Goal: Task Accomplishment & Management: Use online tool/utility

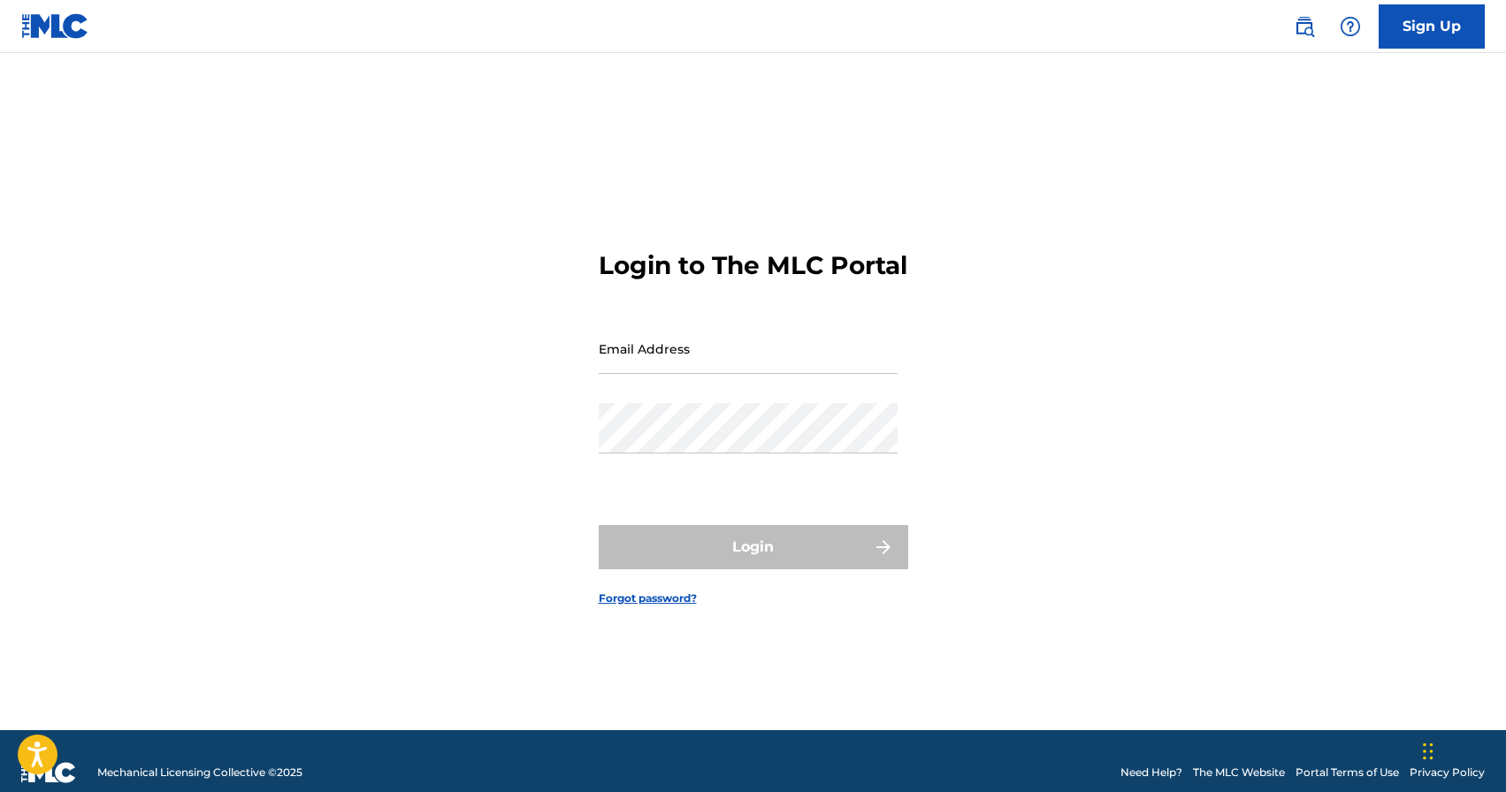
click at [671, 374] on input "Email Address" at bounding box center [748, 349] width 299 height 50
type input "[EMAIL_ADDRESS][DOMAIN_NAME]"
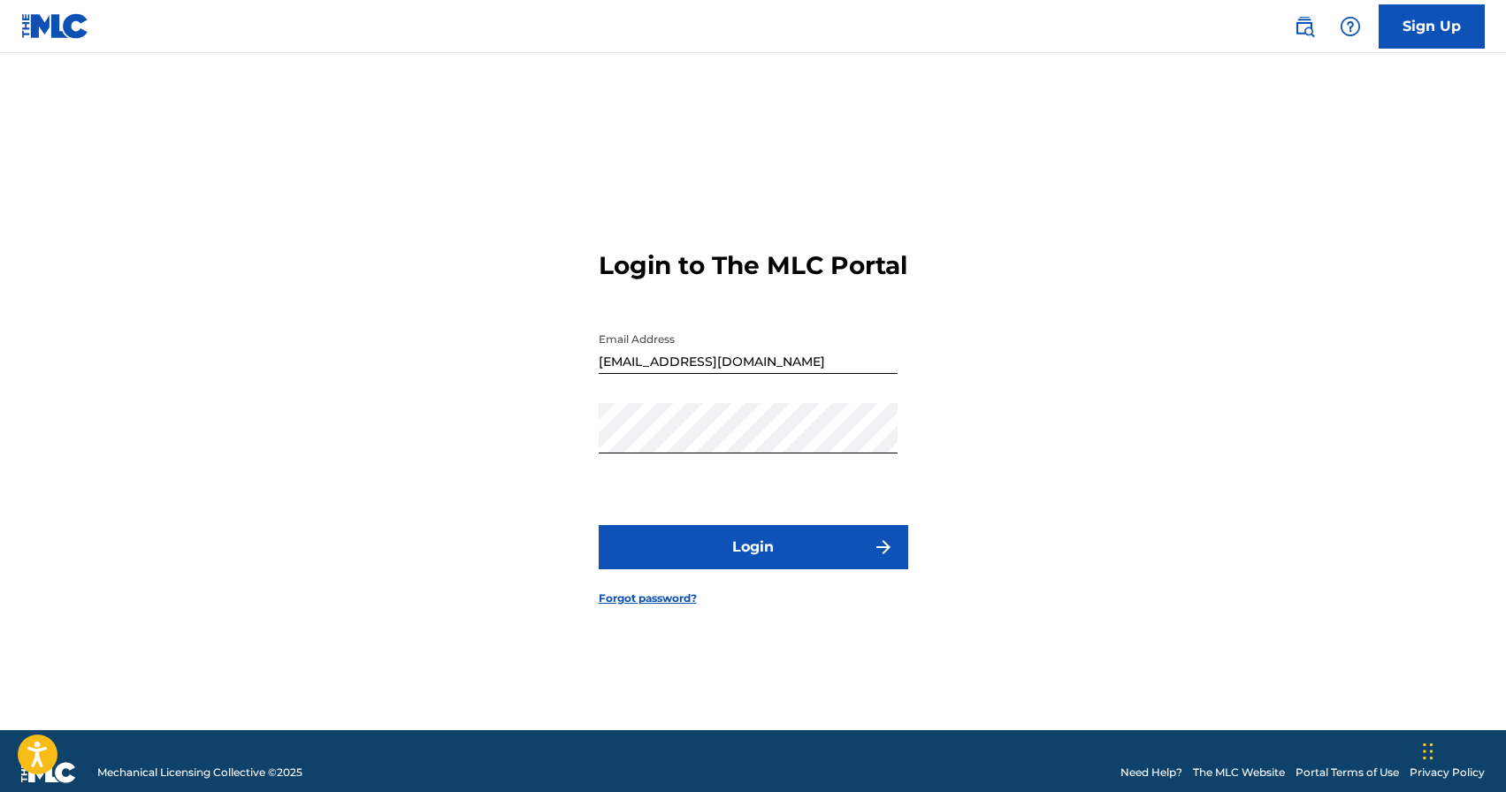
click at [709, 550] on button "Login" at bounding box center [754, 547] width 310 height 44
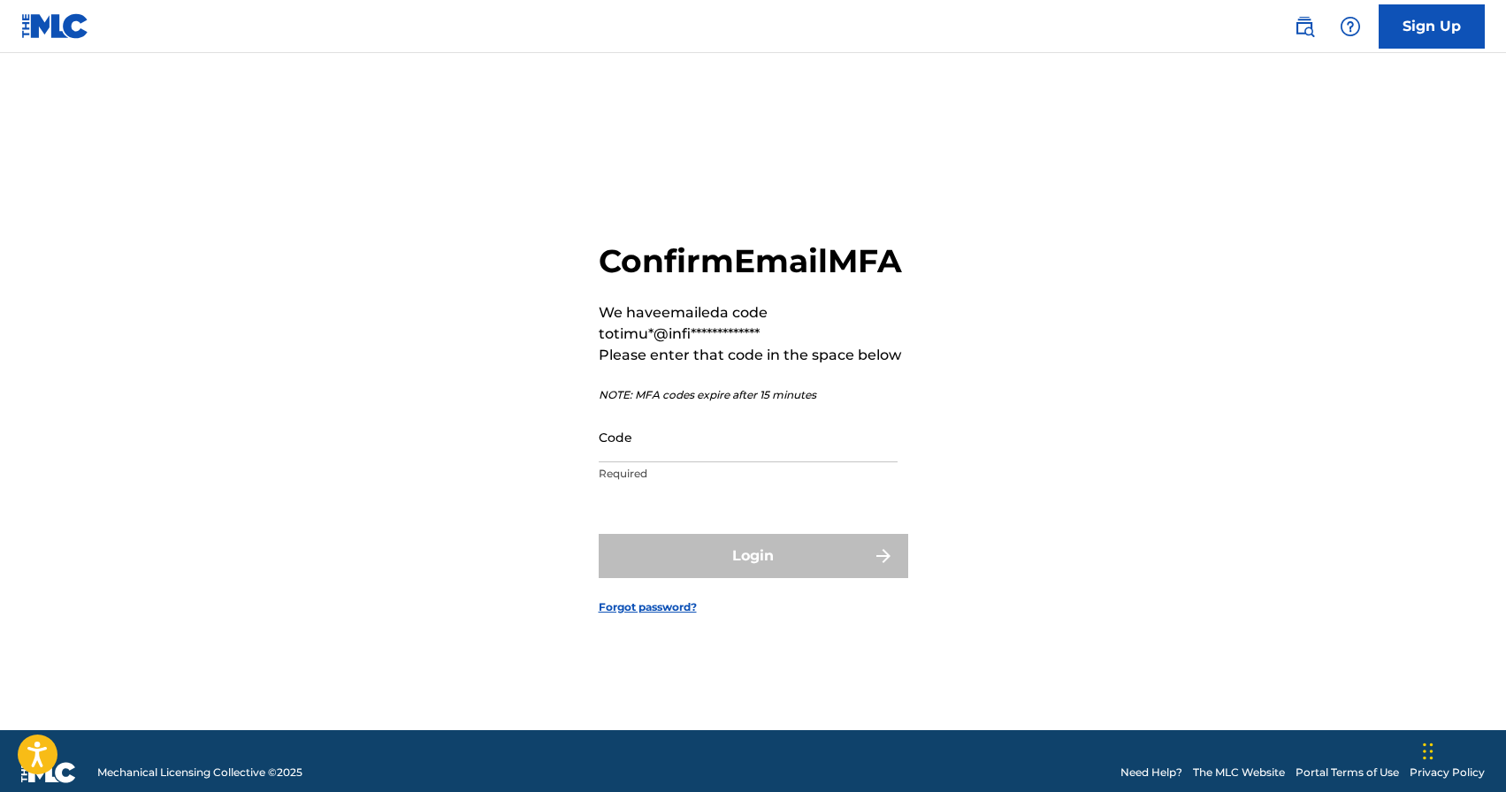
click at [685, 456] on input "Code" at bounding box center [748, 437] width 299 height 50
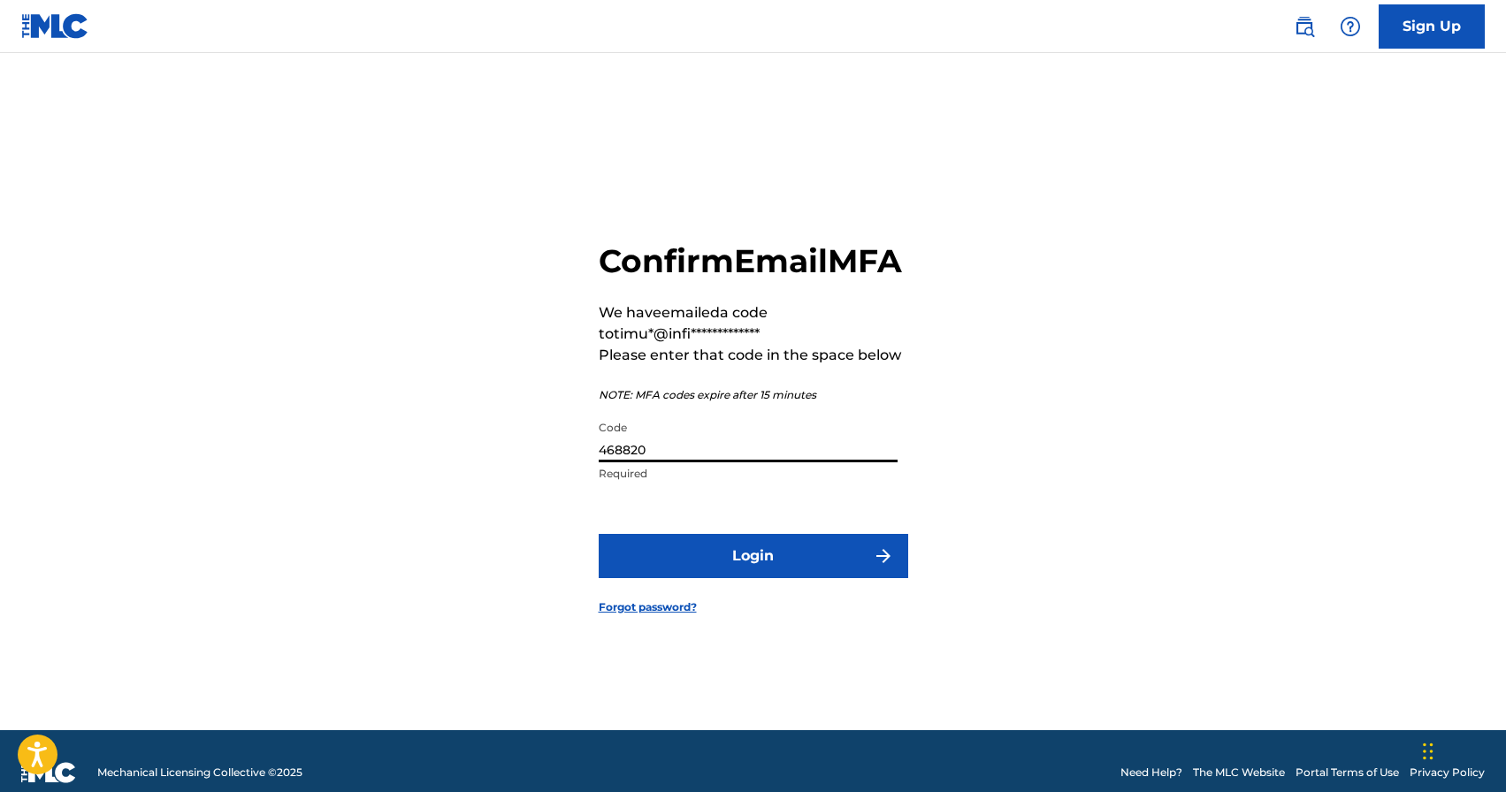
type input "468820"
click at [692, 572] on button "Login" at bounding box center [754, 556] width 310 height 44
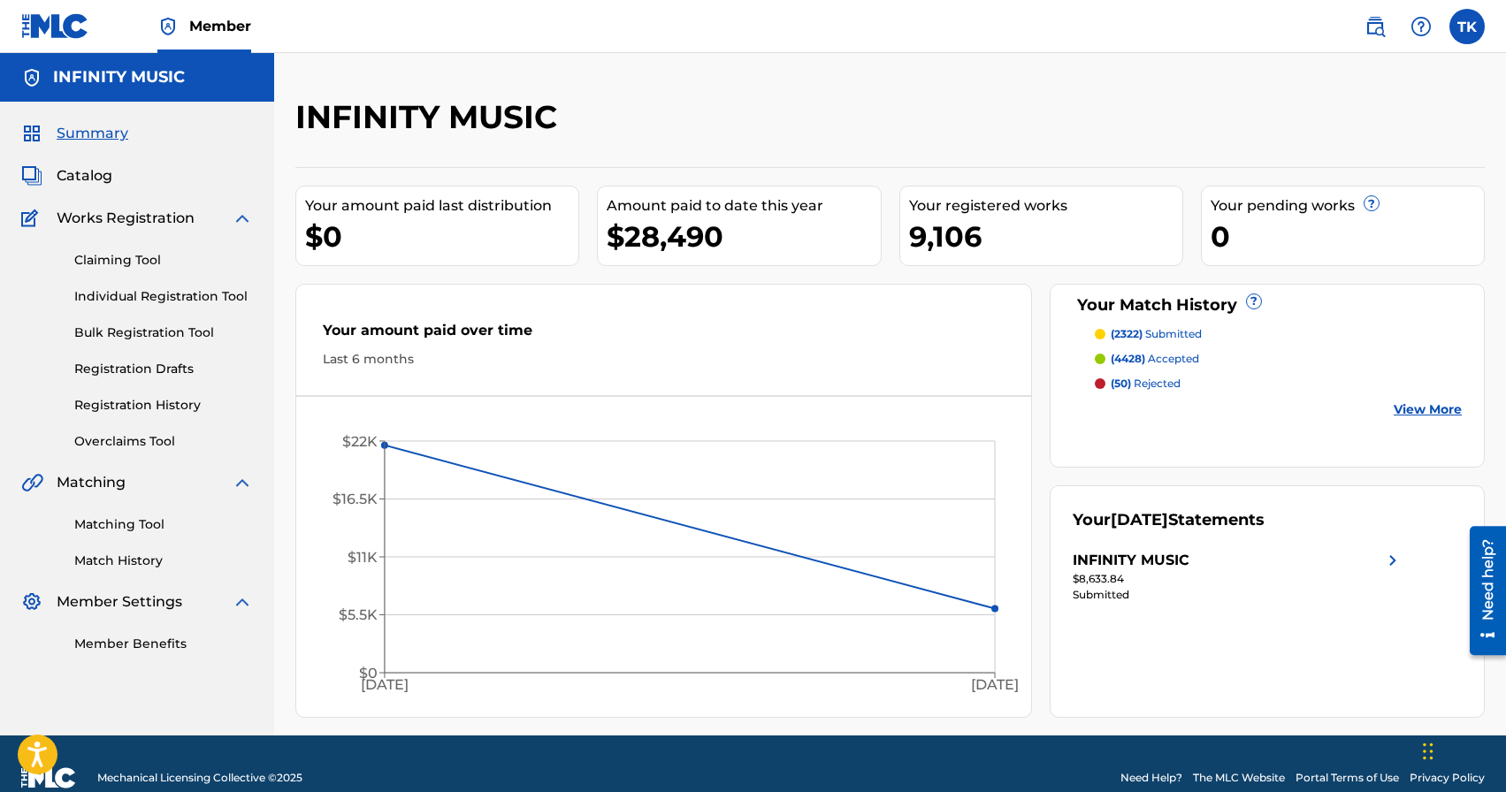
click at [124, 524] on link "Matching Tool" at bounding box center [163, 525] width 179 height 19
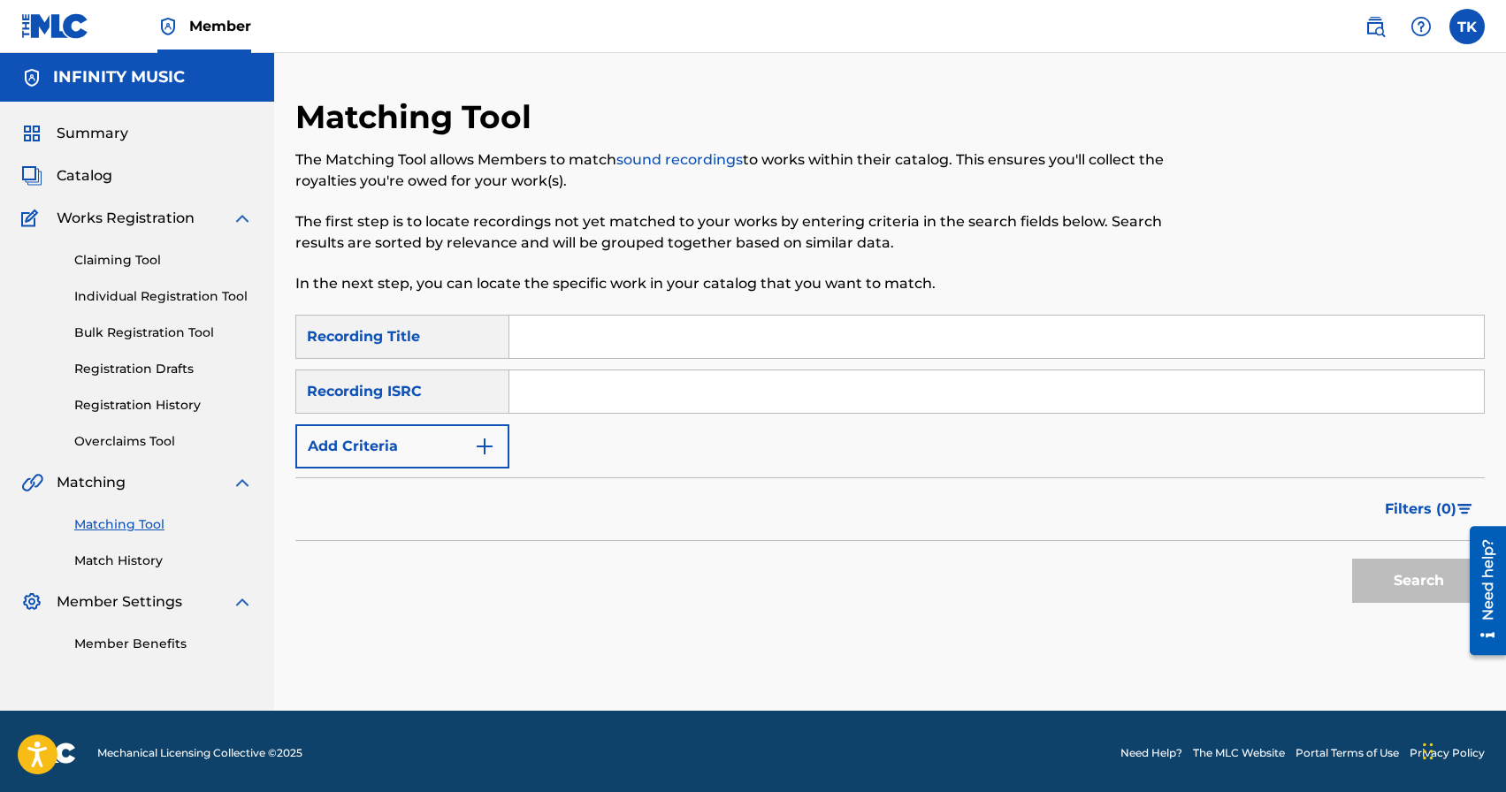
click at [592, 335] on input "Search Form" at bounding box center [996, 337] width 975 height 42
type input "до зими"
click at [456, 443] on button "Add Criteria" at bounding box center [402, 446] width 214 height 44
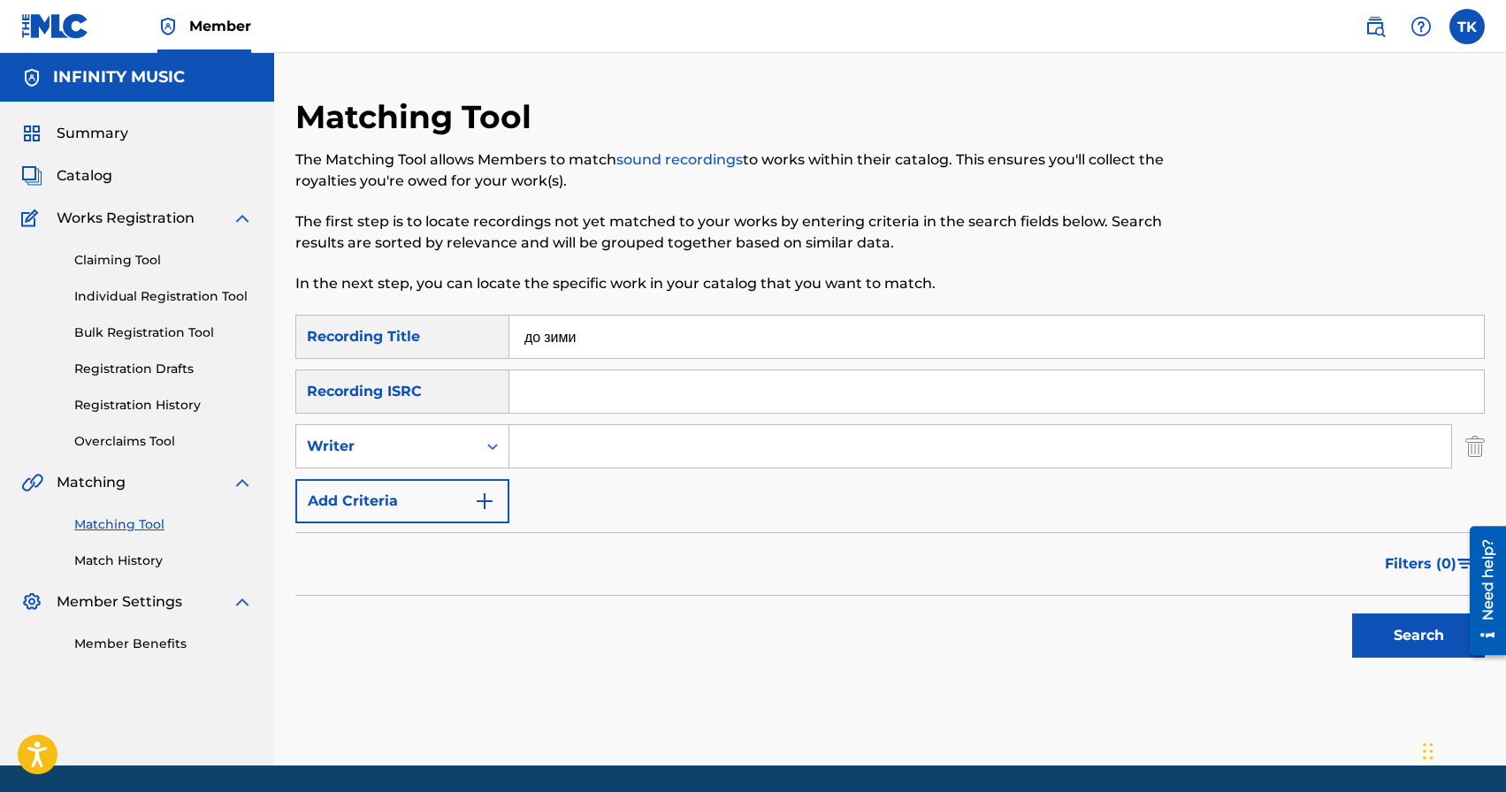
click at [456, 443] on div "Writer" at bounding box center [386, 446] width 159 height 21
click at [455, 477] on div "Recording Artist" at bounding box center [402, 491] width 212 height 44
click at [589, 444] on input "Search Form" at bounding box center [980, 446] width 942 height 42
type input "[PERSON_NAME]"
click at [1405, 628] on button "Search" at bounding box center [1418, 636] width 133 height 44
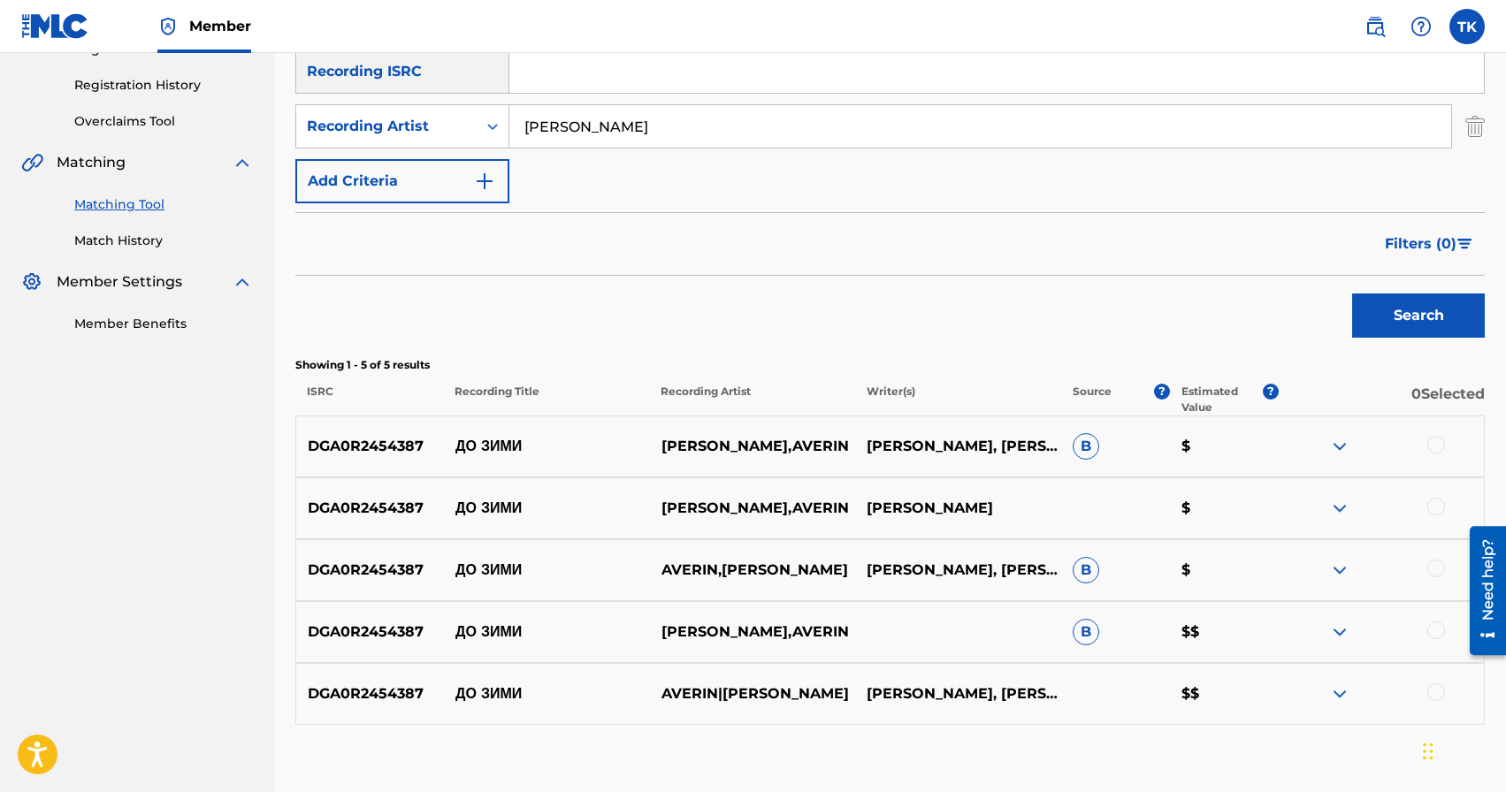
scroll to position [426, 0]
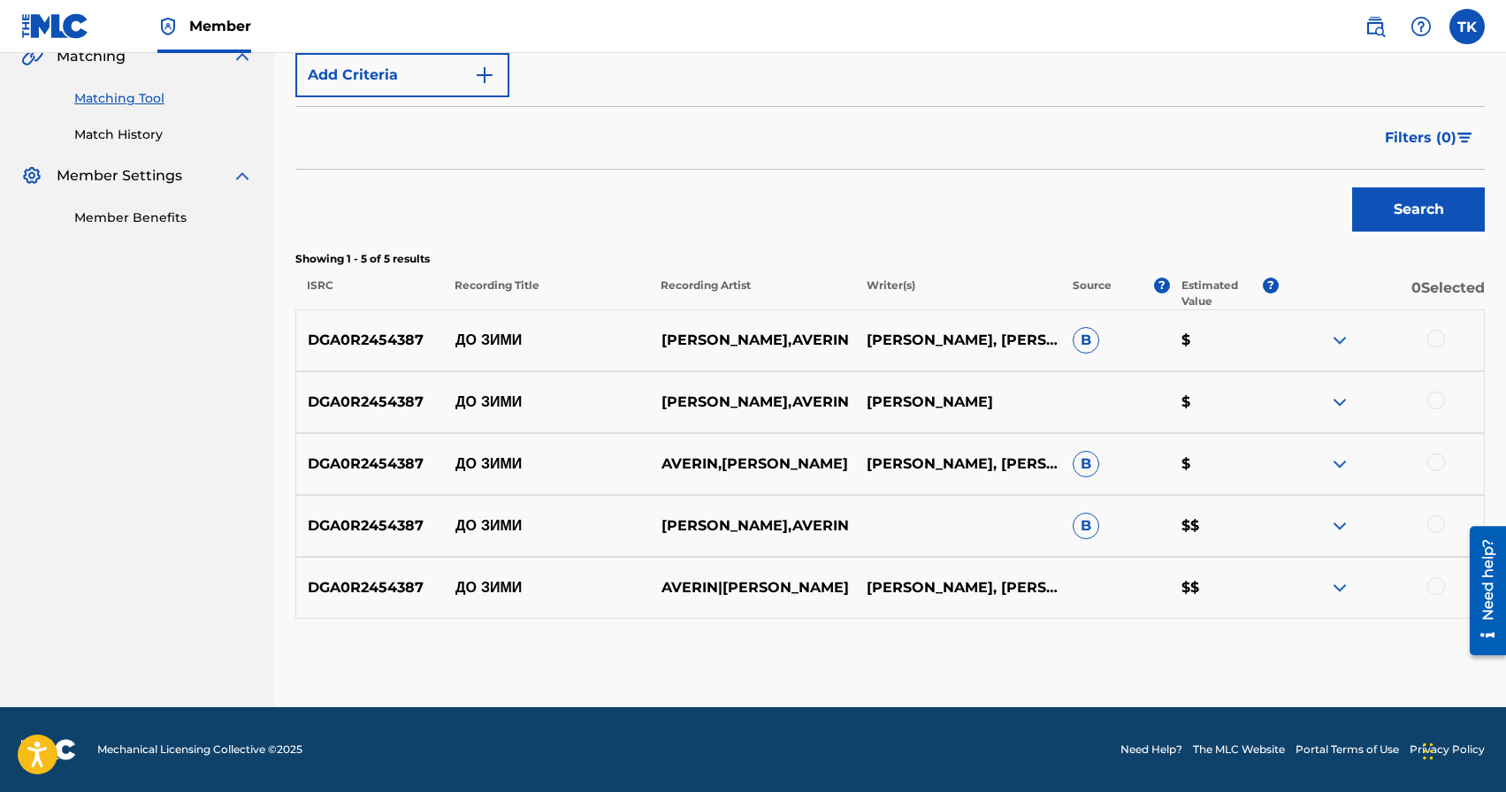
click at [1437, 339] on div at bounding box center [1436, 339] width 18 height 18
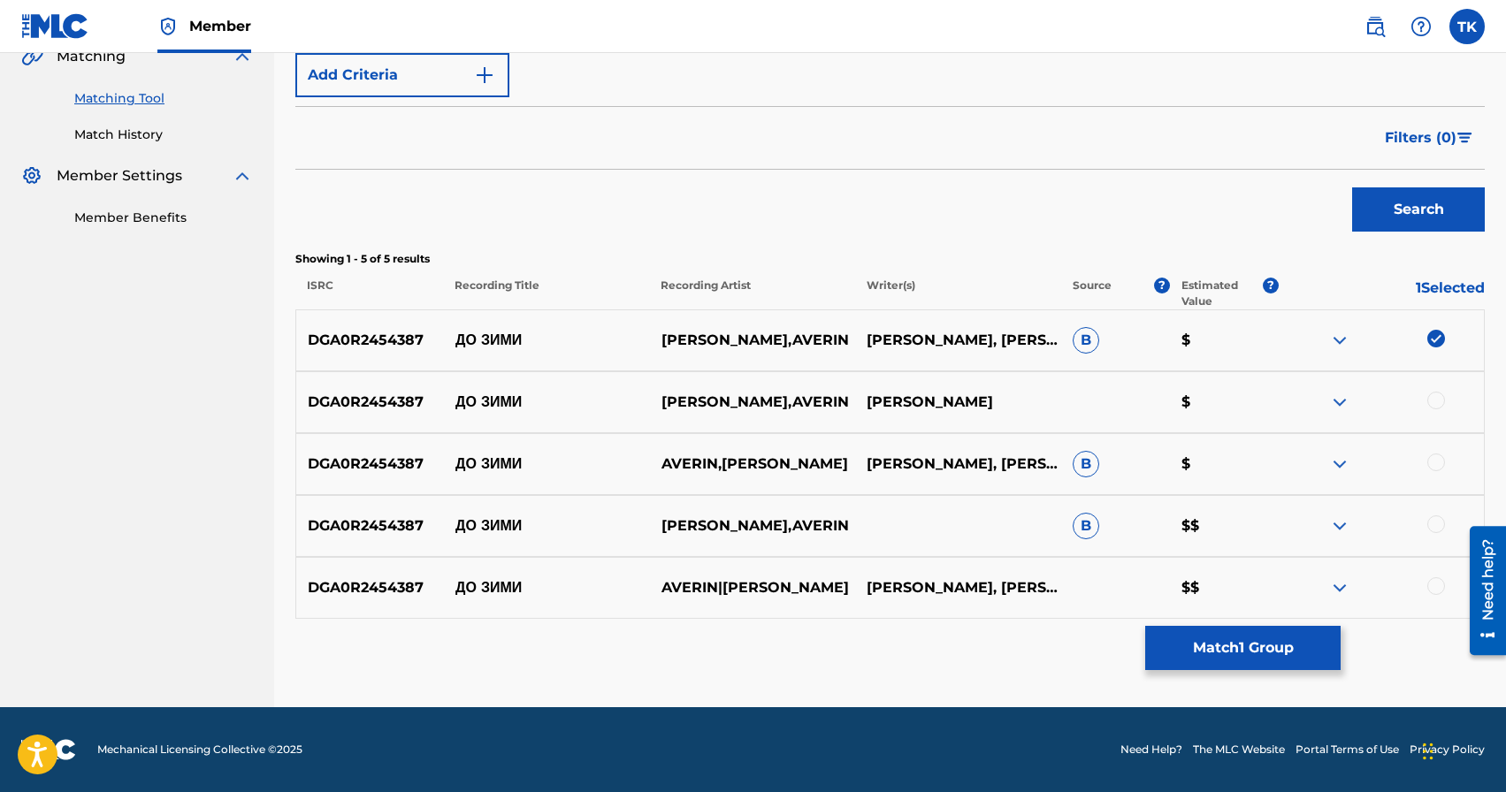
click at [1437, 392] on div at bounding box center [1436, 401] width 18 height 18
click at [1441, 455] on div at bounding box center [1436, 463] width 18 height 18
click at [1438, 513] on div "DGA0R2454387 ДО [PERSON_NAME],AVERIN B $$" at bounding box center [889, 526] width 1189 height 62
click at [1437, 529] on div at bounding box center [1436, 525] width 18 height 18
click at [1436, 583] on div at bounding box center [1436, 586] width 18 height 18
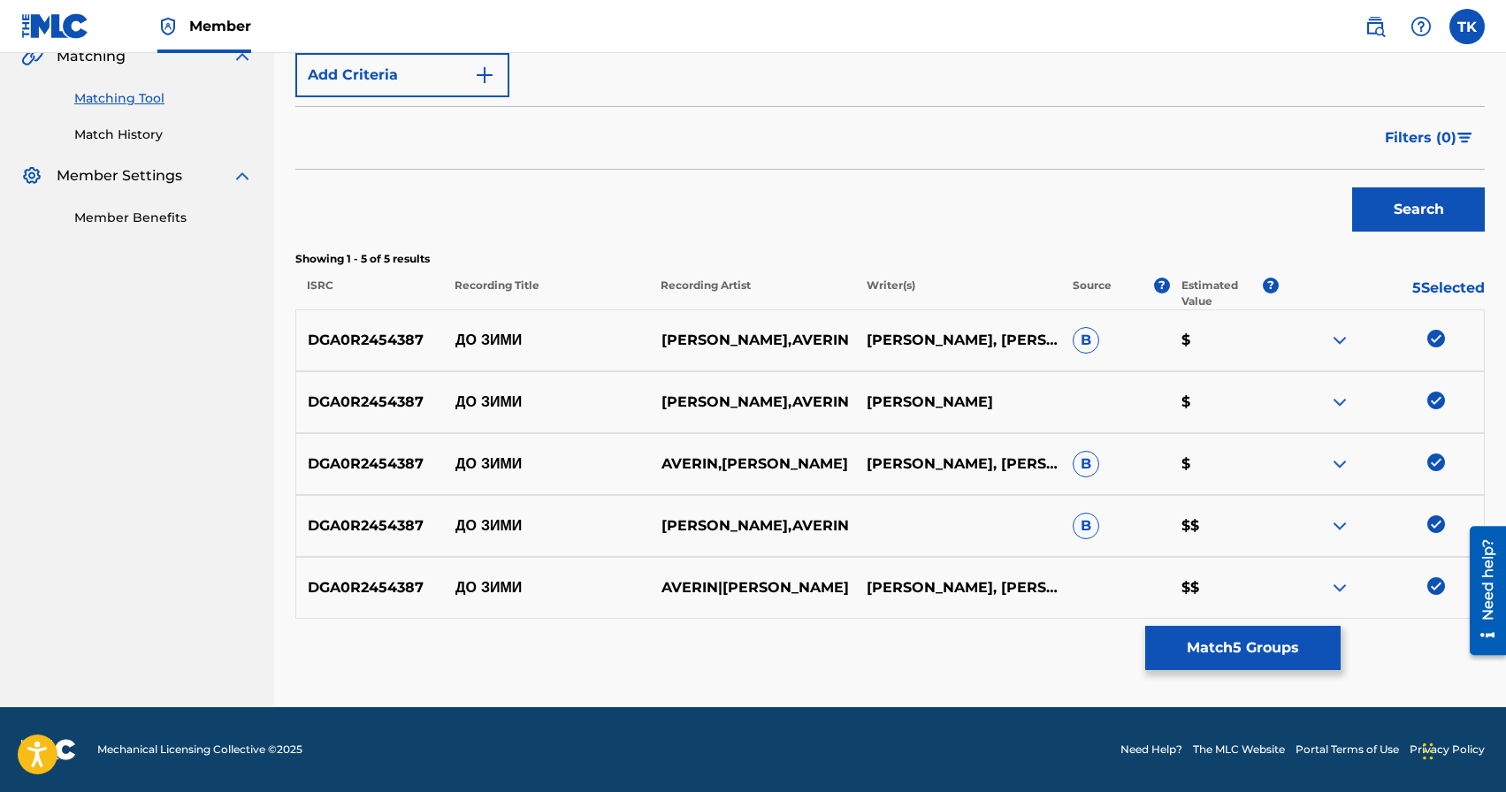
click at [1255, 650] on button "Match 5 Groups" at bounding box center [1242, 648] width 195 height 44
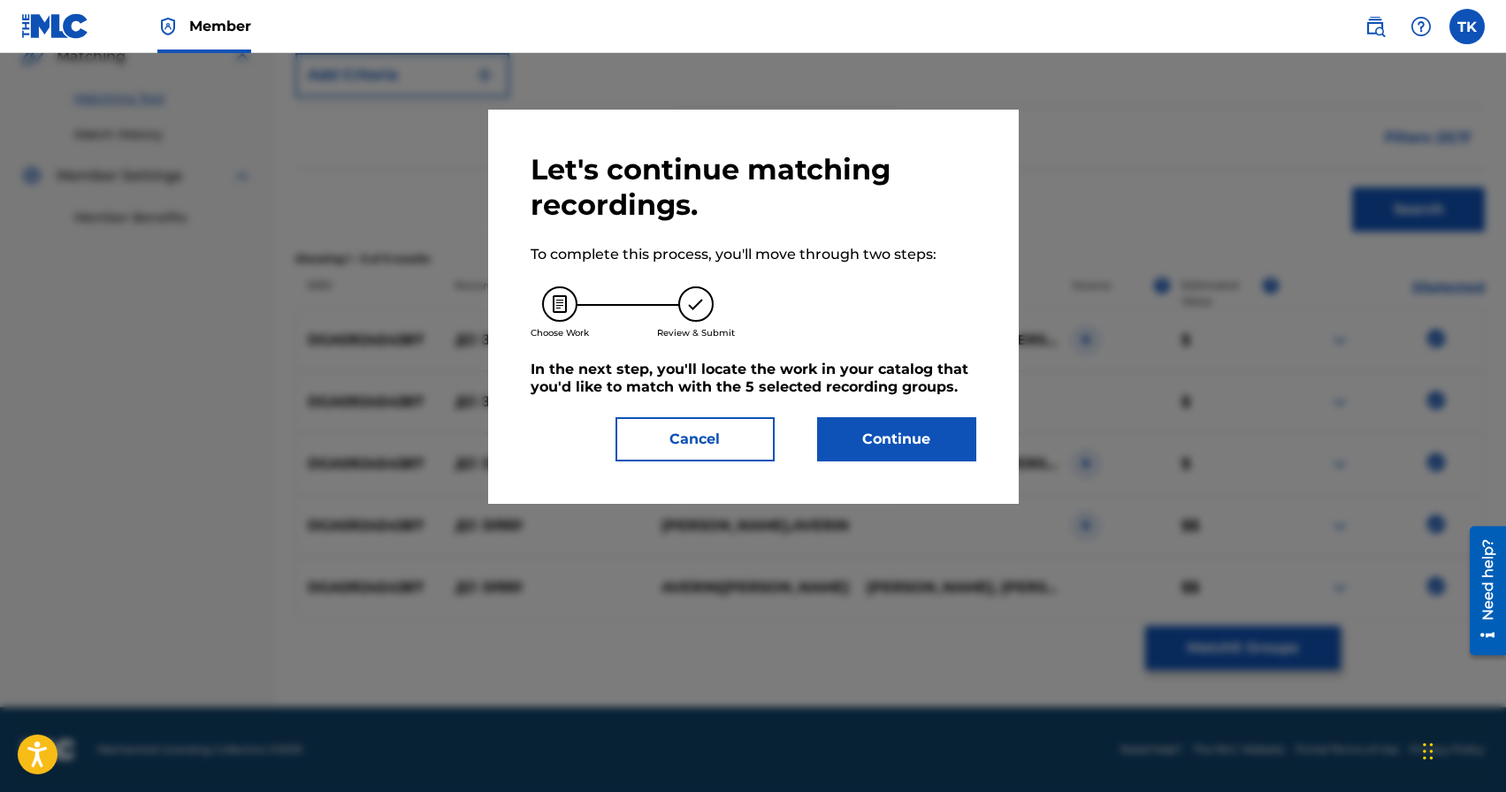
click at [929, 452] on button "Continue" at bounding box center [896, 439] width 159 height 44
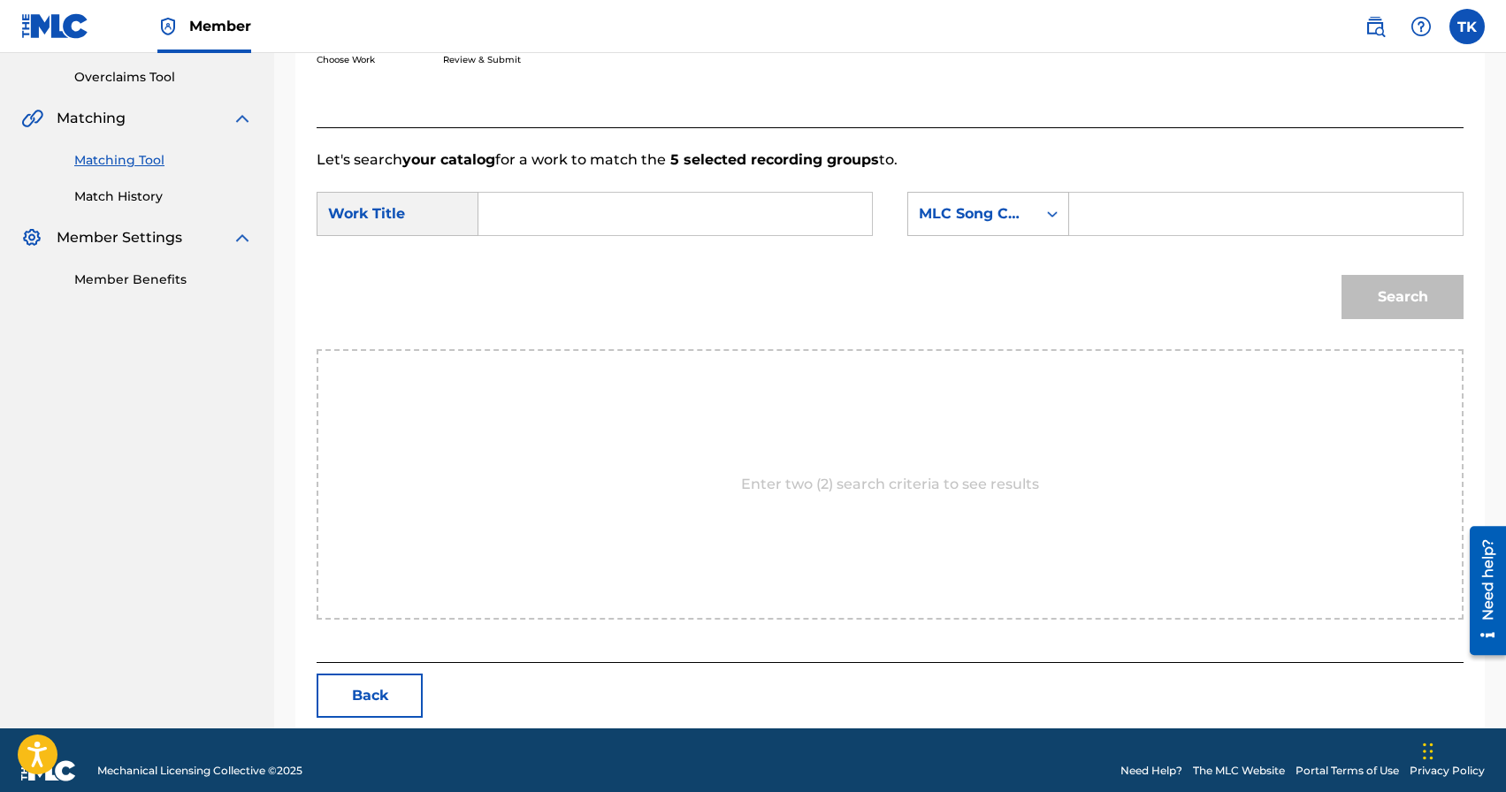
scroll to position [386, 0]
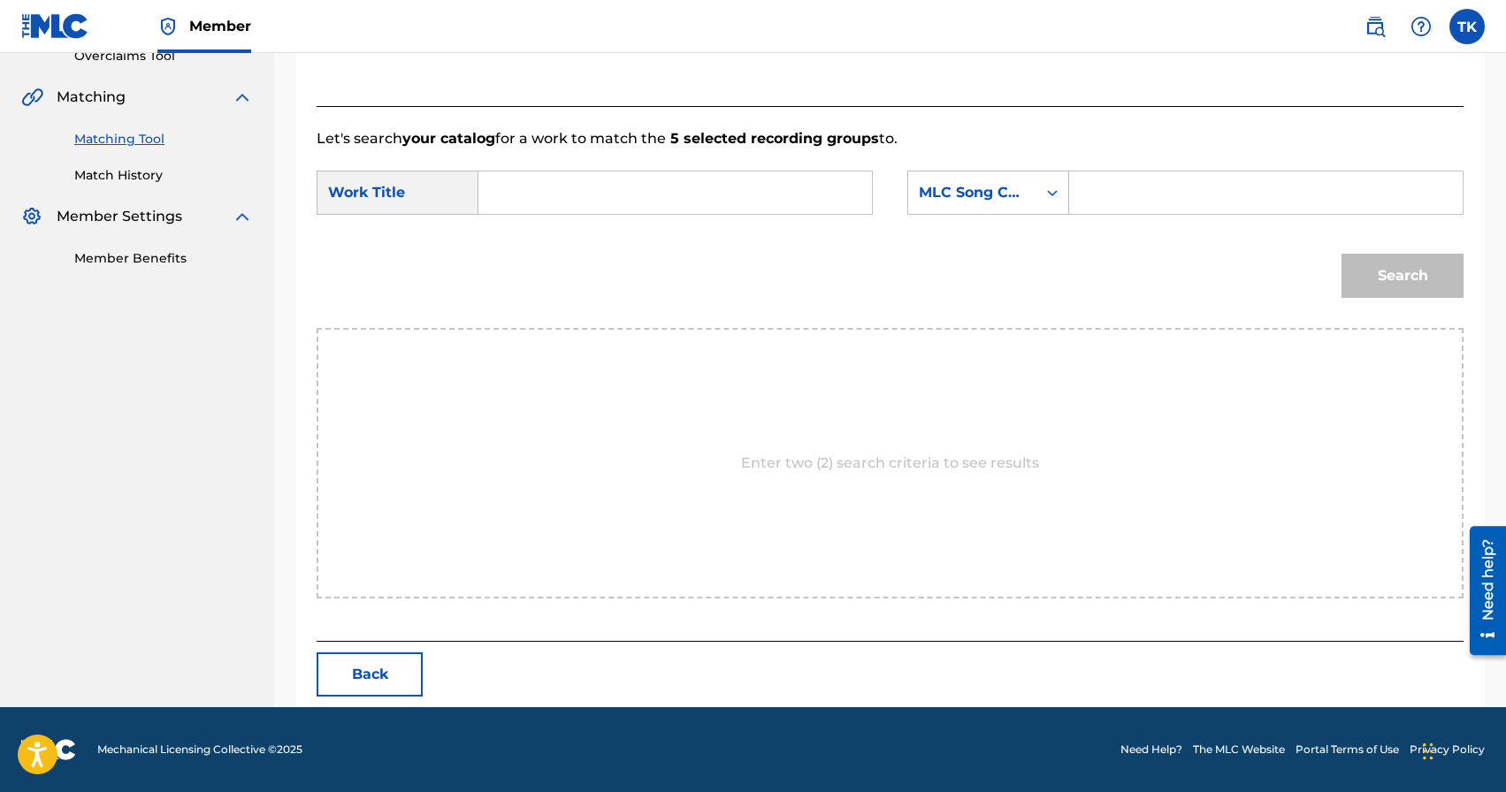
click at [752, 192] on input "Search Form" at bounding box center [674, 193] width 363 height 42
type input "до зими"
click at [564, 234] on strong "зими" at bounding box center [547, 232] width 34 height 17
click at [1028, 195] on div "MLC Song Code" at bounding box center [972, 193] width 128 height 34
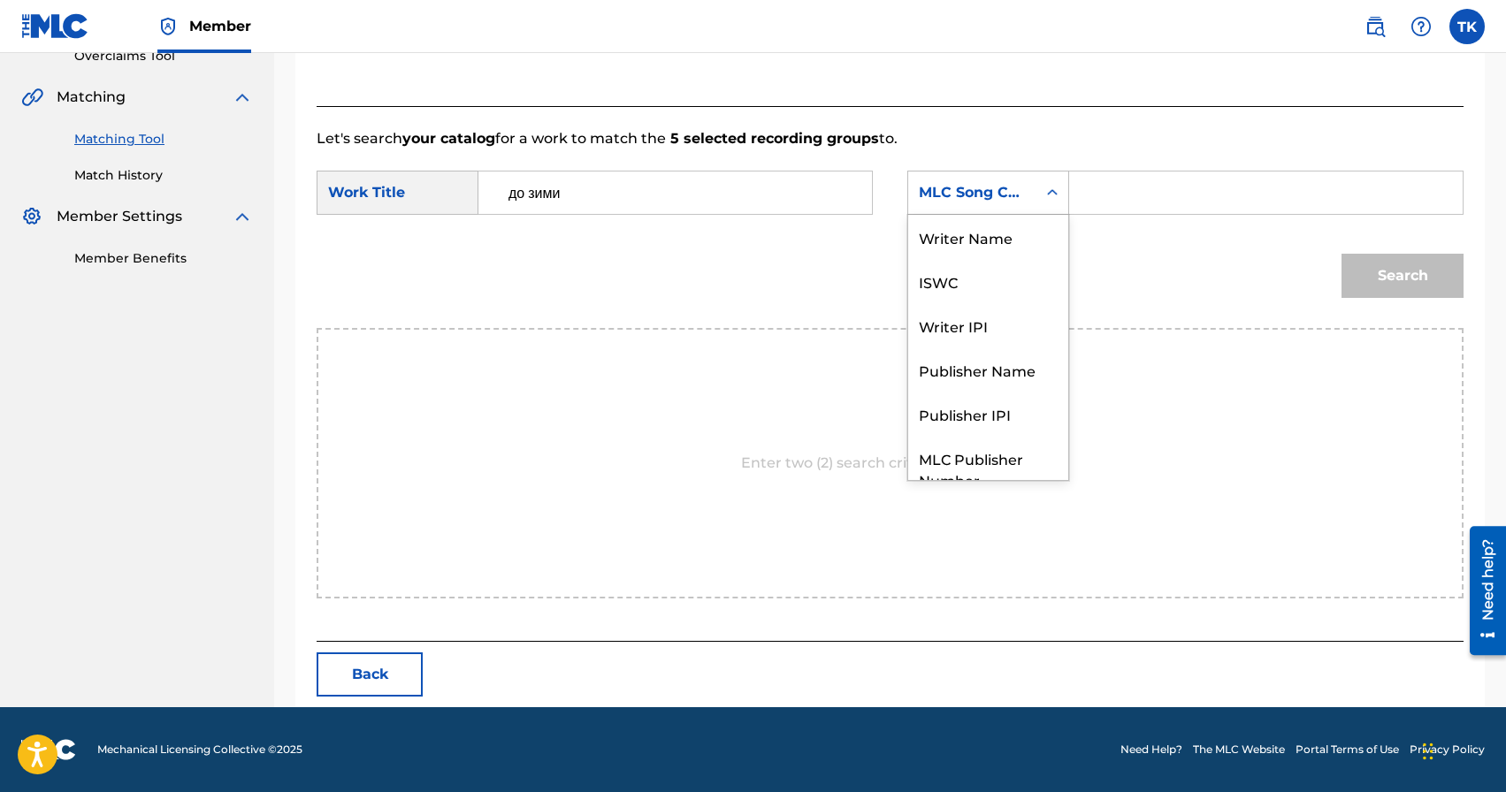
scroll to position [65, 0]
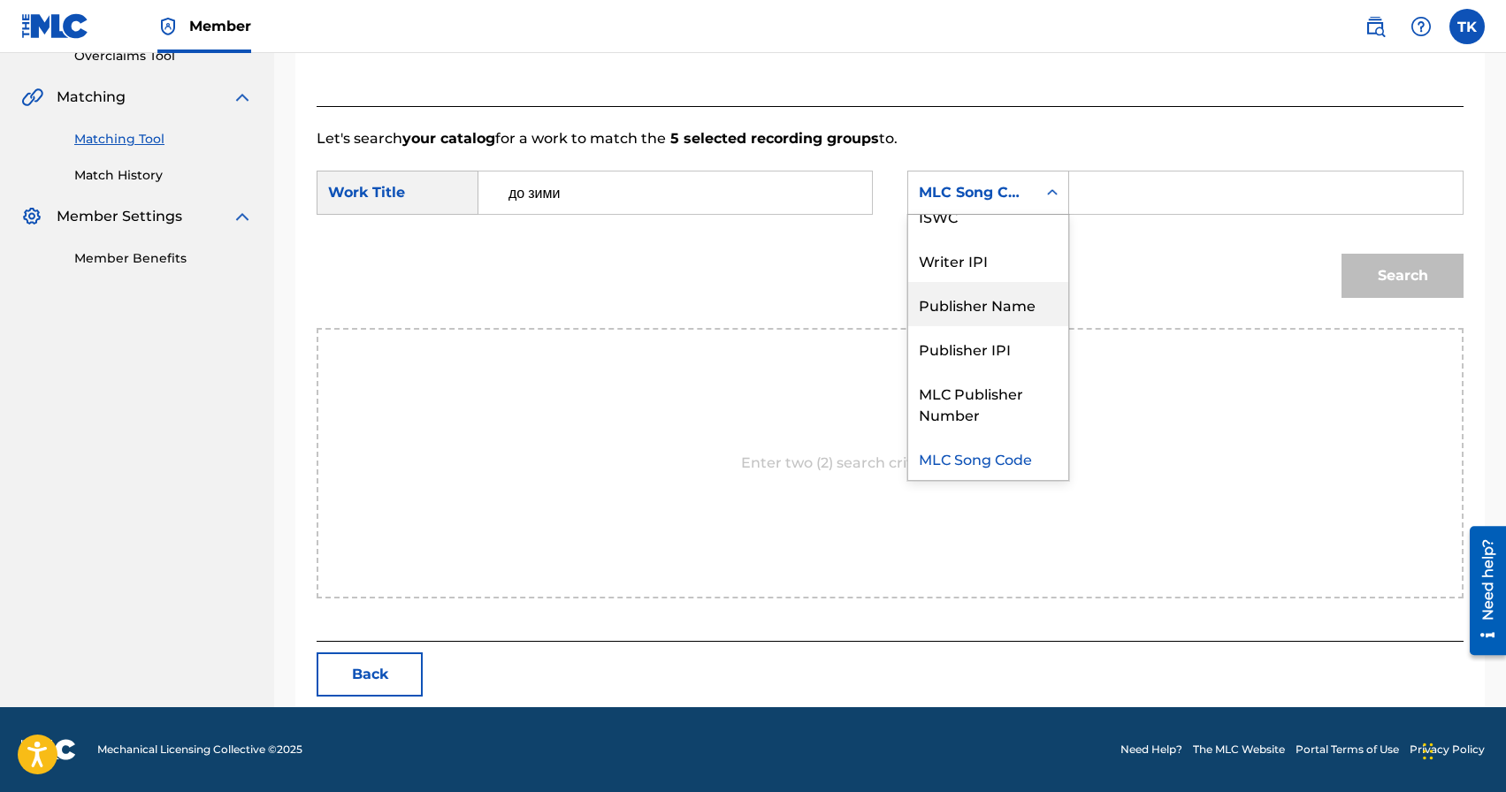
click at [1015, 289] on div "Publisher Name" at bounding box center [988, 304] width 160 height 44
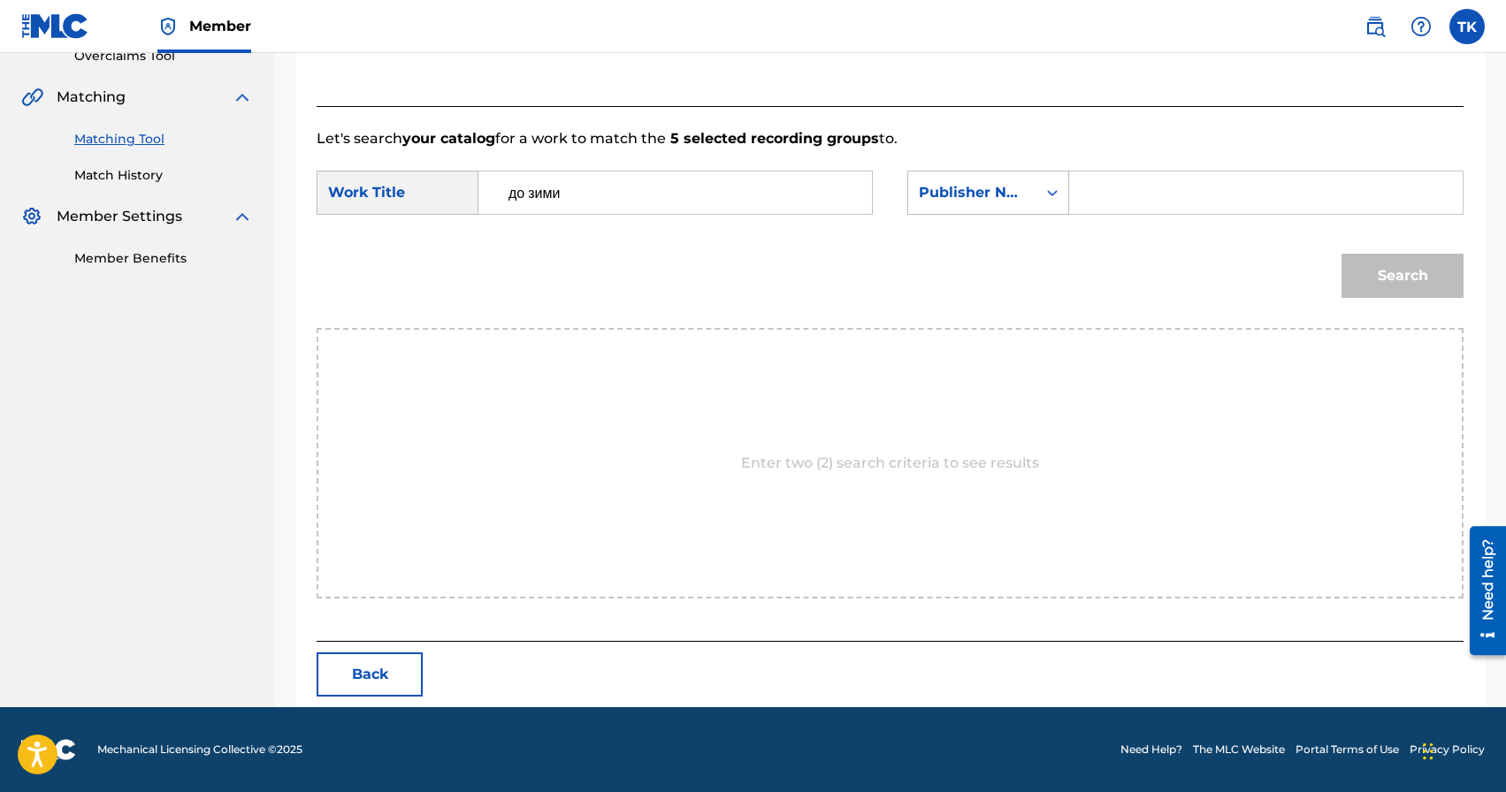
click at [1096, 188] on input "Search Form" at bounding box center [1265, 193] width 363 height 42
type input "INFINITY MUSIC"
click at [1379, 271] on button "Search" at bounding box center [1403, 276] width 122 height 44
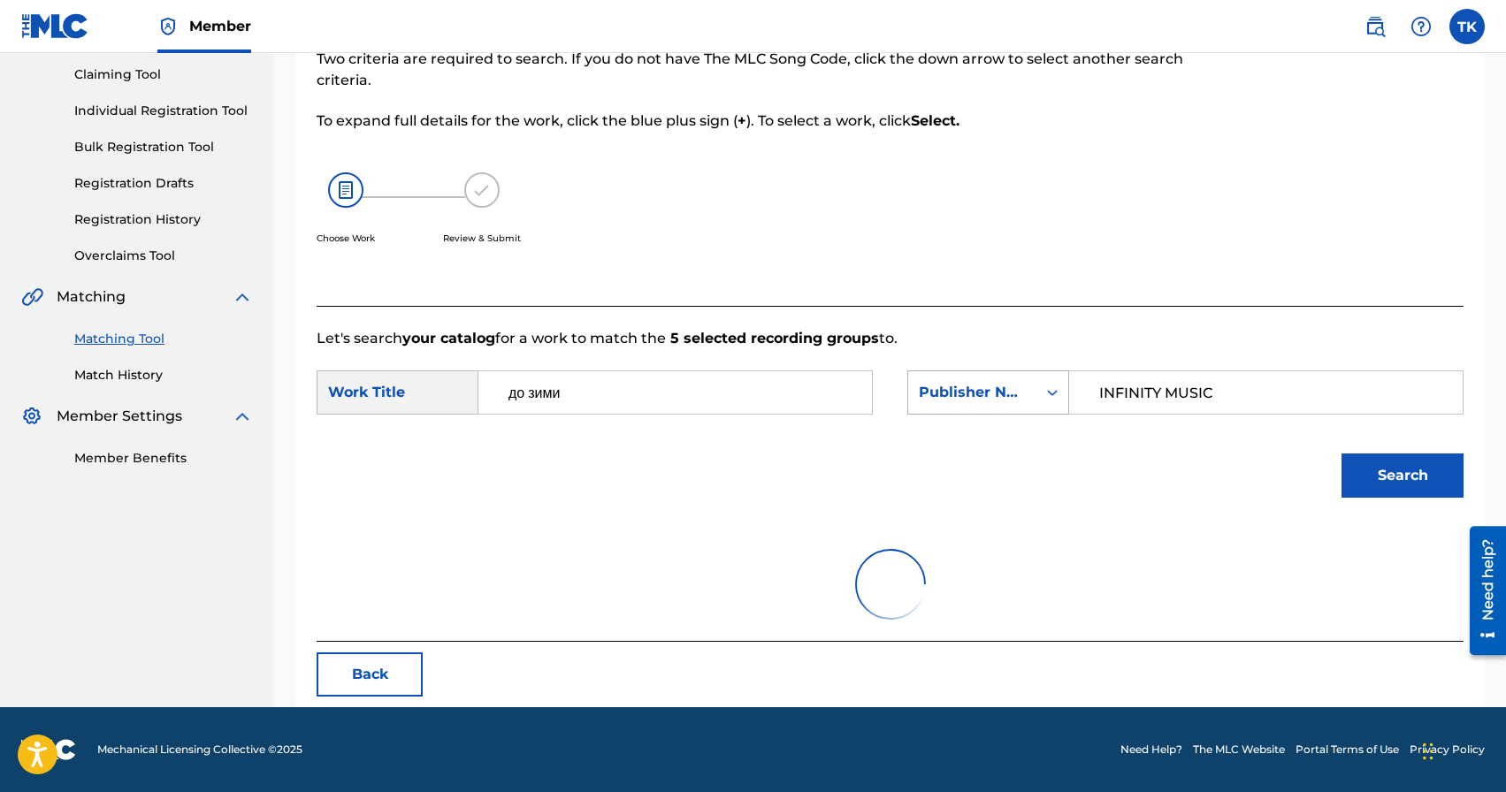
scroll to position [386, 0]
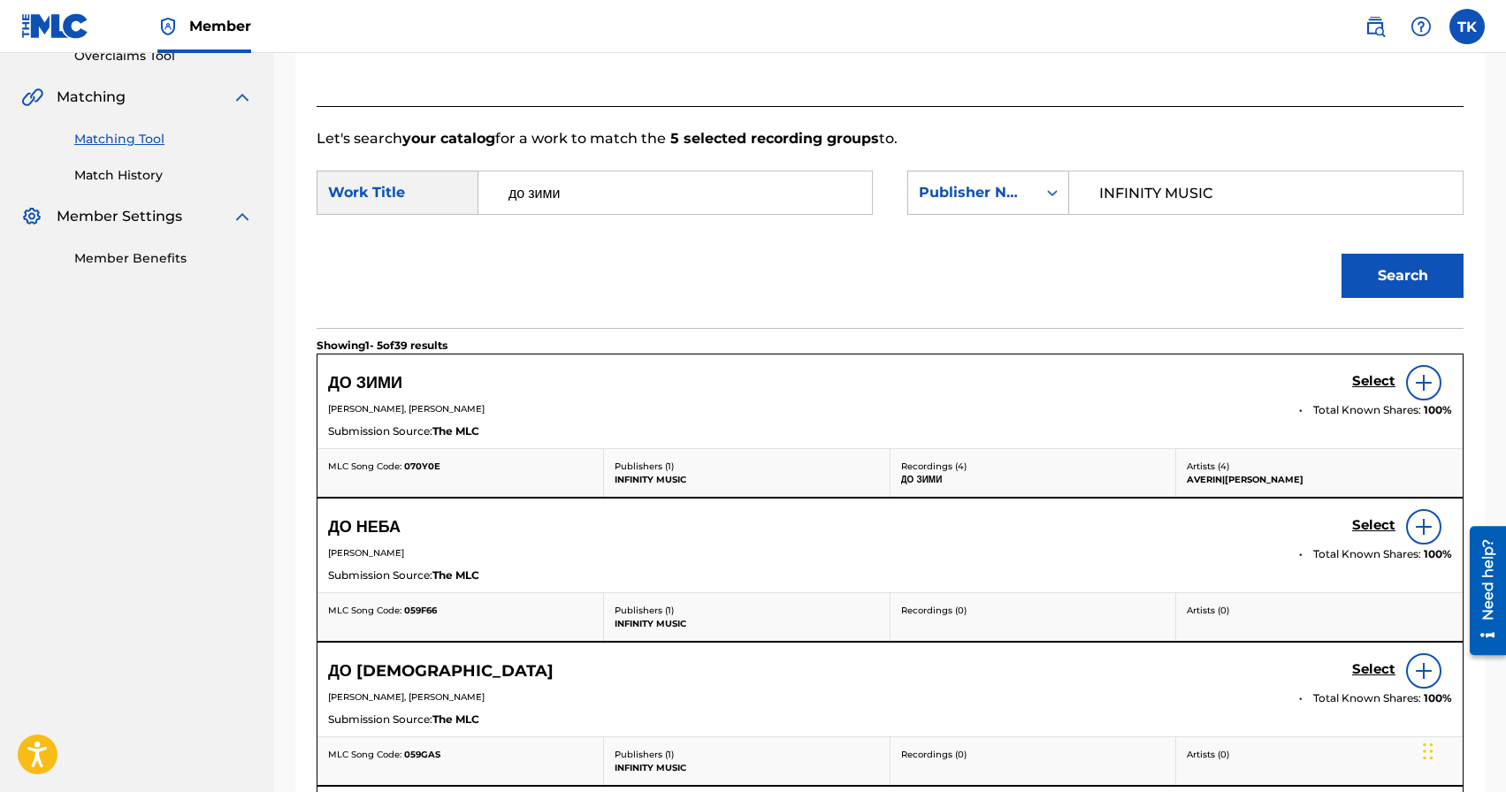
click at [1367, 376] on h5 "Select" at bounding box center [1373, 381] width 43 height 17
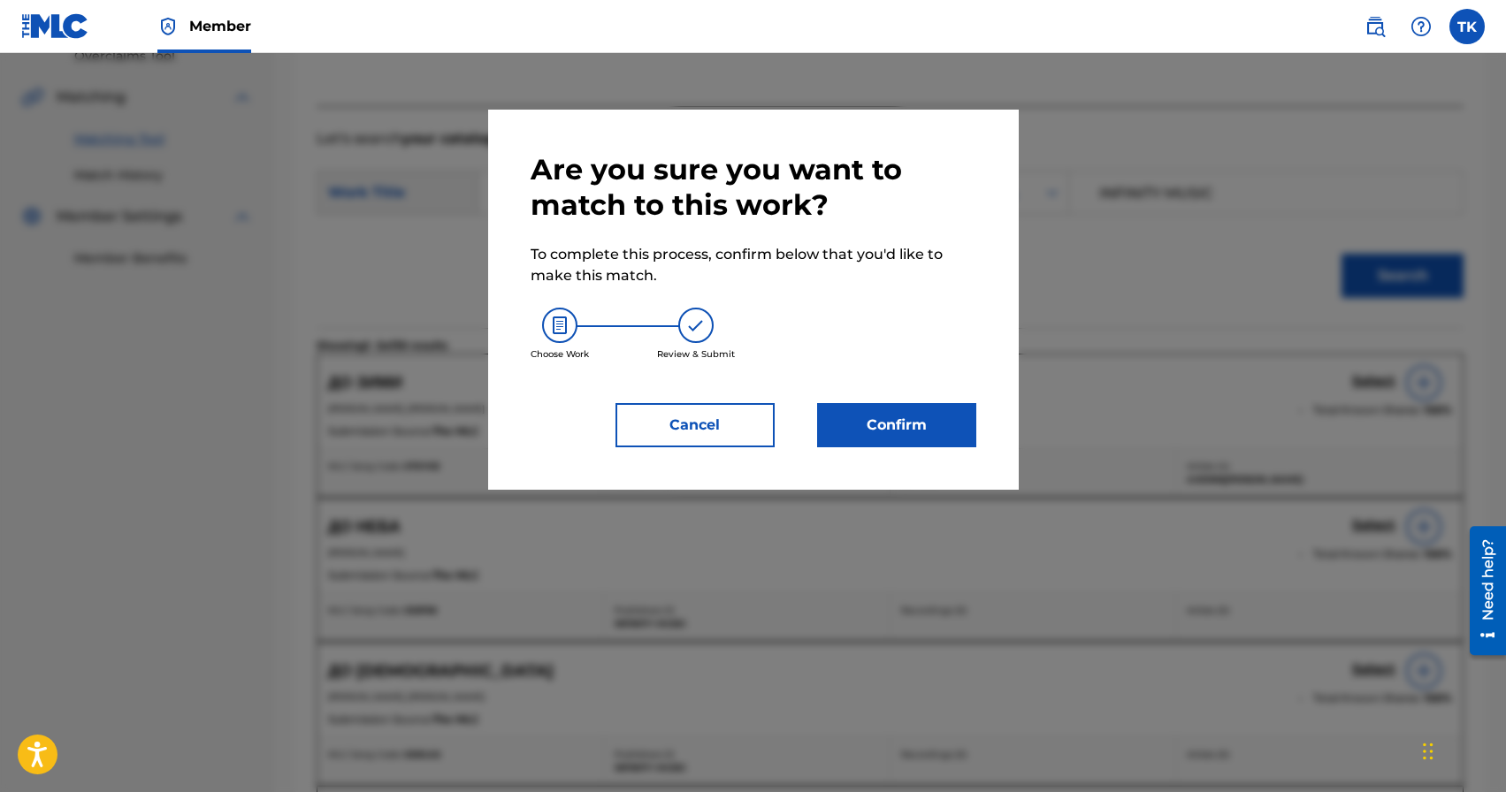
click at [935, 405] on button "Confirm" at bounding box center [896, 425] width 159 height 44
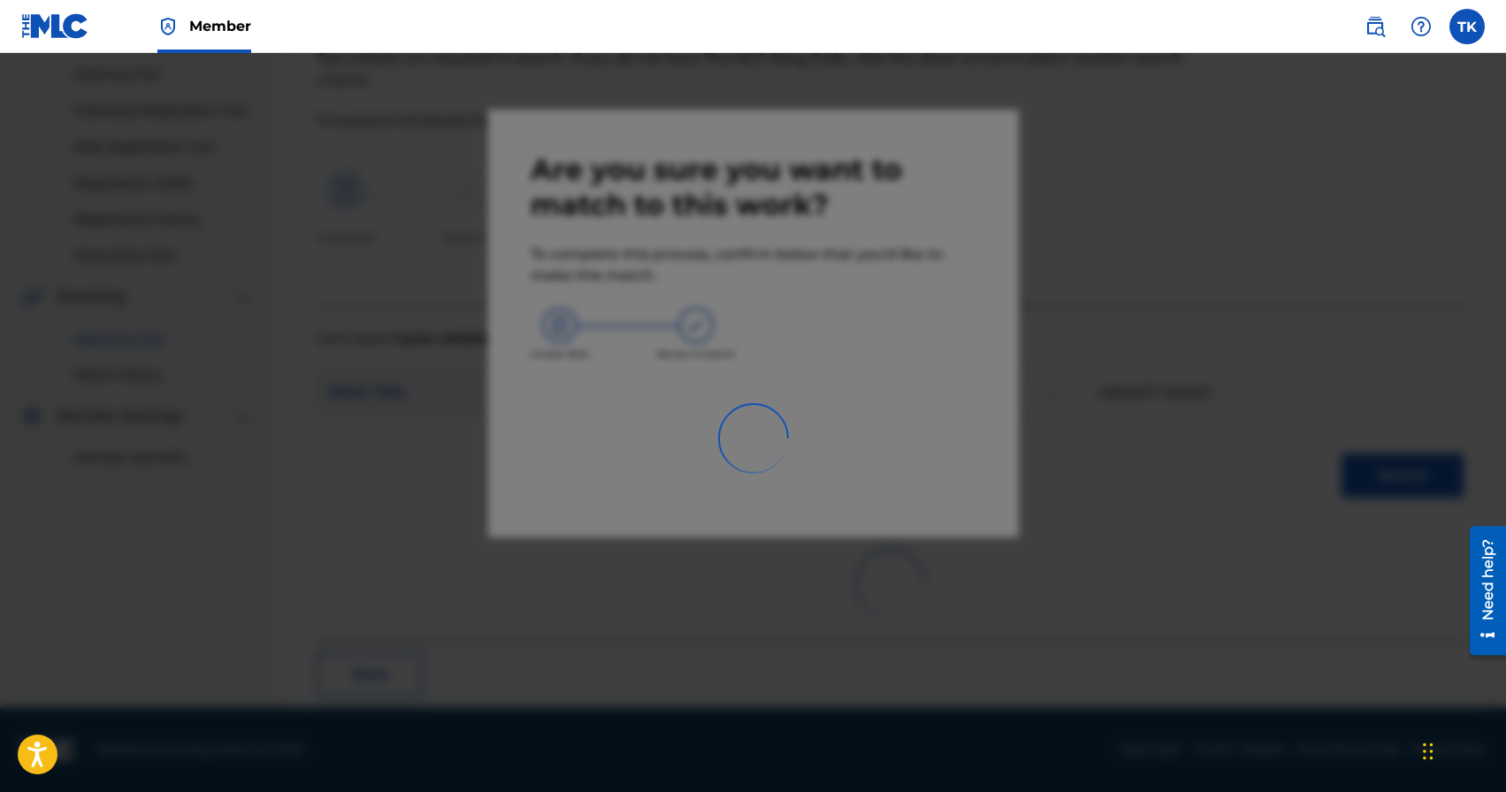
scroll to position [52, 0]
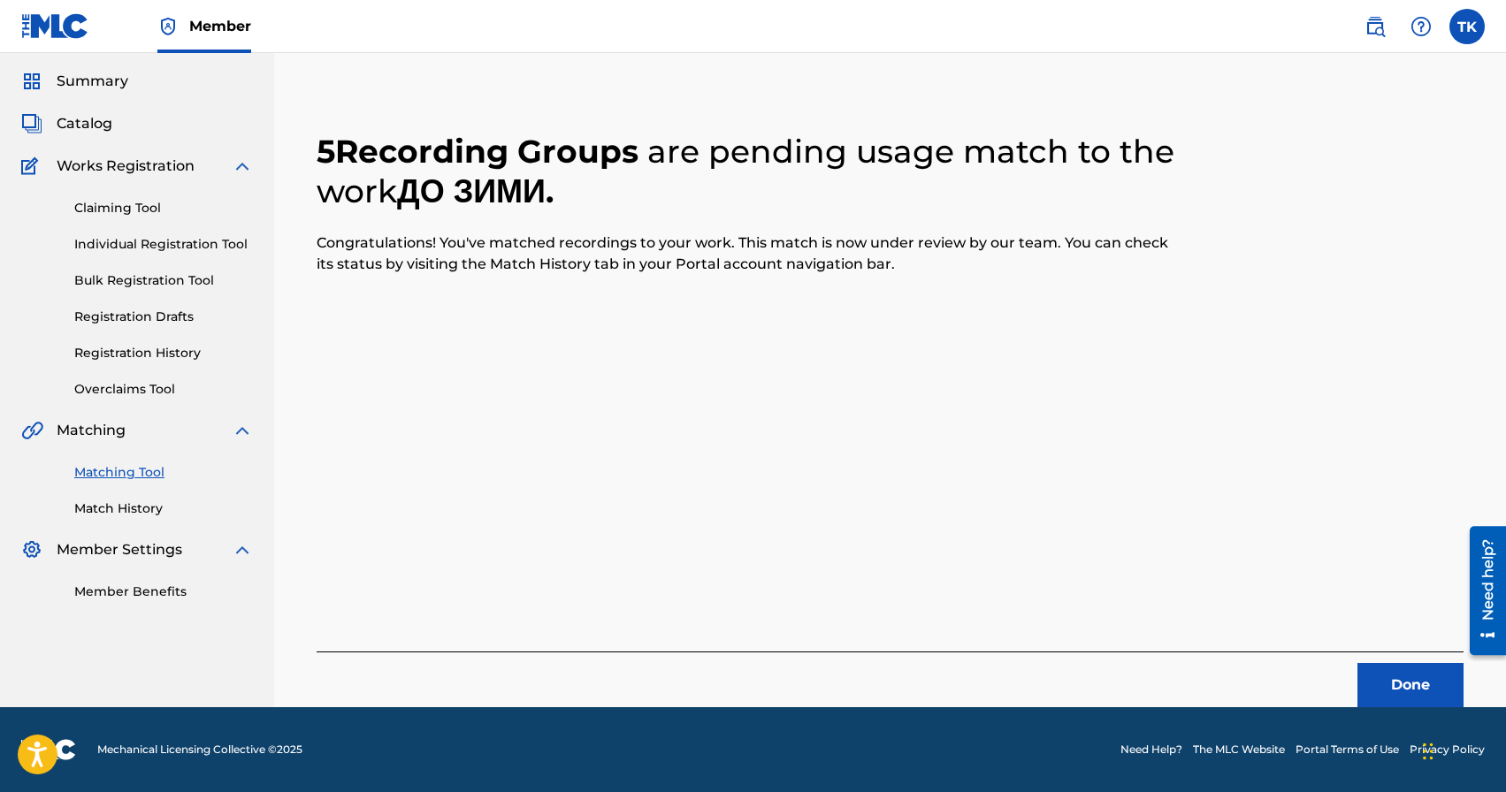
click at [1403, 680] on button "Done" at bounding box center [1410, 685] width 106 height 44
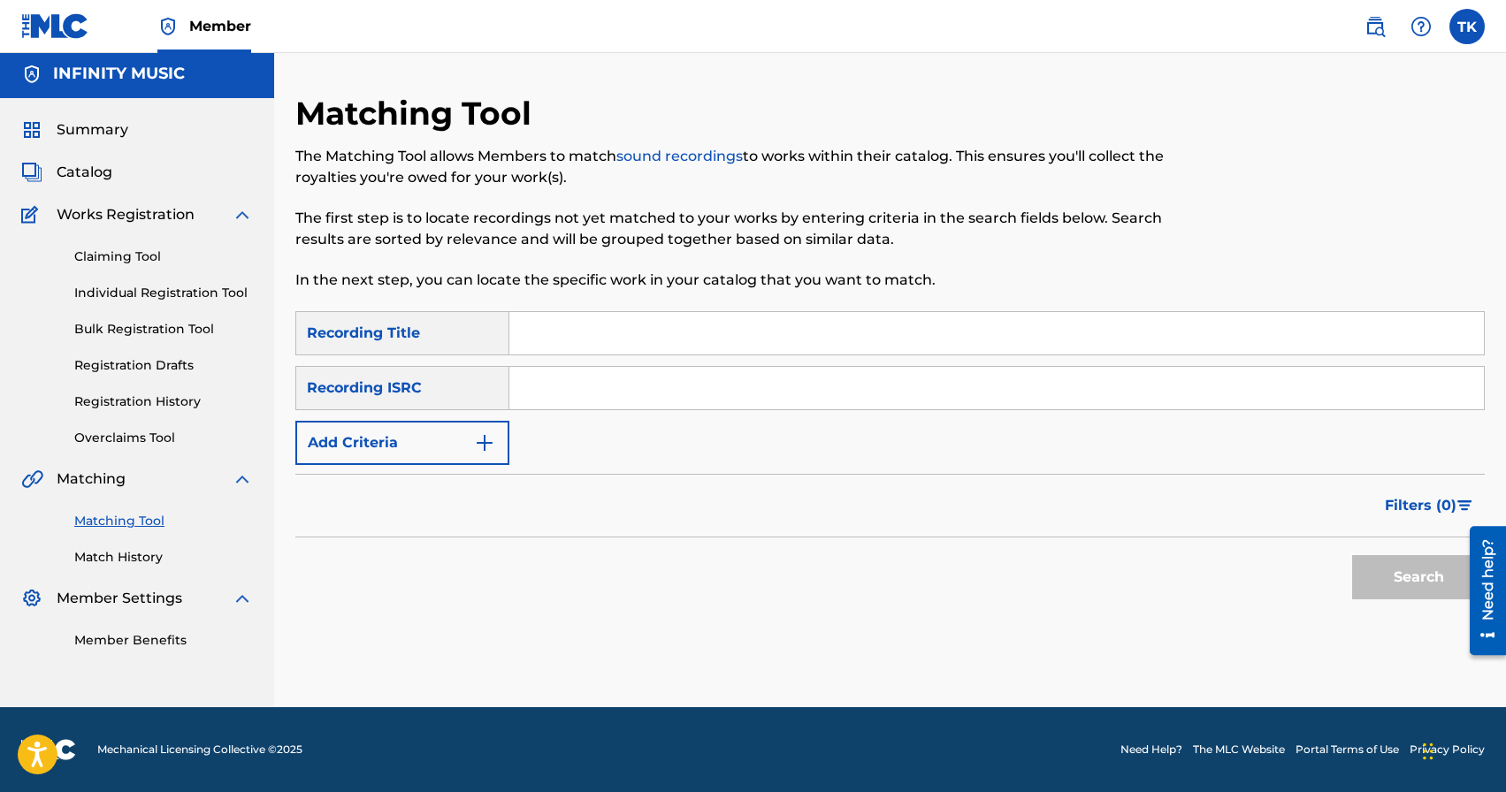
scroll to position [0, 0]
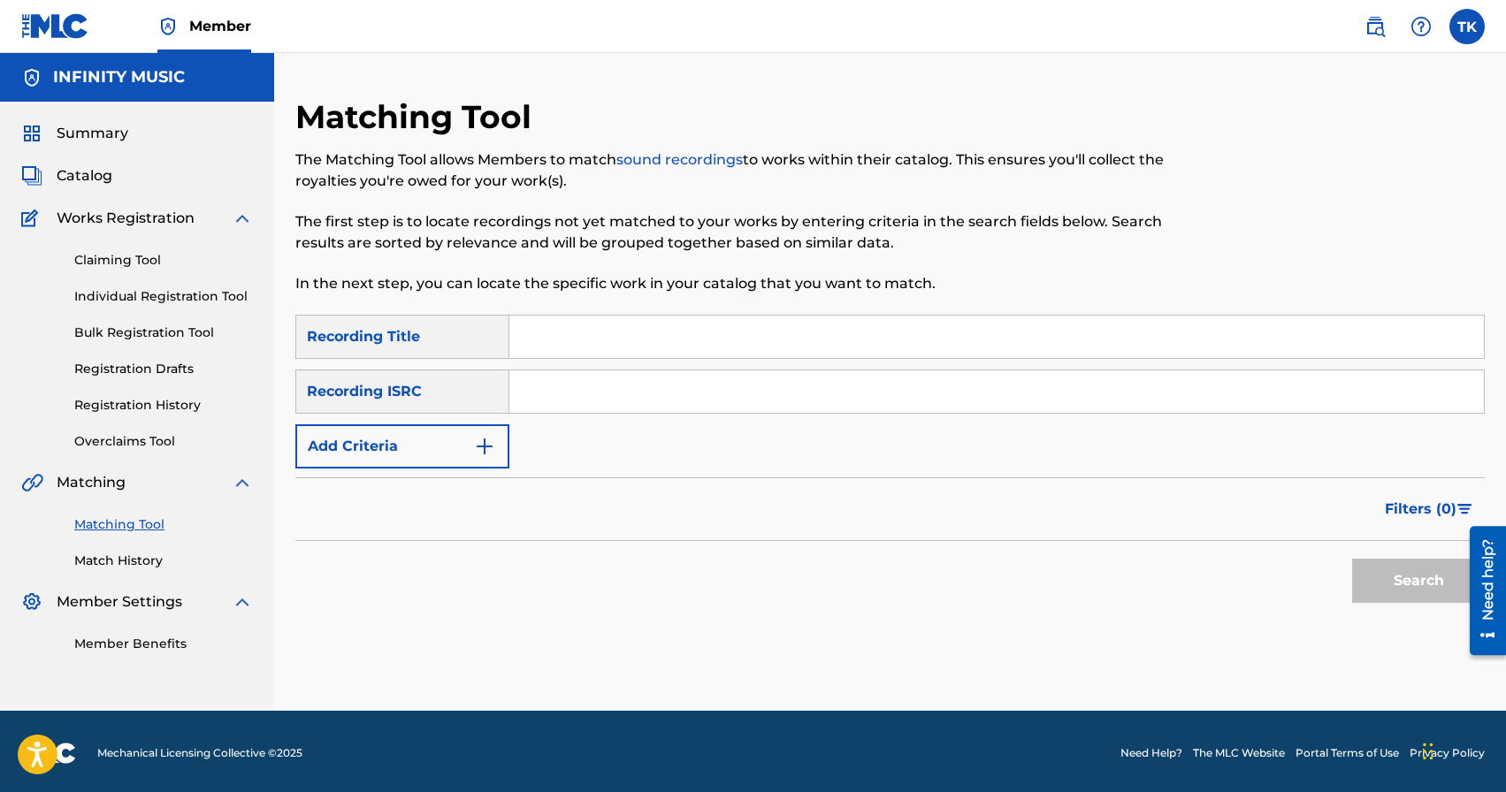
click at [633, 344] on input "Search Form" at bounding box center [996, 337] width 975 height 42
paste input "ЯКА ШИКАРНА ЛЕДІ"
type input "ЯКА ШИКАРНА ЛЕДІ"
click at [462, 447] on button "Add Criteria" at bounding box center [402, 446] width 214 height 44
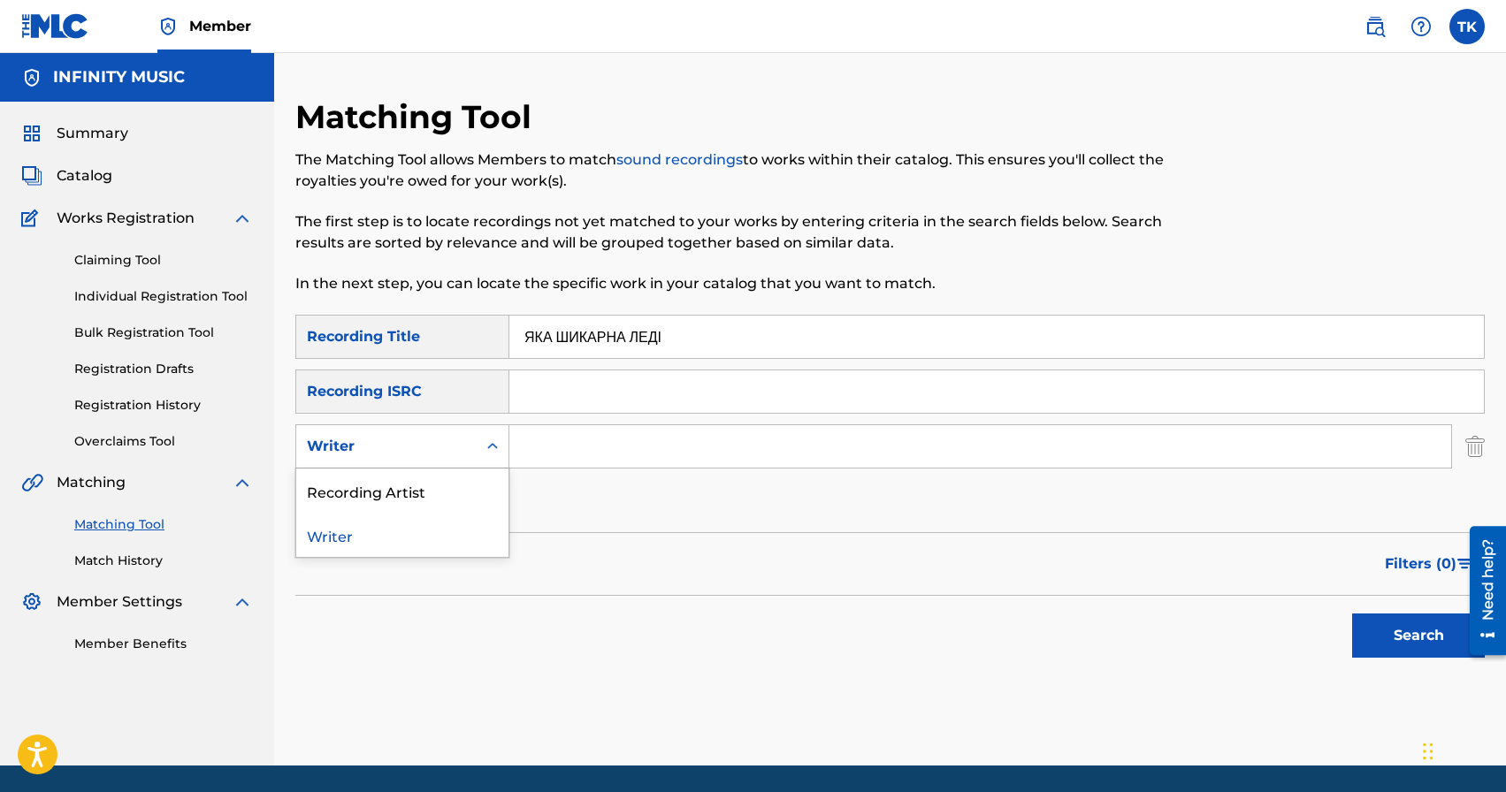
click at [462, 447] on div "Writer" at bounding box center [386, 446] width 159 height 21
click at [462, 470] on div "Recording Artist" at bounding box center [402, 491] width 212 height 44
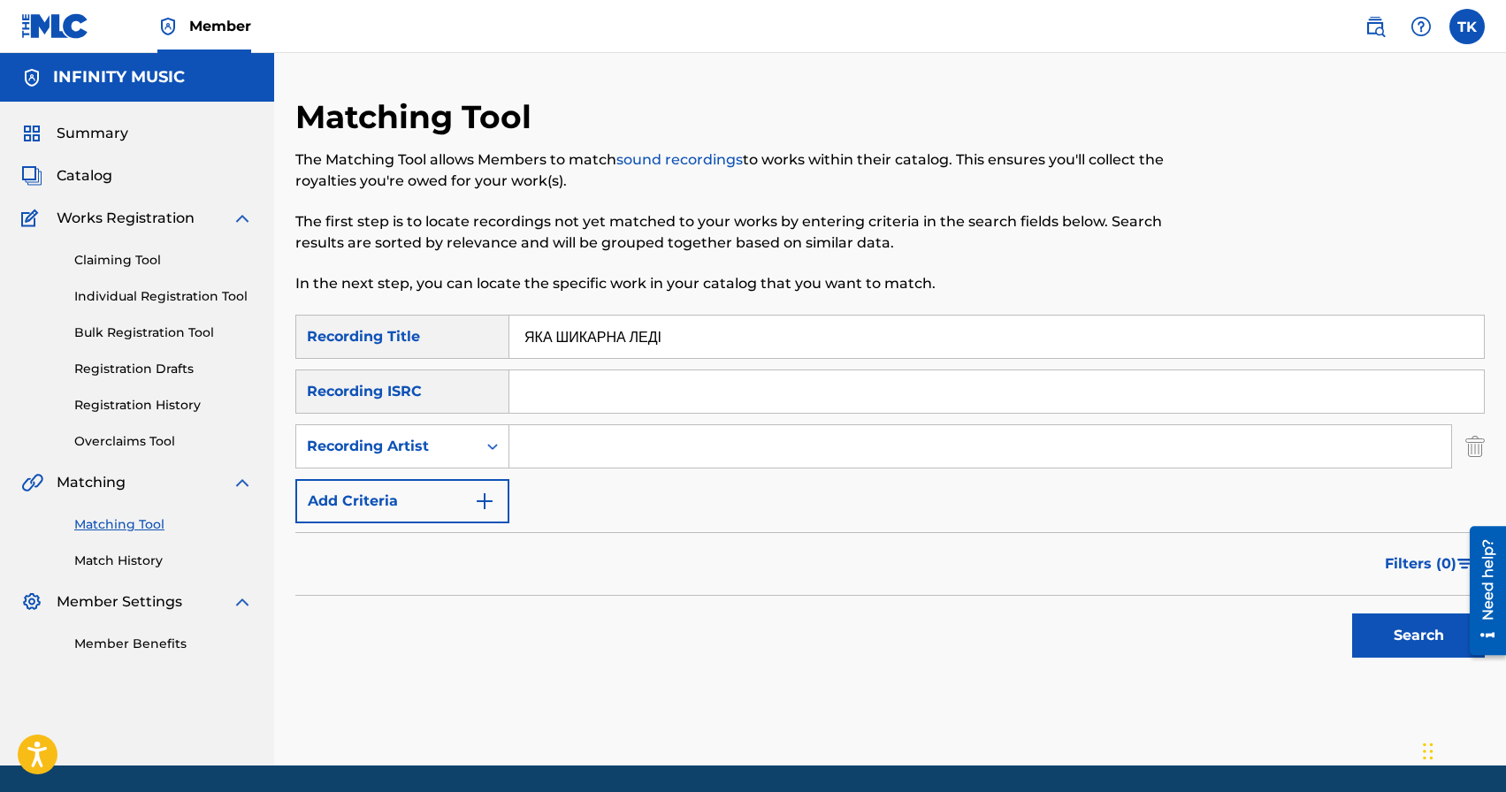
click at [575, 446] on input "Search Form" at bounding box center [980, 446] width 942 height 42
type input "[PERSON_NAME]"
click at [1369, 633] on button "Search" at bounding box center [1418, 636] width 133 height 44
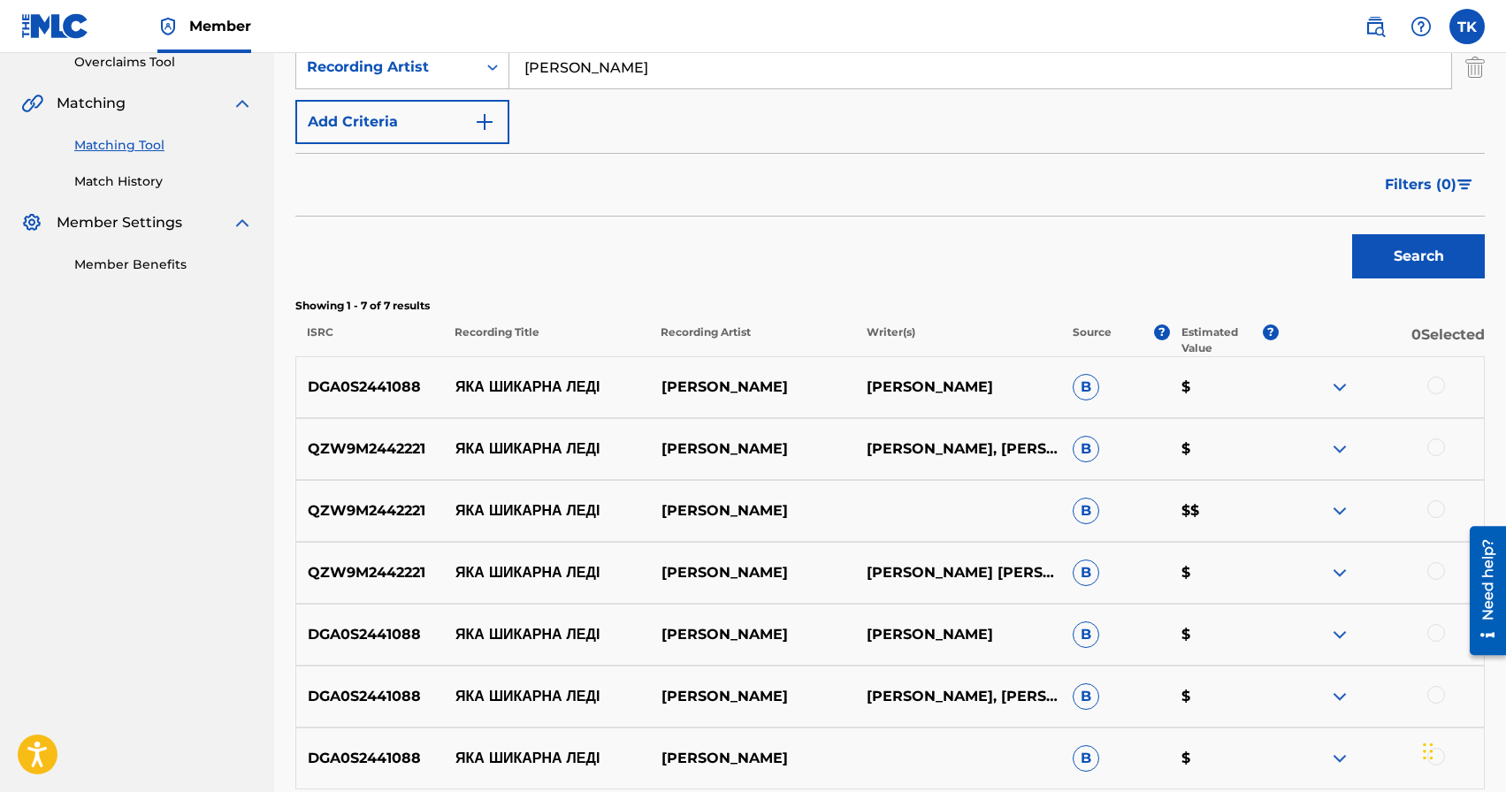
scroll to position [487, 0]
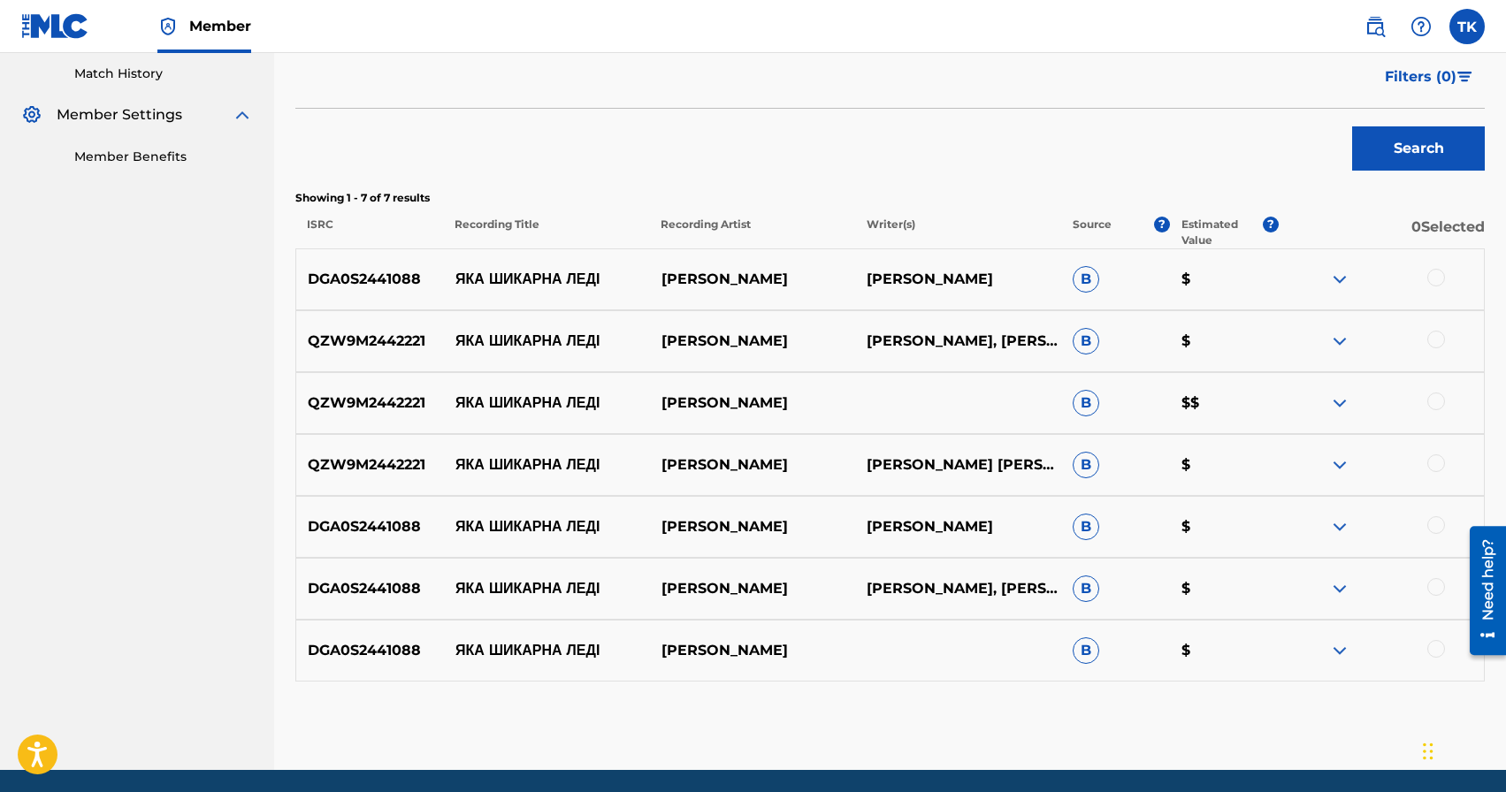
click at [1438, 652] on div at bounding box center [1436, 649] width 18 height 18
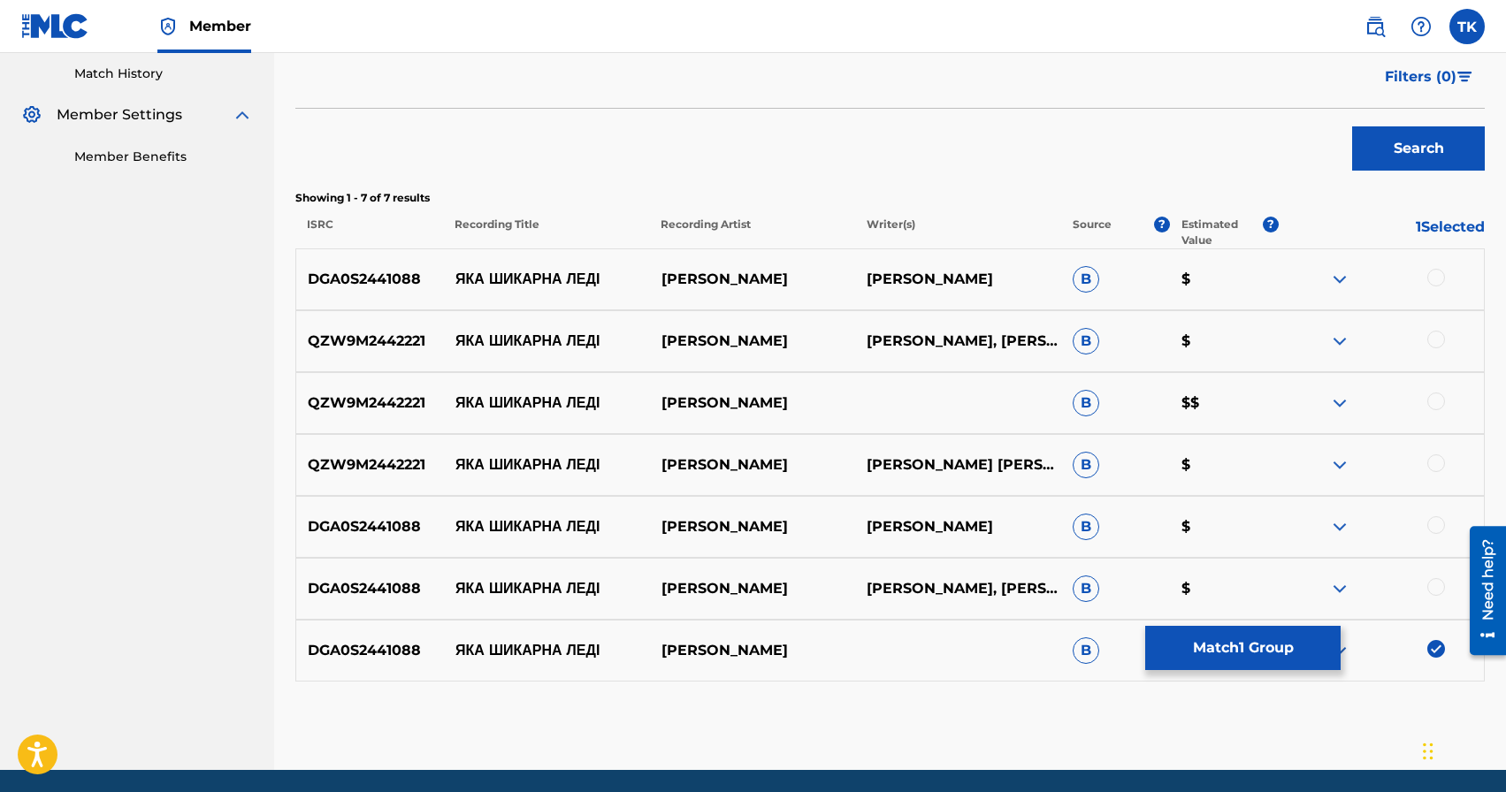
click at [1437, 588] on div at bounding box center [1436, 587] width 18 height 18
click at [1435, 525] on div at bounding box center [1436, 525] width 18 height 18
click at [1431, 461] on div at bounding box center [1436, 464] width 18 height 18
click at [1432, 405] on div at bounding box center [1436, 402] width 18 height 18
click at [1433, 343] on div at bounding box center [1436, 340] width 18 height 18
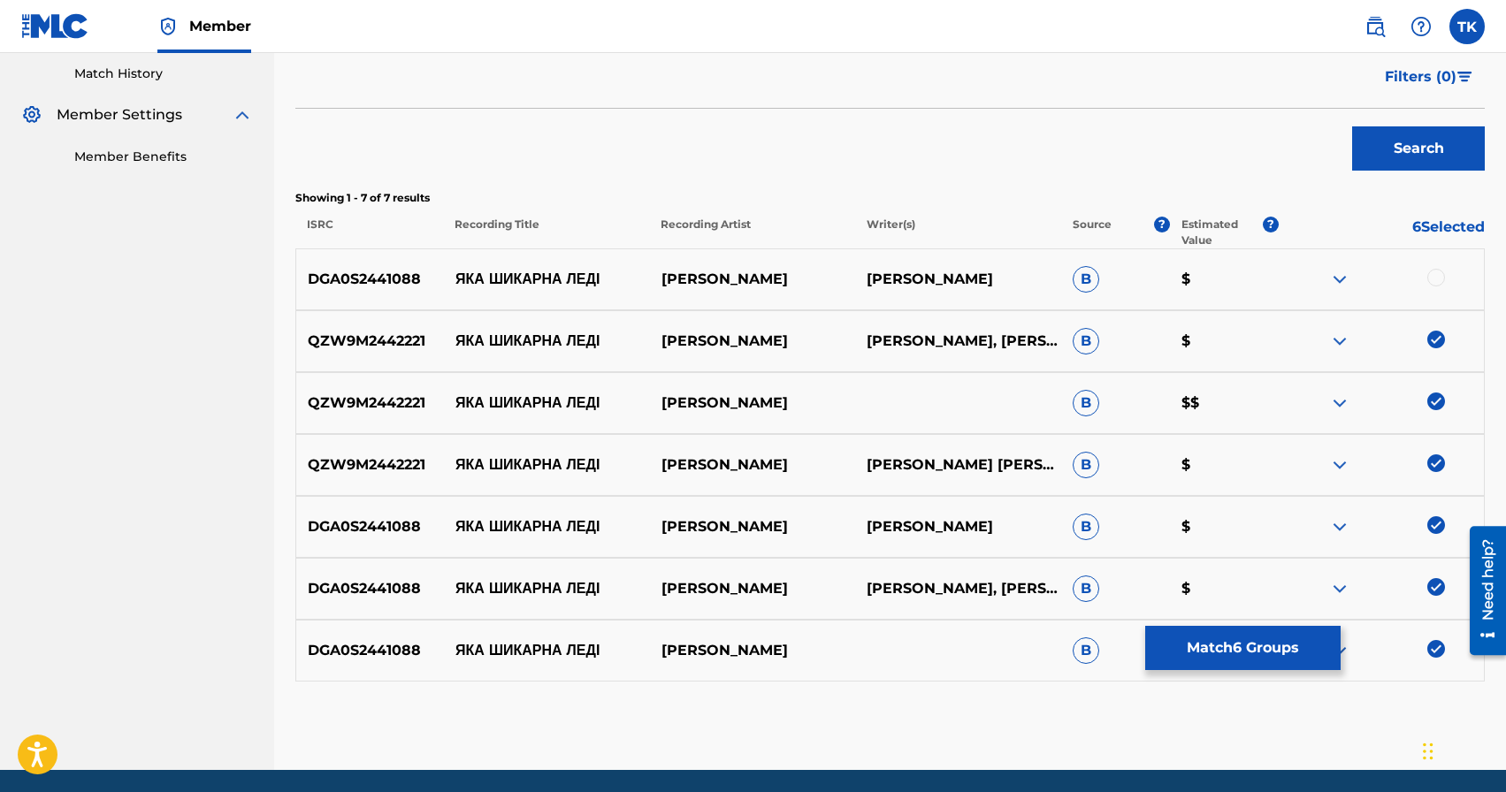
click at [1436, 281] on div at bounding box center [1436, 278] width 18 height 18
click at [1121, 80] on div "Filters ( 0 )" at bounding box center [889, 77] width 1189 height 64
click at [1232, 632] on button "Match 7 Groups" at bounding box center [1242, 648] width 195 height 44
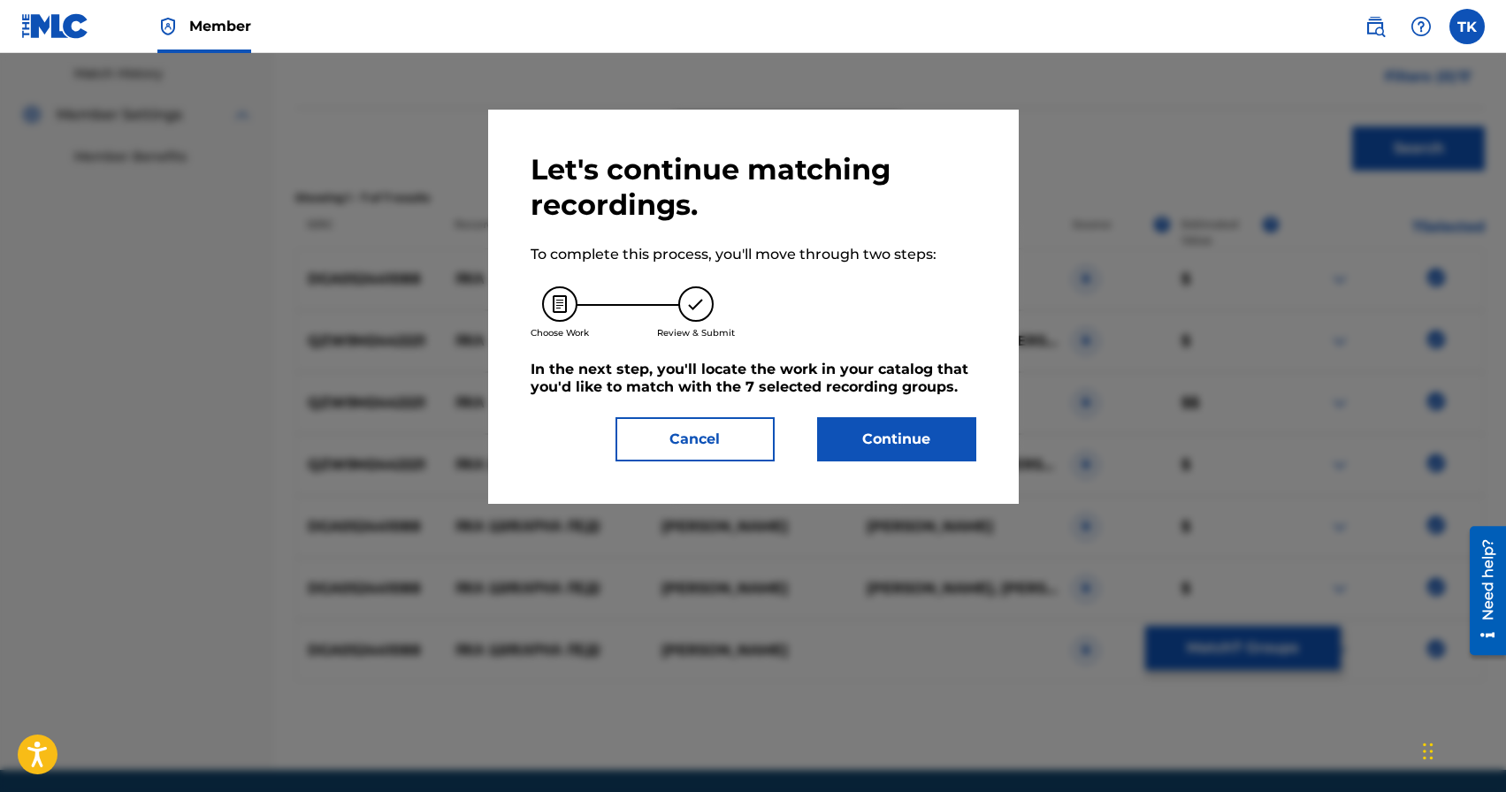
click at [929, 440] on button "Continue" at bounding box center [896, 439] width 159 height 44
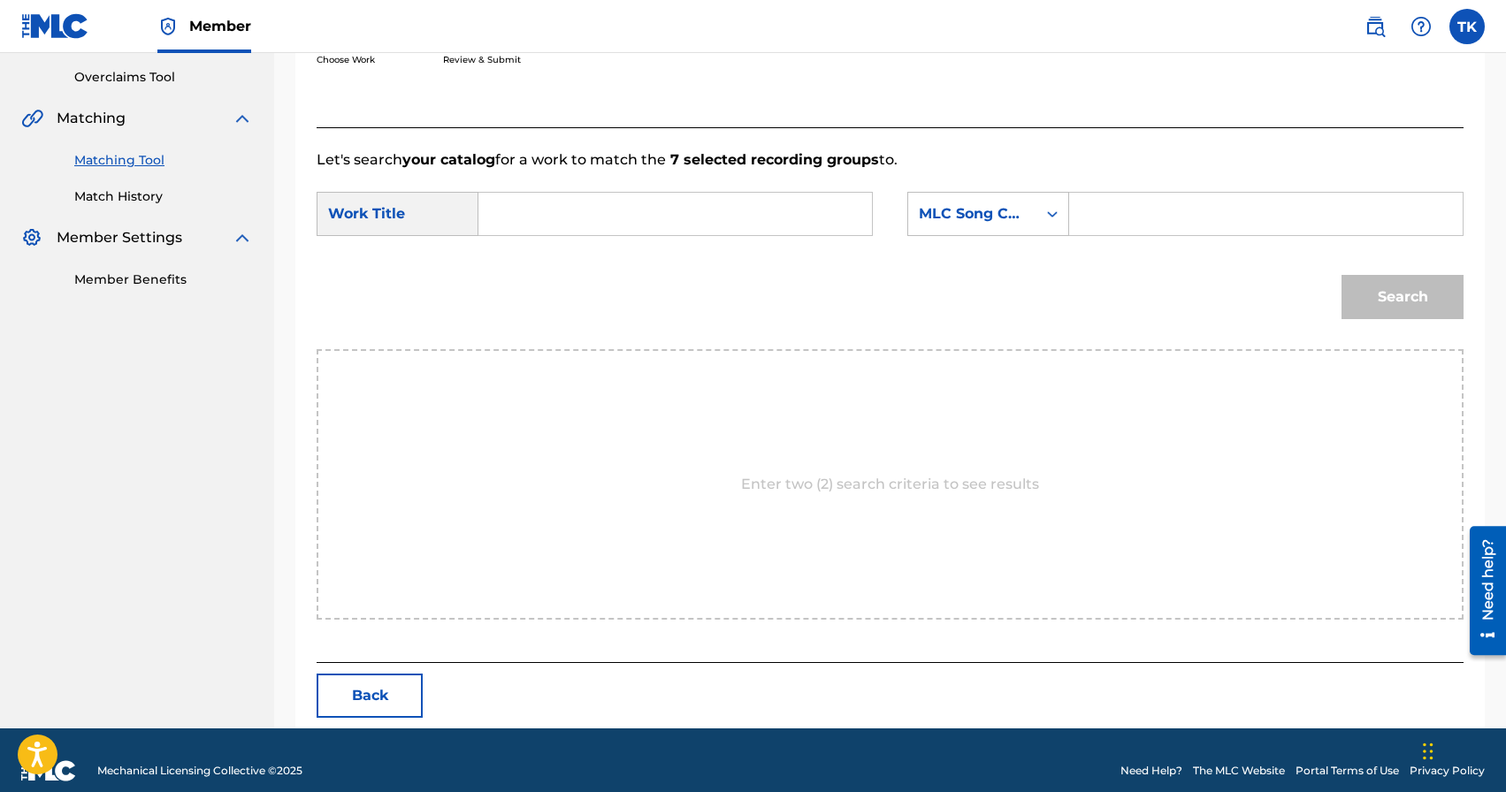
scroll to position [386, 0]
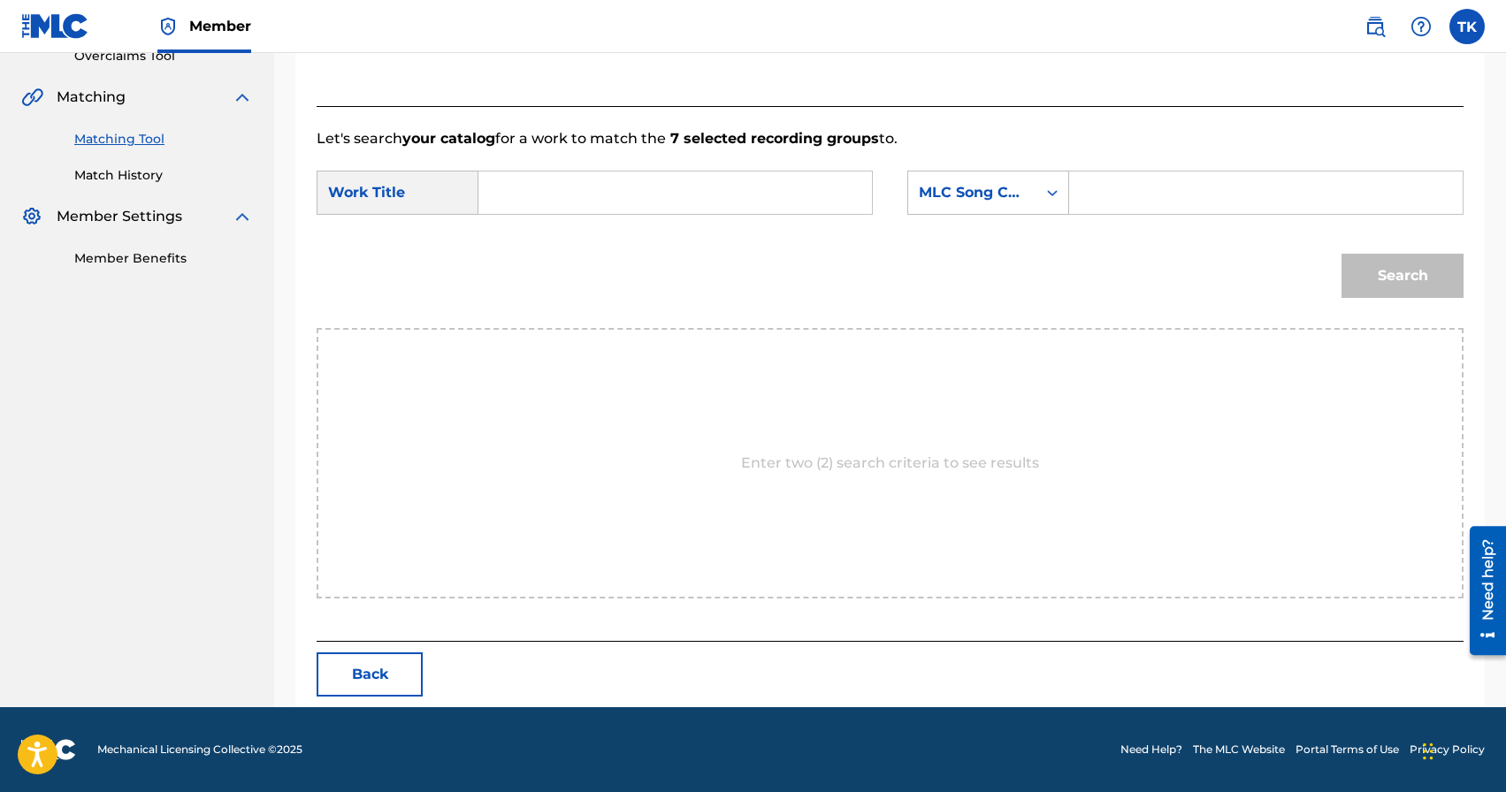
click at [695, 199] on input "Search Form" at bounding box center [674, 193] width 363 height 42
paste input "ЯКА ШИКАРНА ЛЕДІ"
click at [554, 239] on div "яка шикарна леді" at bounding box center [541, 254] width 97 height 74
type input "яка шикарна леді"
click at [1003, 198] on div "MLC Song Code" at bounding box center [972, 192] width 107 height 21
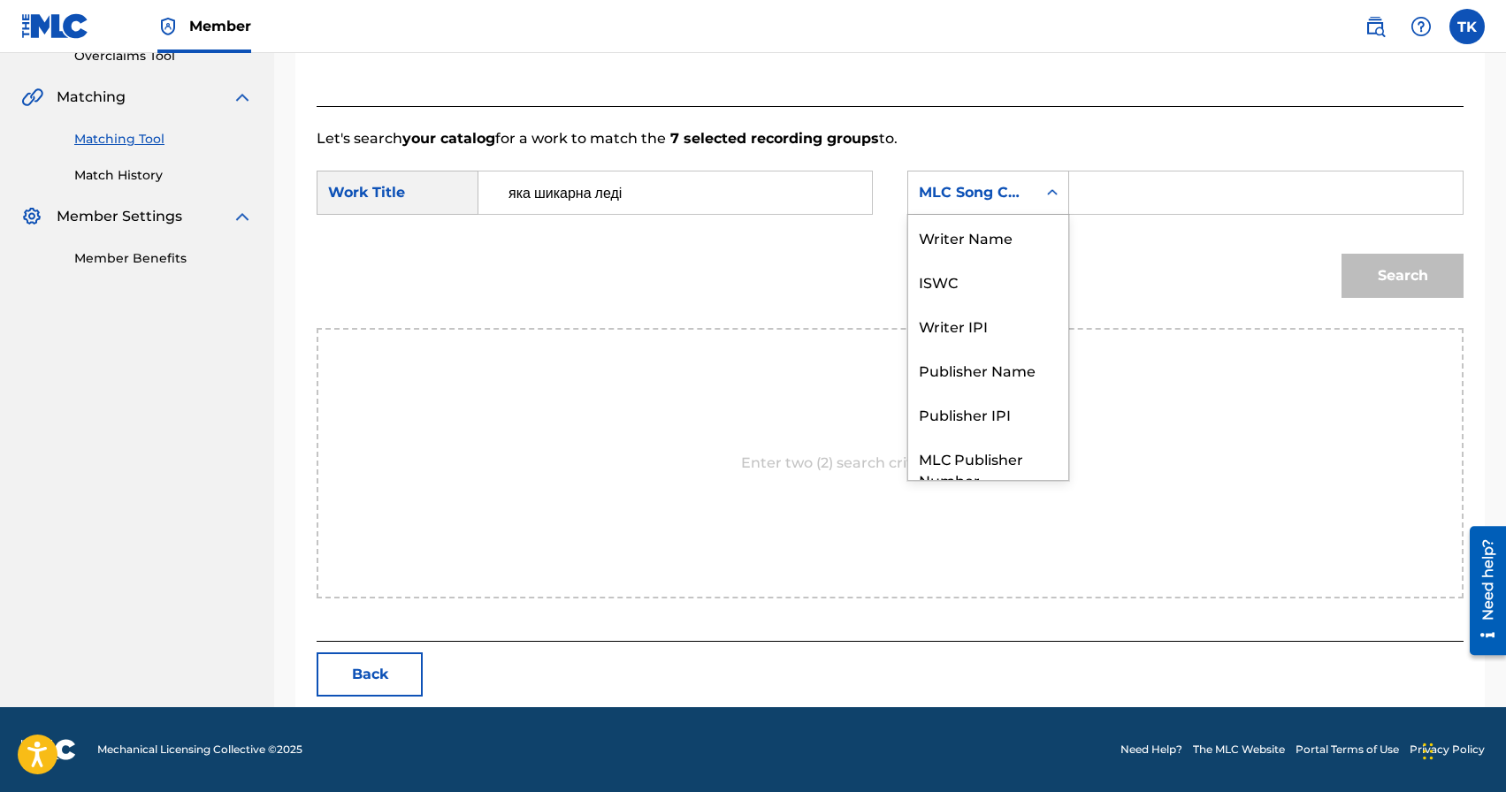
scroll to position [65, 0]
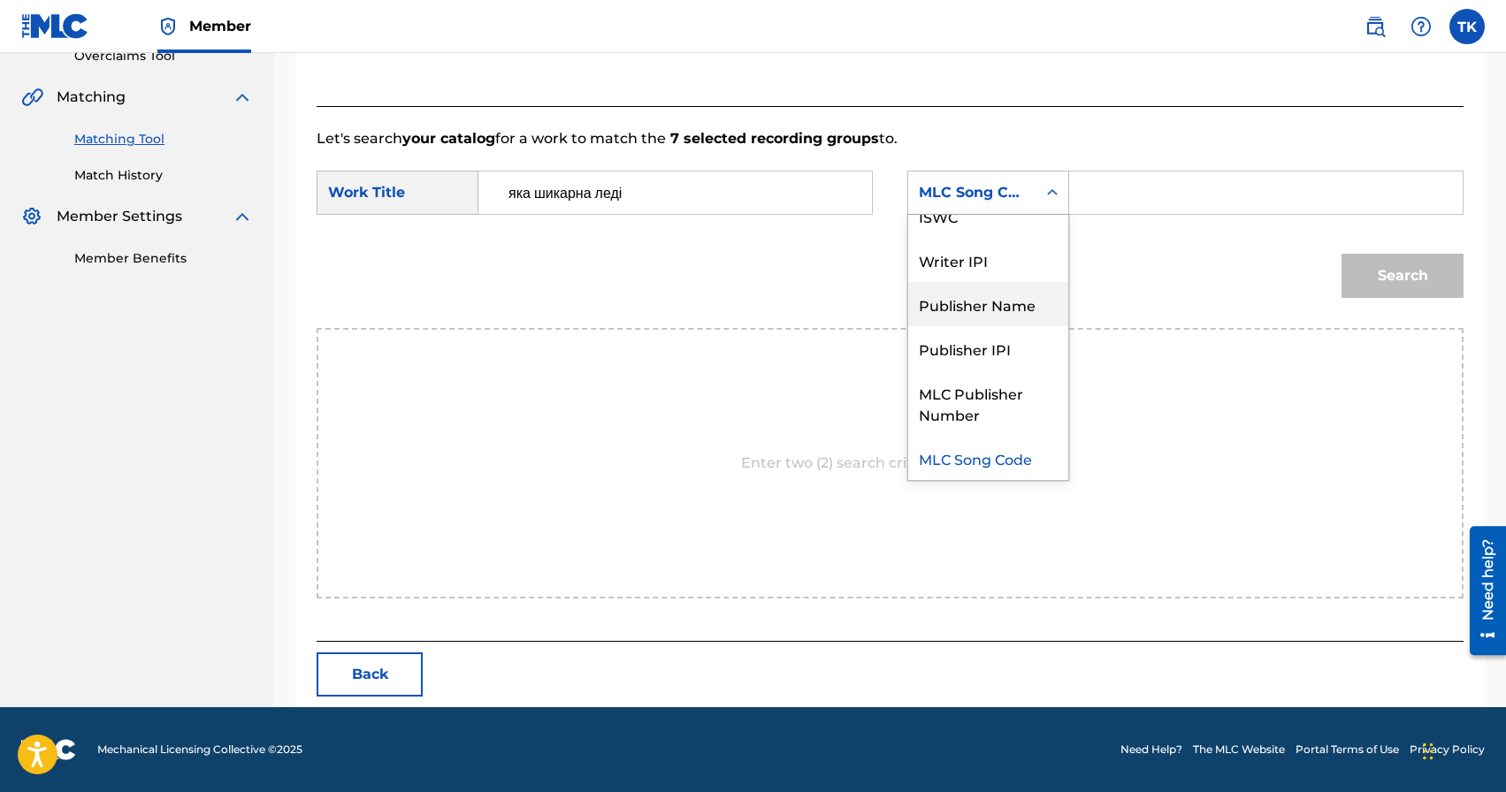
click at [991, 288] on div "Publisher Name" at bounding box center [988, 304] width 160 height 44
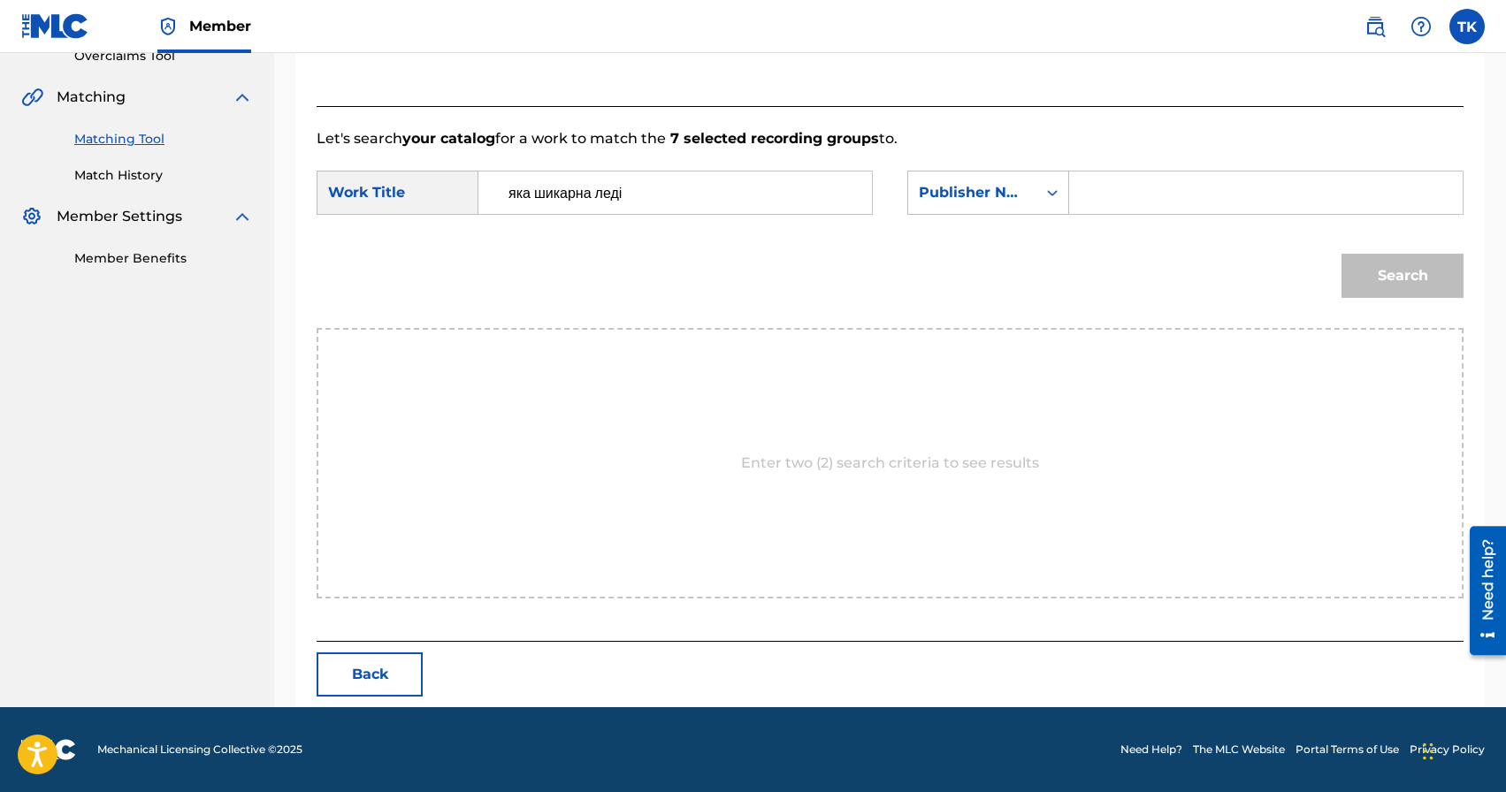
click at [1124, 193] on input "Search Form" at bounding box center [1265, 193] width 363 height 42
type input "INFINITY MUSIC"
click at [1374, 271] on button "Search" at bounding box center [1403, 276] width 122 height 44
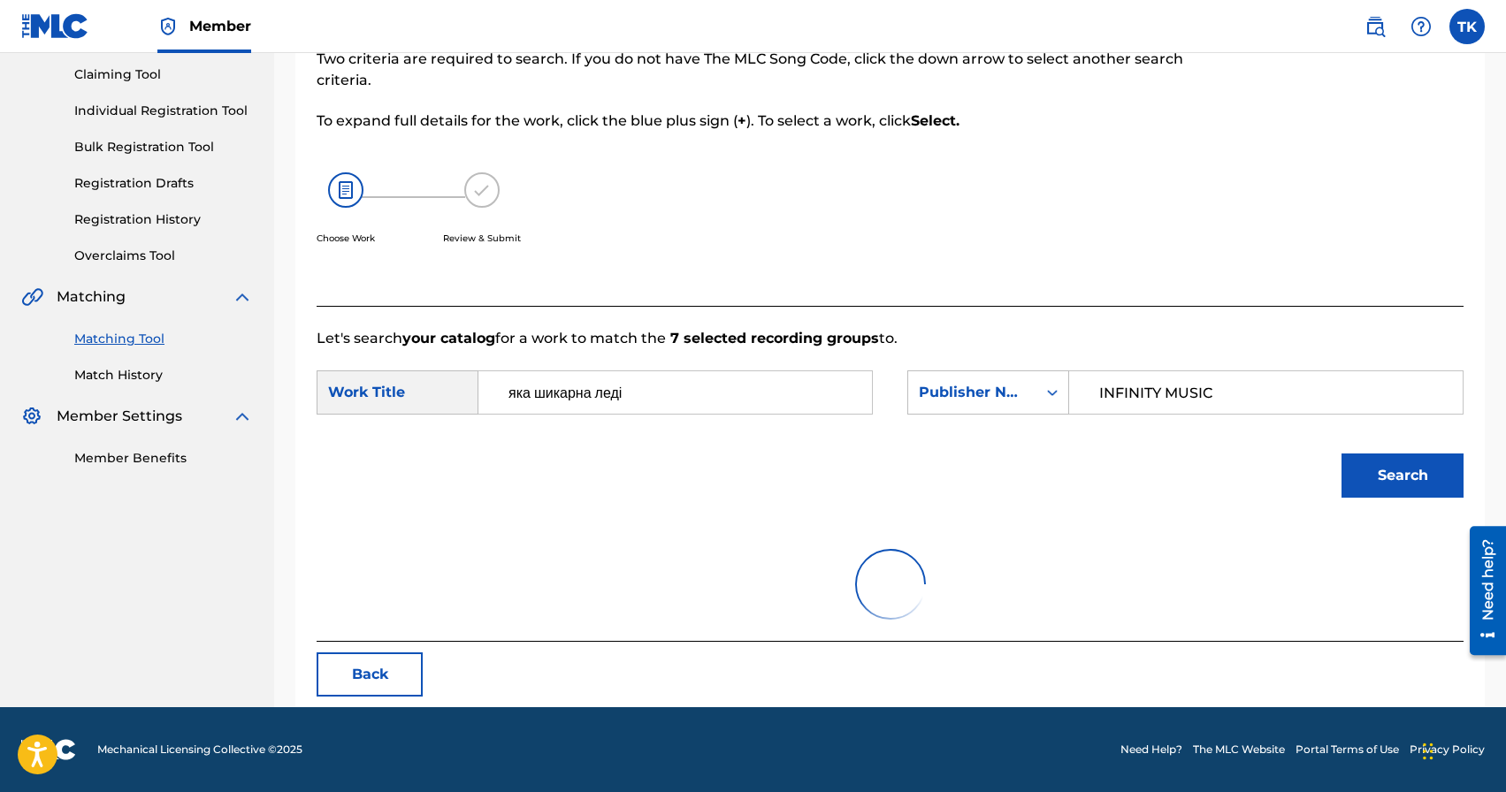
scroll to position [386, 0]
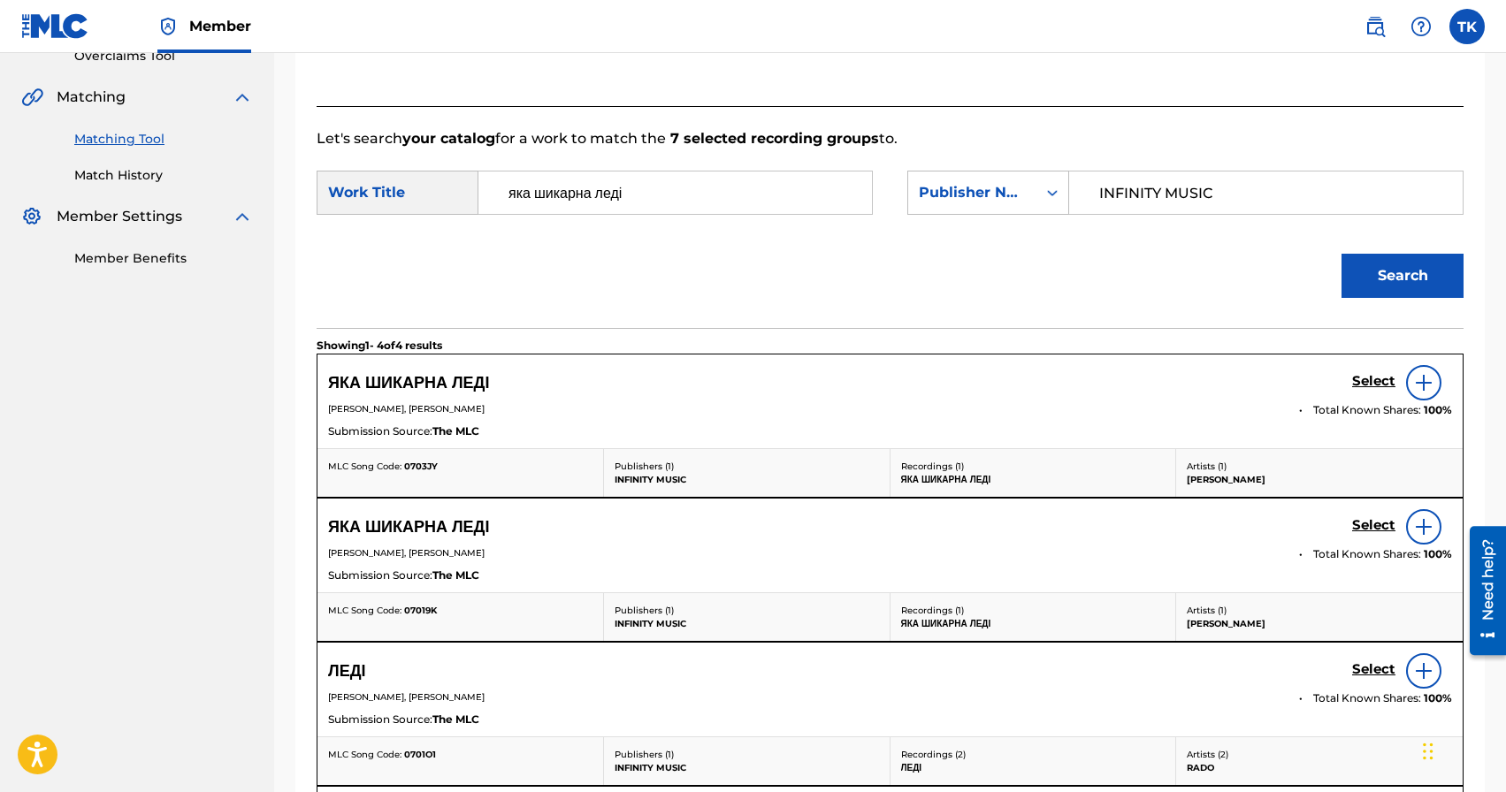
click at [1364, 384] on h5 "Select" at bounding box center [1373, 381] width 43 height 17
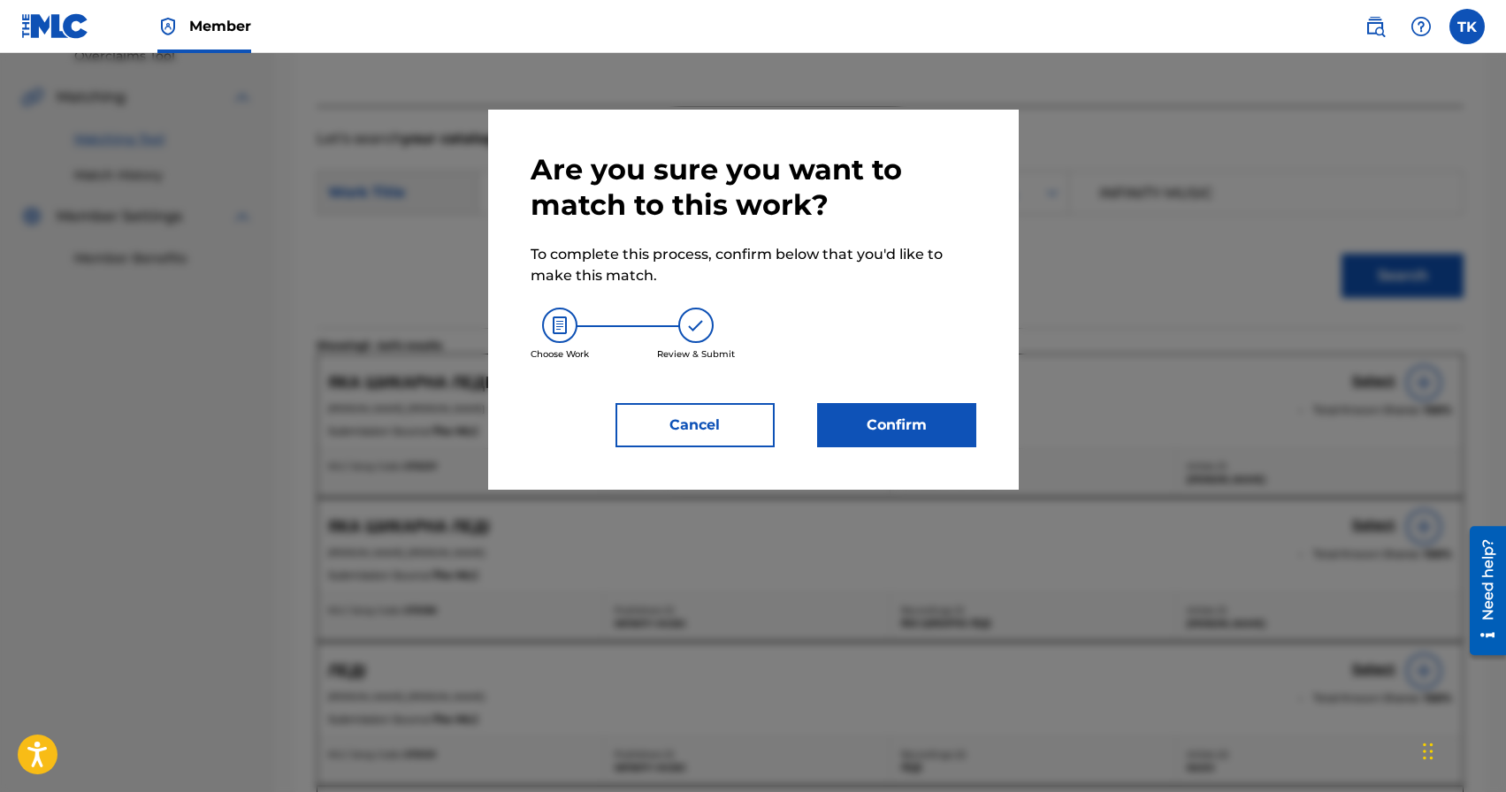
click at [881, 424] on button "Confirm" at bounding box center [896, 425] width 159 height 44
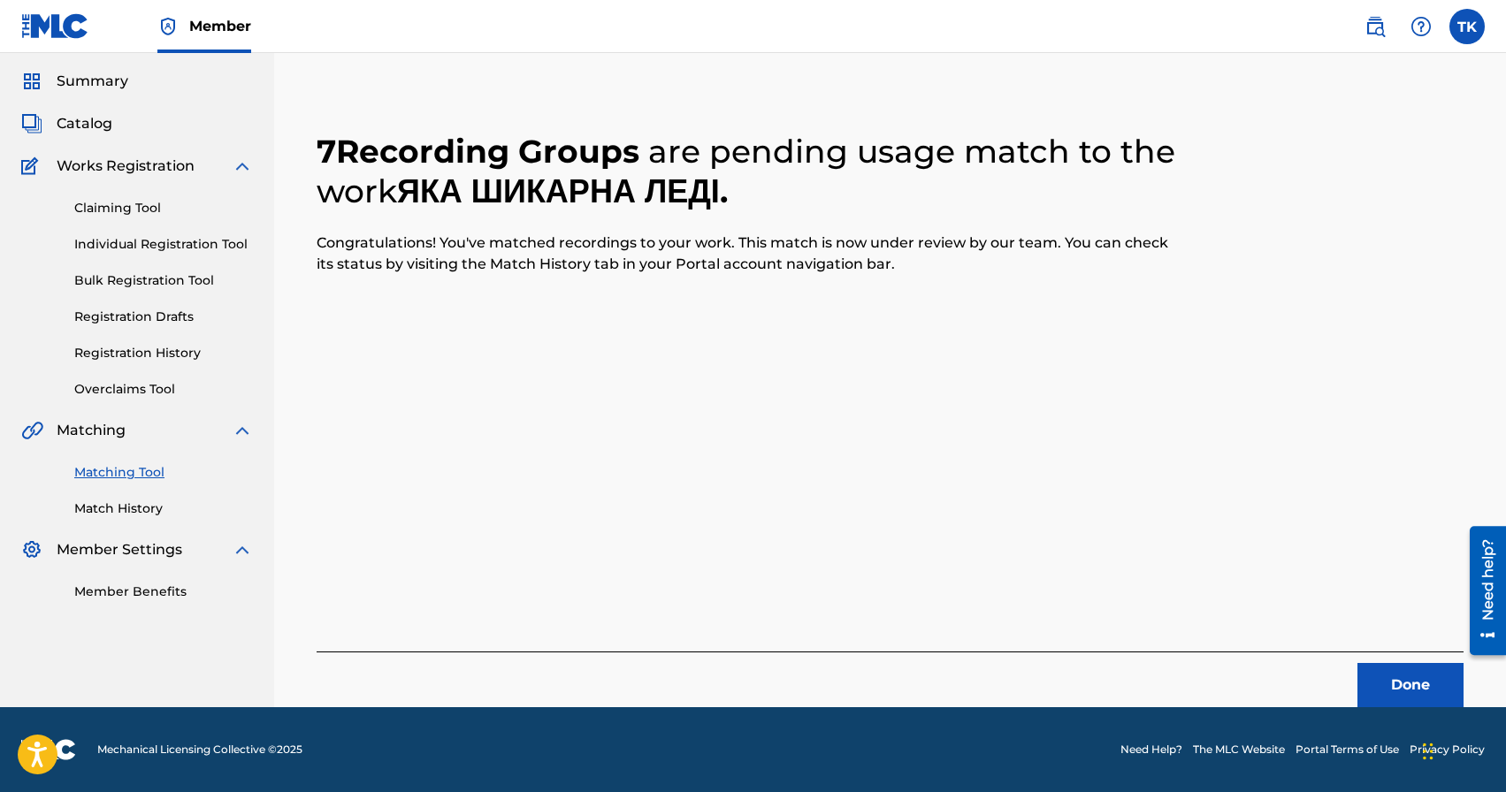
scroll to position [52, 0]
click at [1398, 680] on button "Done" at bounding box center [1410, 685] width 106 height 44
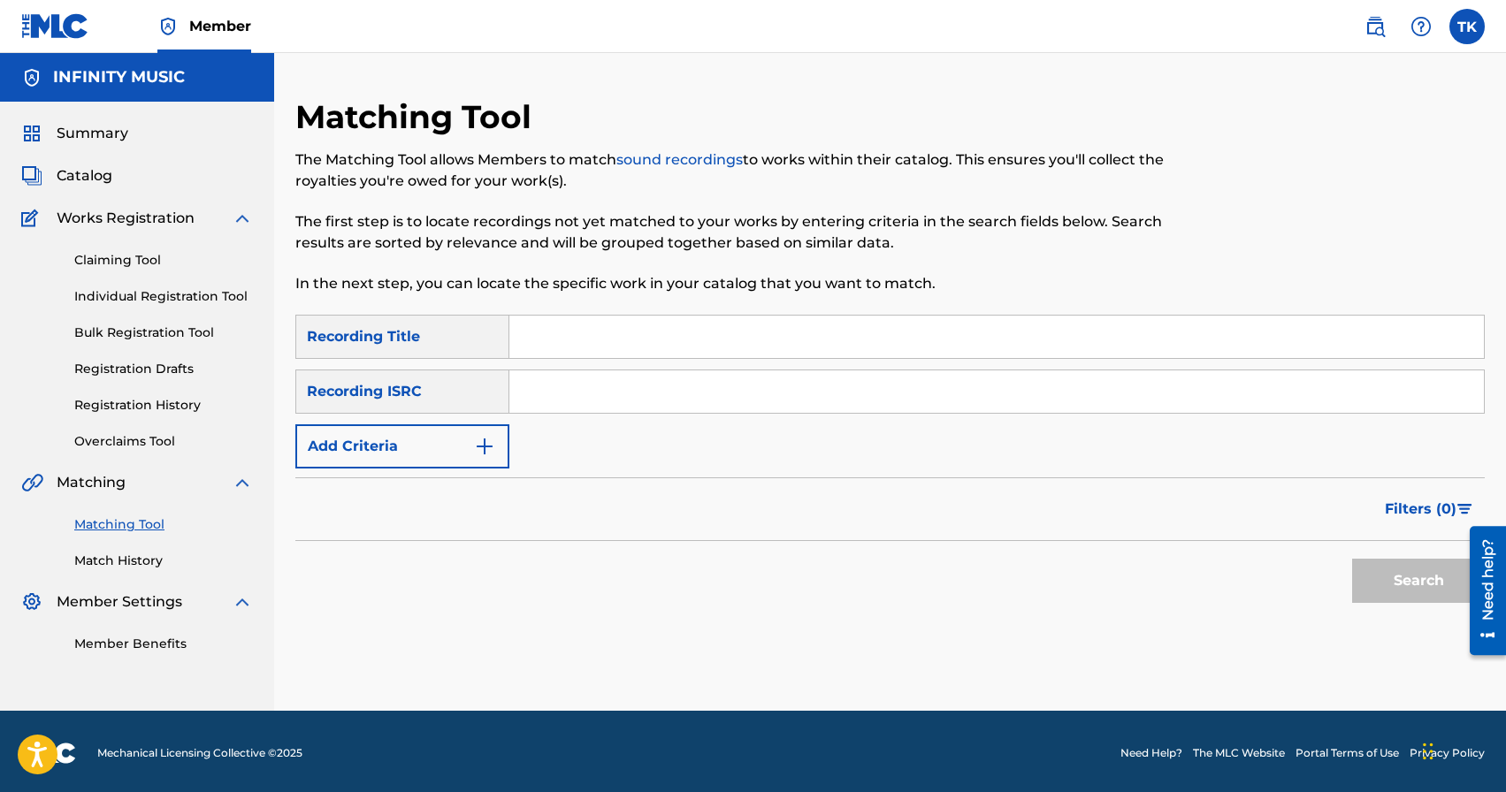
click at [603, 344] on input "Search Form" at bounding box center [996, 337] width 975 height 42
paste input "БОНІ І КЛАЙД"
type input "БОНІ І КЛАЙД"
click at [481, 447] on img "Search Form" at bounding box center [484, 446] width 21 height 21
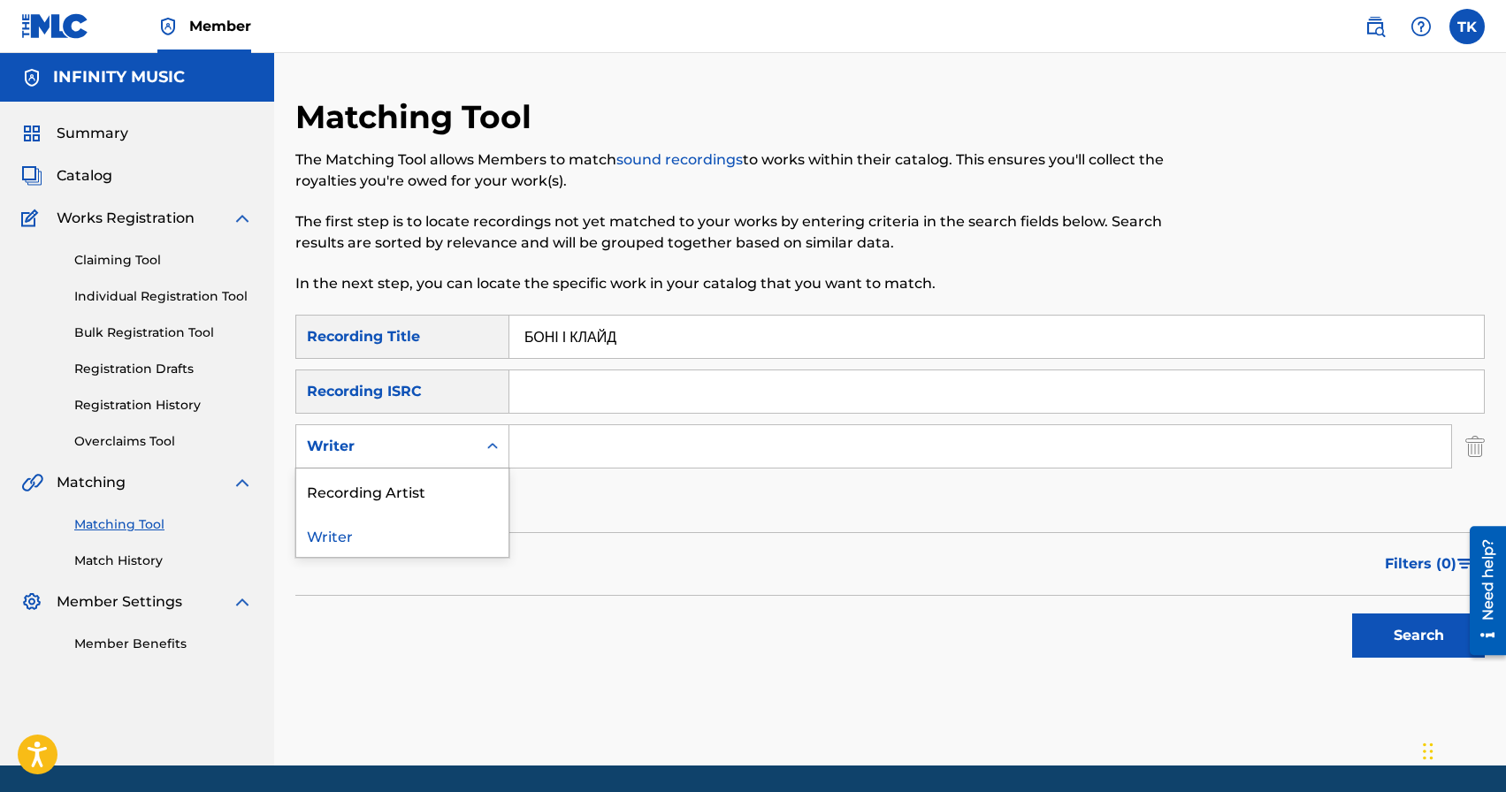
click at [481, 447] on div "Search Form" at bounding box center [493, 447] width 32 height 32
click at [461, 483] on div "Recording Artist" at bounding box center [402, 491] width 212 height 44
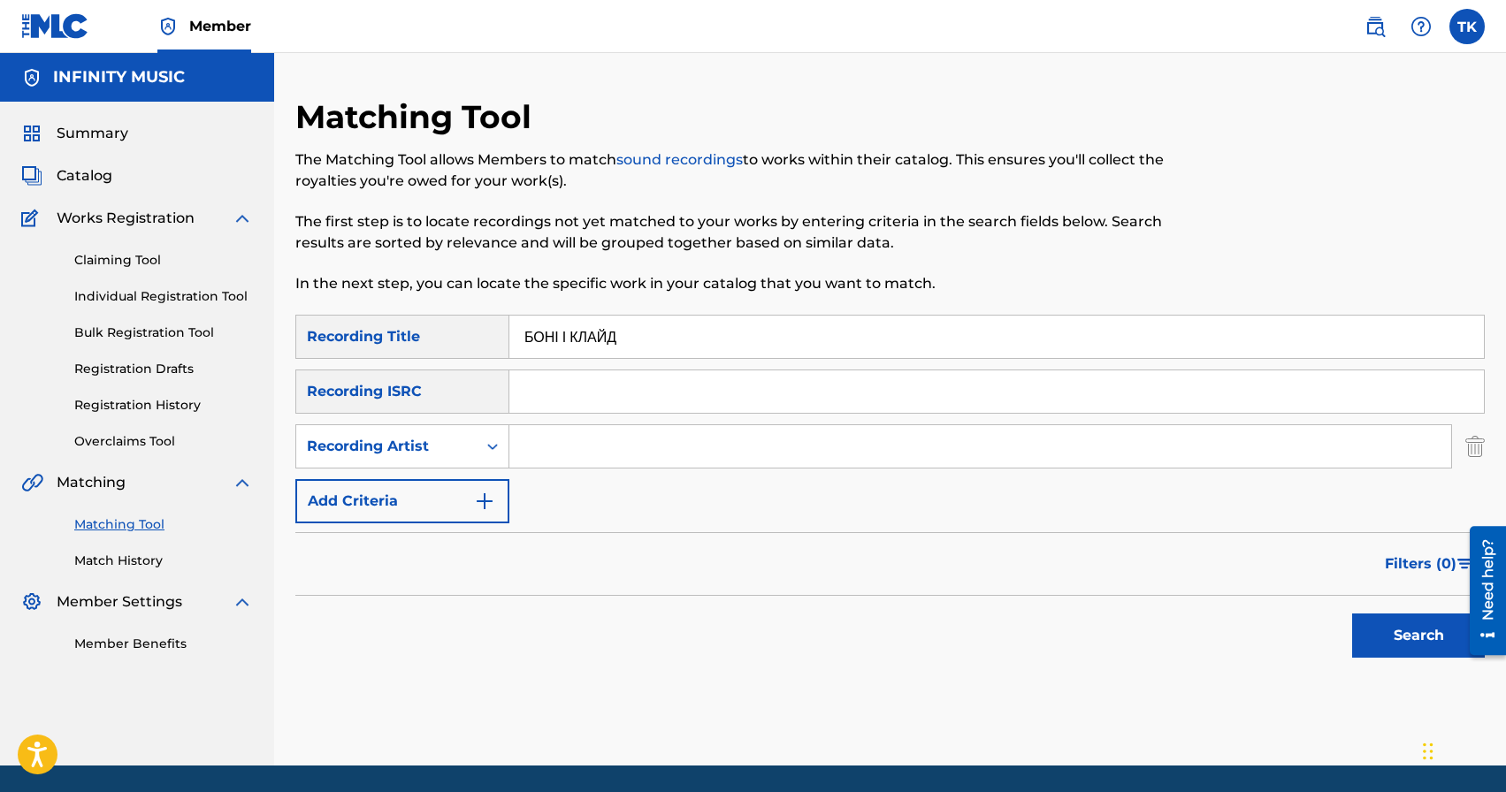
click at [585, 448] on input "Search Form" at bounding box center [980, 446] width 942 height 42
click at [460, 453] on div "Recording Artist" at bounding box center [386, 446] width 159 height 21
click at [575, 456] on input "s" at bounding box center [980, 446] width 942 height 42
type input "[PERSON_NAME]"
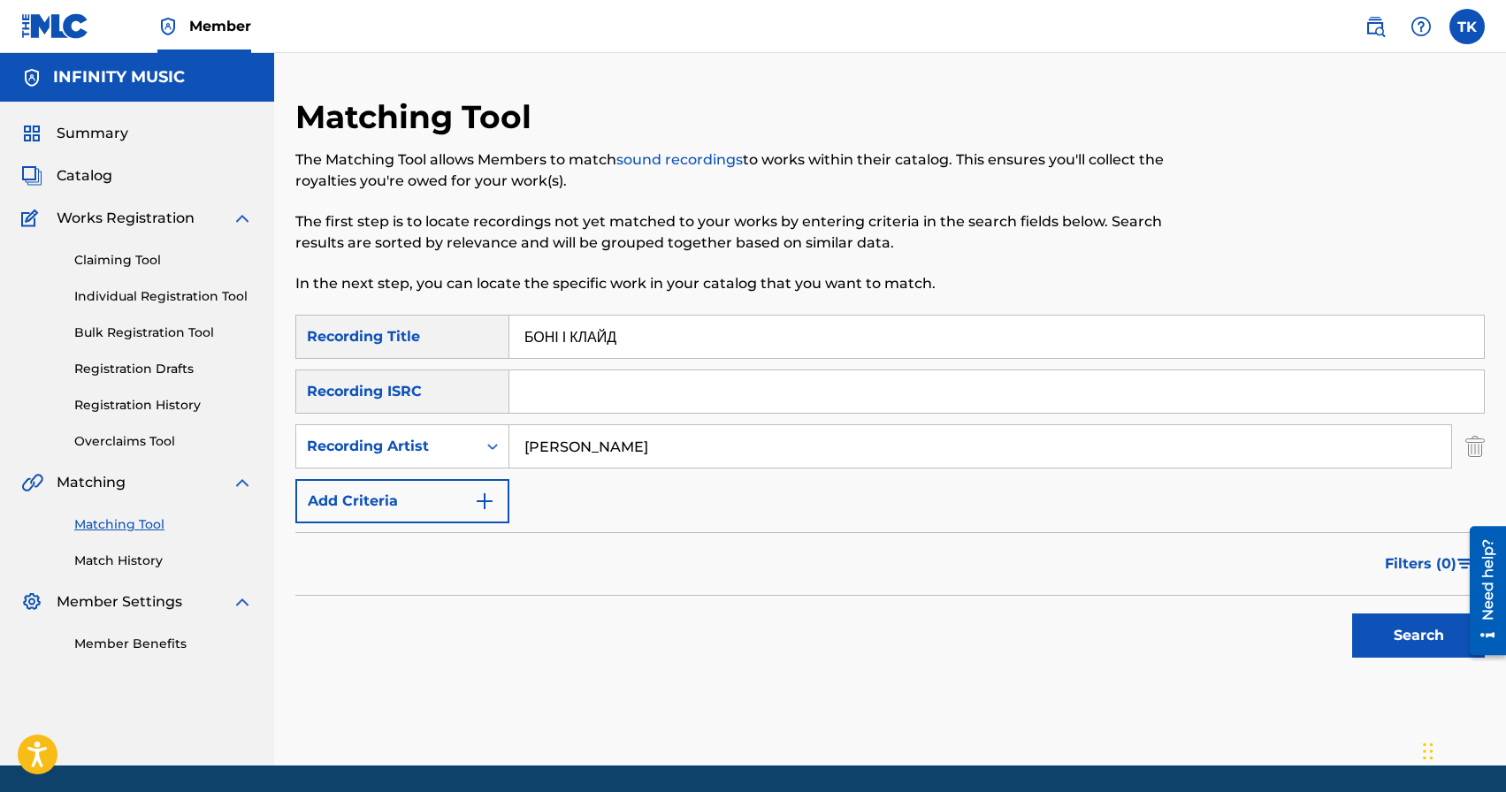
click at [1381, 633] on button "Search" at bounding box center [1418, 636] width 133 height 44
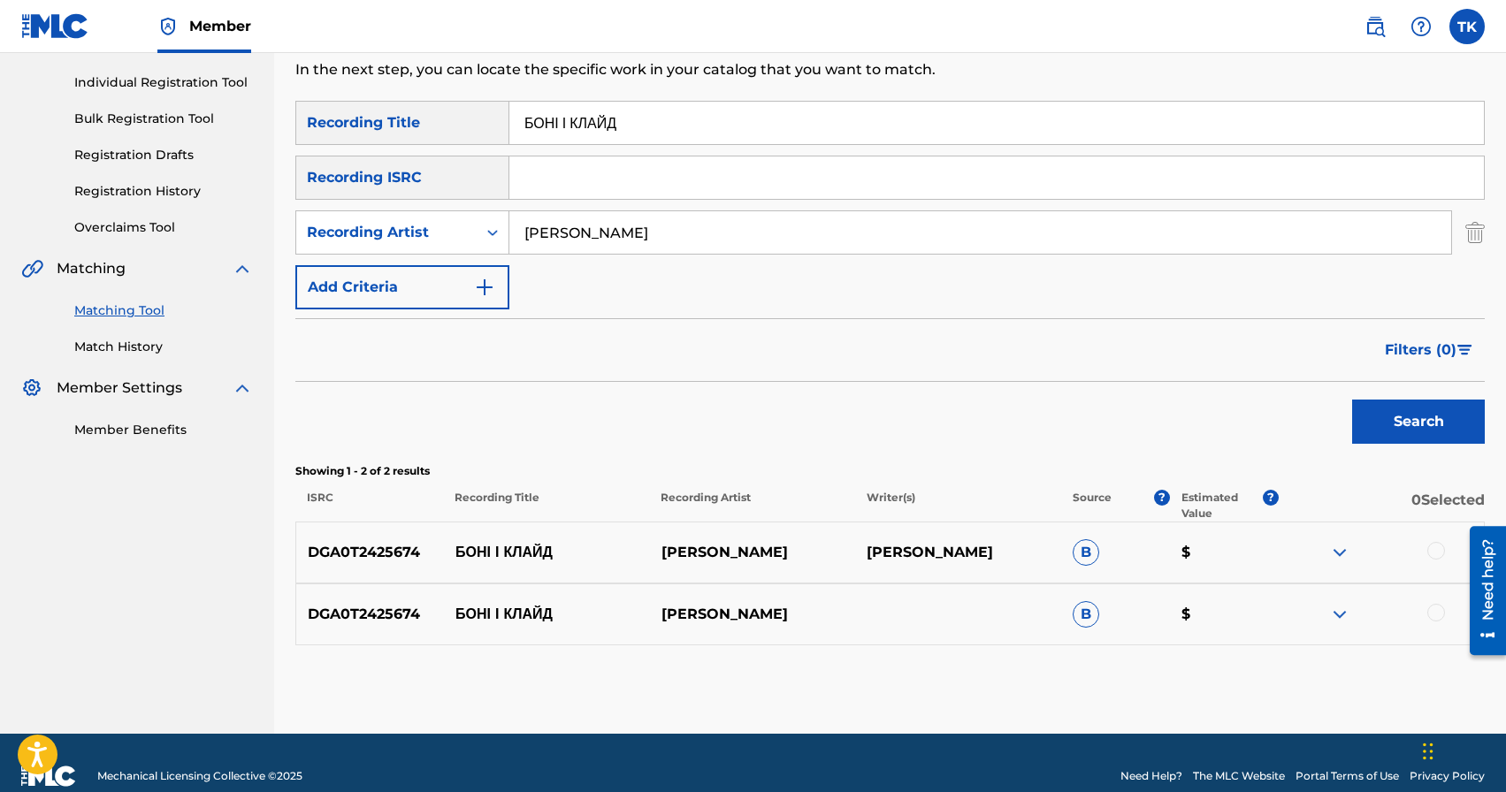
scroll to position [241, 0]
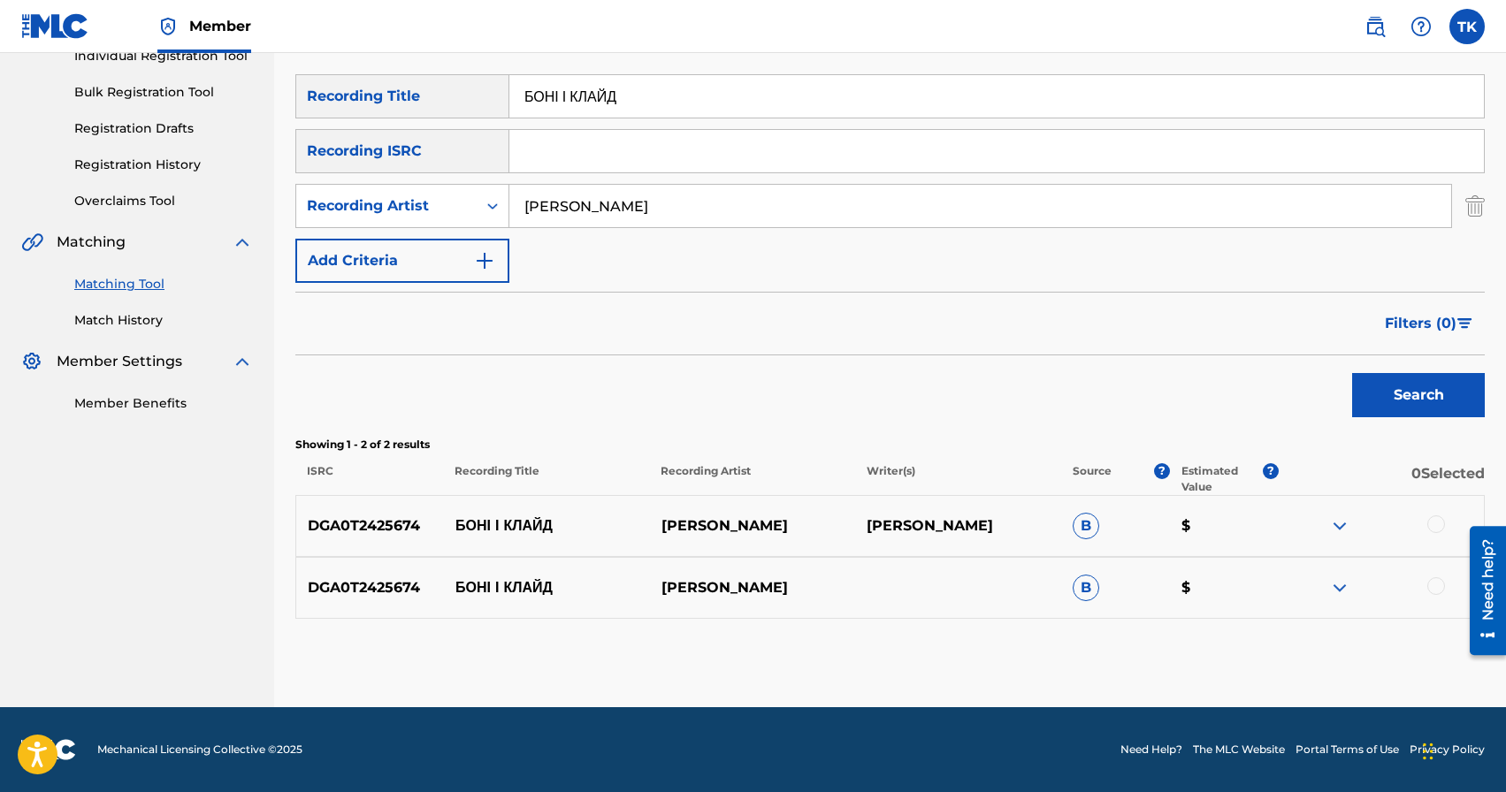
click at [1437, 585] on div at bounding box center [1436, 586] width 18 height 18
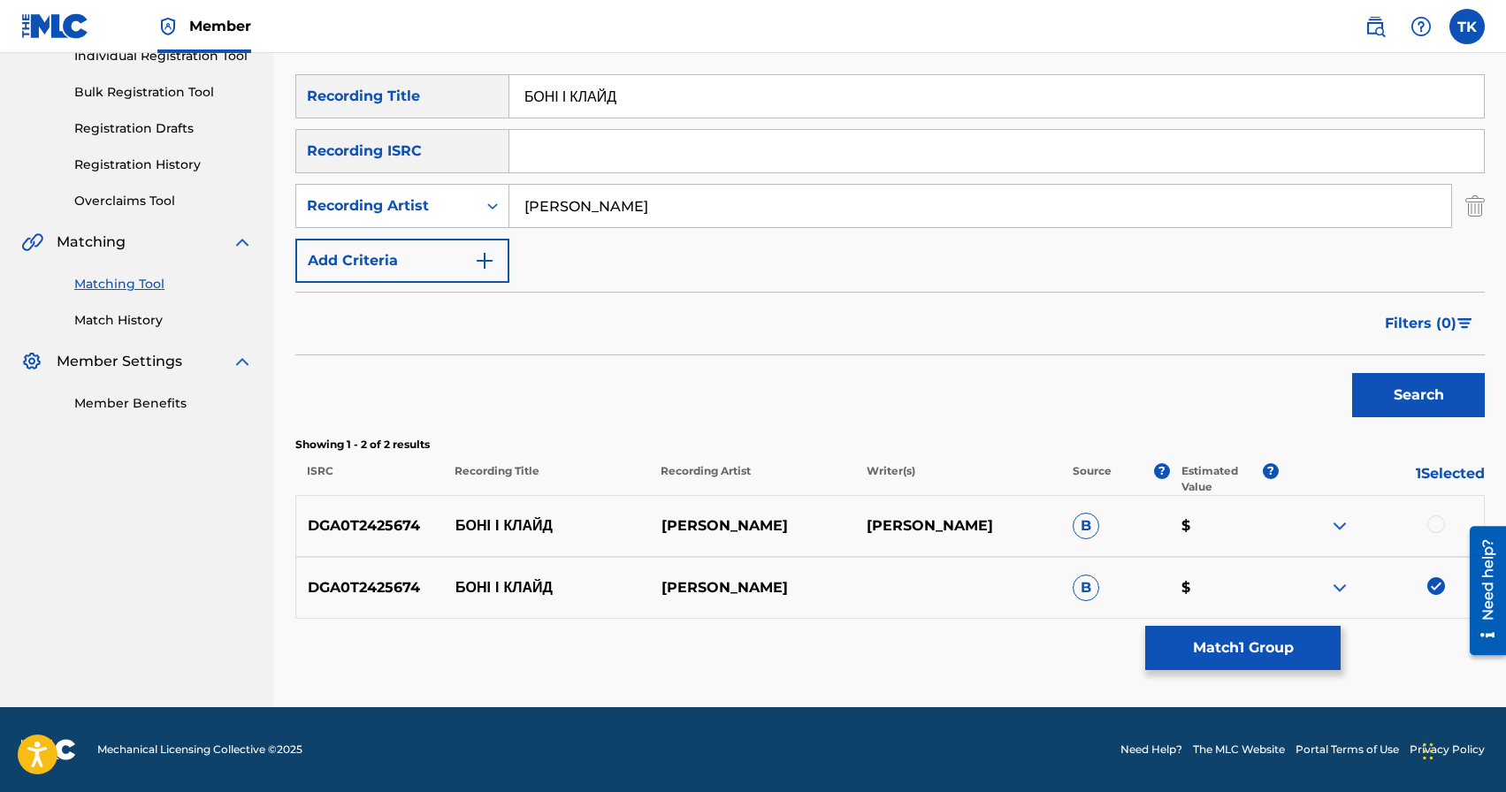
click at [1437, 526] on div at bounding box center [1436, 525] width 18 height 18
click at [1223, 654] on button "Match 2 Groups" at bounding box center [1242, 648] width 195 height 44
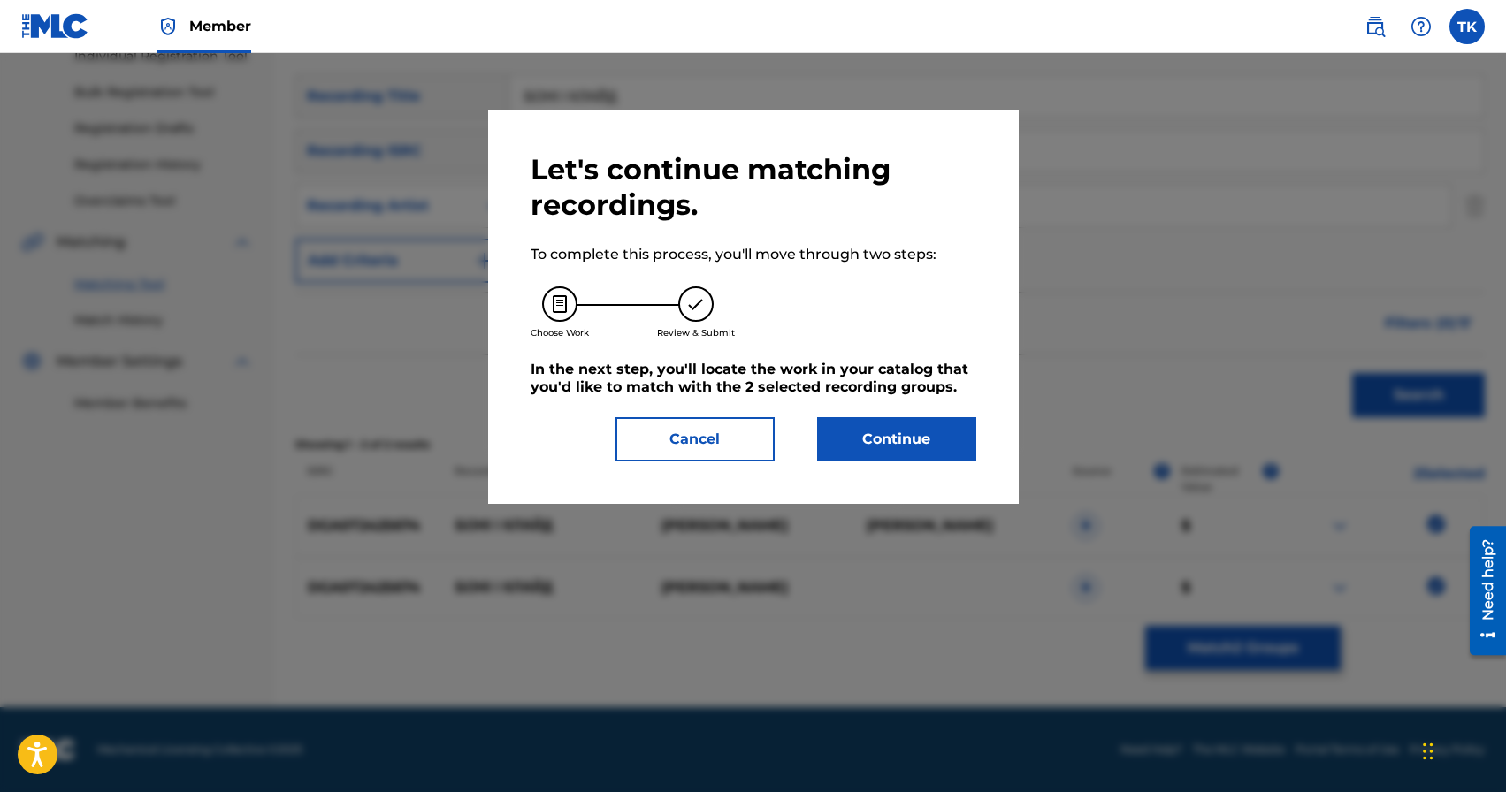
click at [949, 455] on button "Continue" at bounding box center [896, 439] width 159 height 44
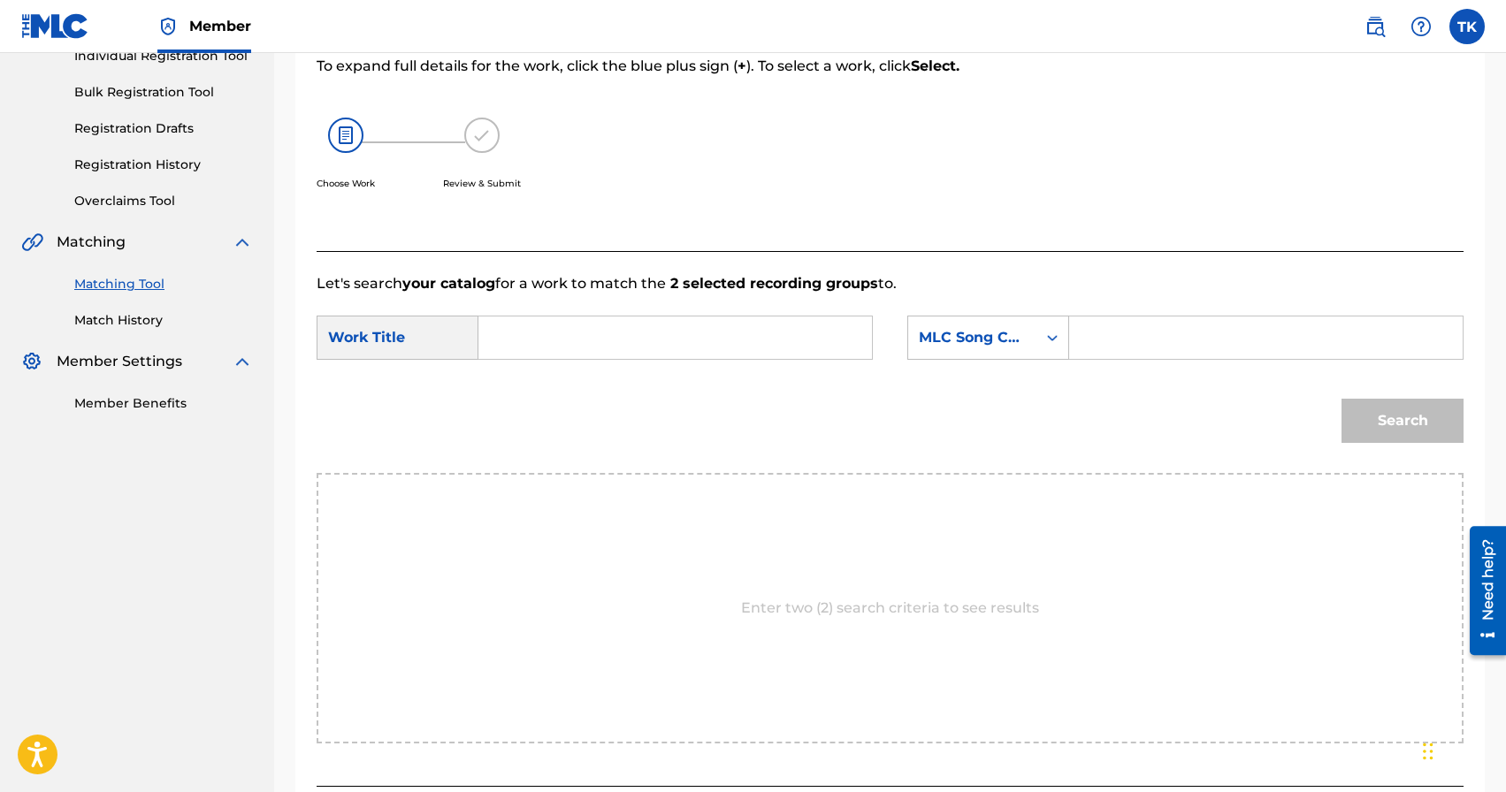
click at [697, 346] on input "Search Form" at bounding box center [674, 338] width 363 height 42
paste input "БОНІ І КЛАЙД"
type input "БОНІ І КЛАЙД"
click at [975, 330] on div "MLC Song Code" at bounding box center [972, 337] width 107 height 21
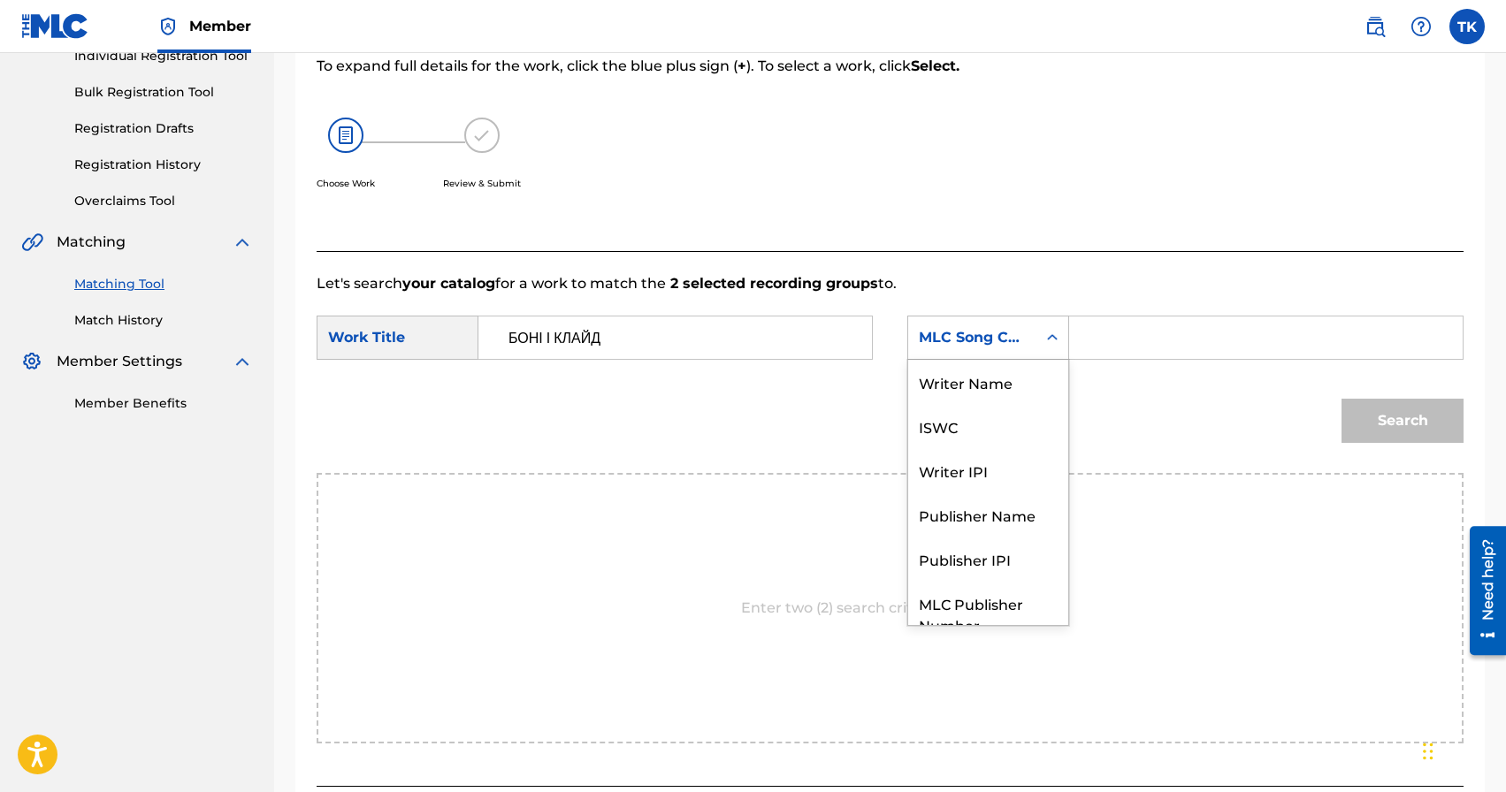
scroll to position [65, 0]
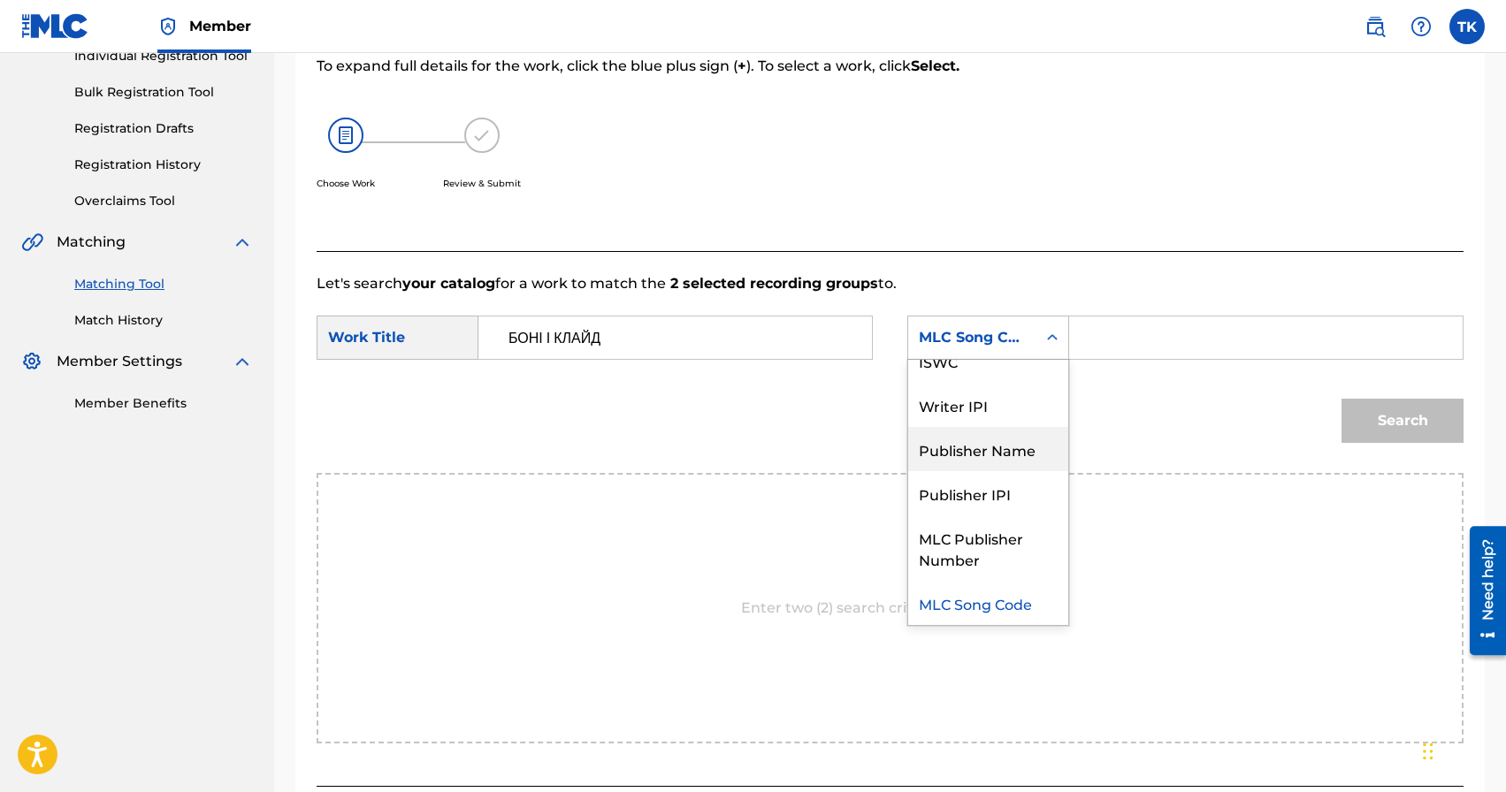
click at [987, 447] on div "Publisher Name" at bounding box center [988, 449] width 160 height 44
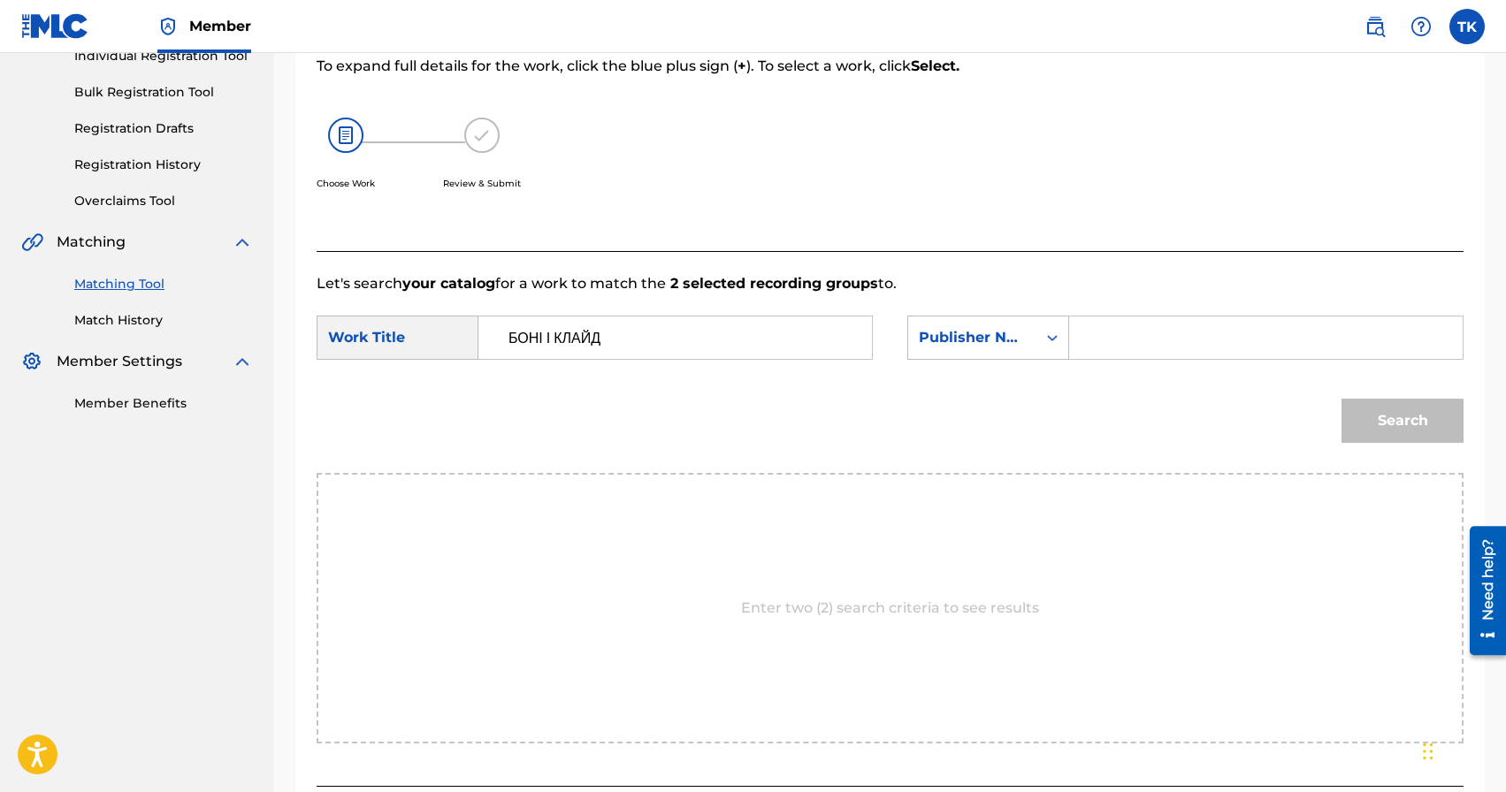
click at [1094, 358] on input "Search Form" at bounding box center [1265, 338] width 363 height 42
type input "INFINITY MUSIC"
click at [1390, 432] on button "Search" at bounding box center [1403, 421] width 122 height 44
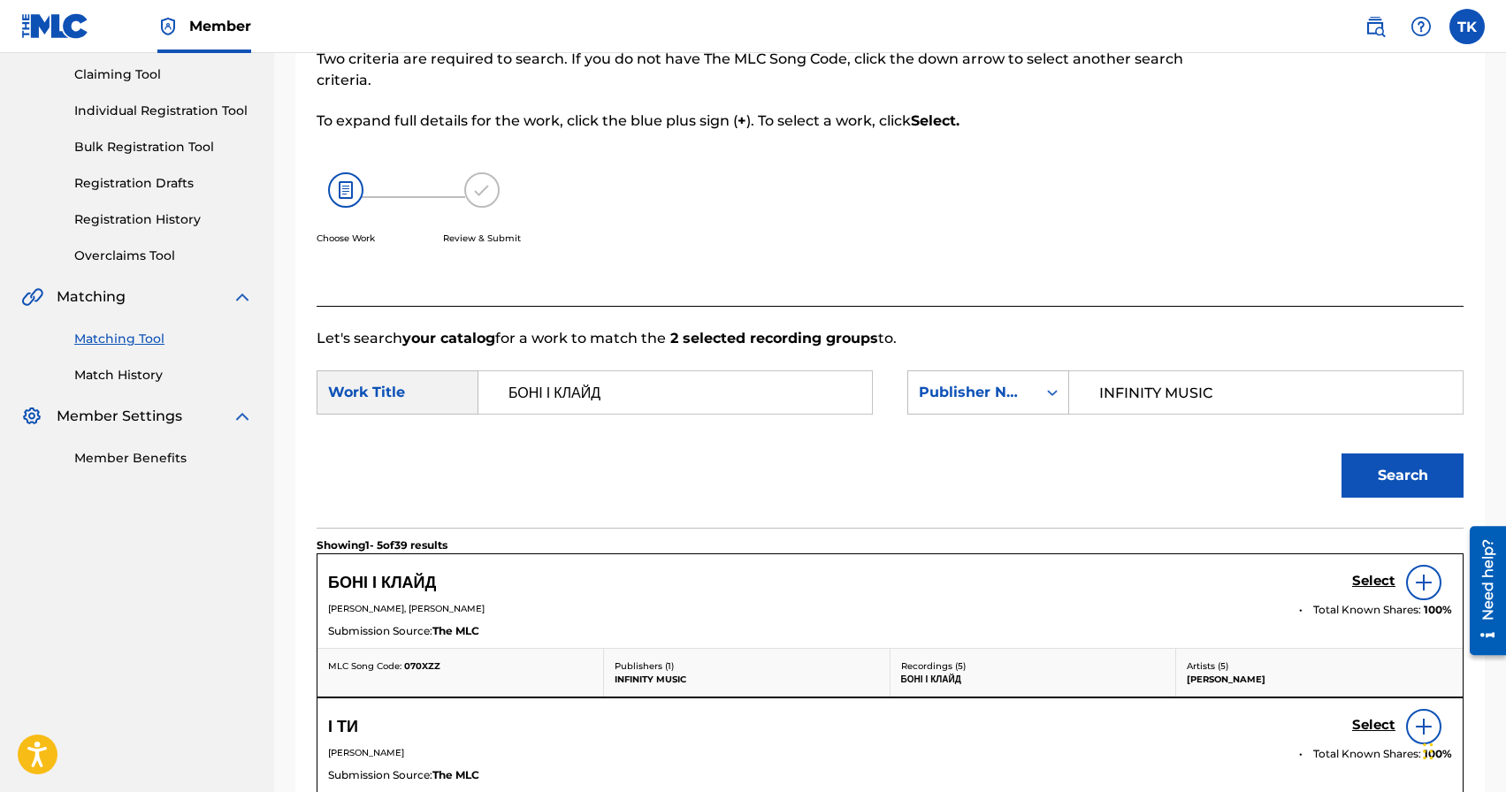
scroll to position [241, 0]
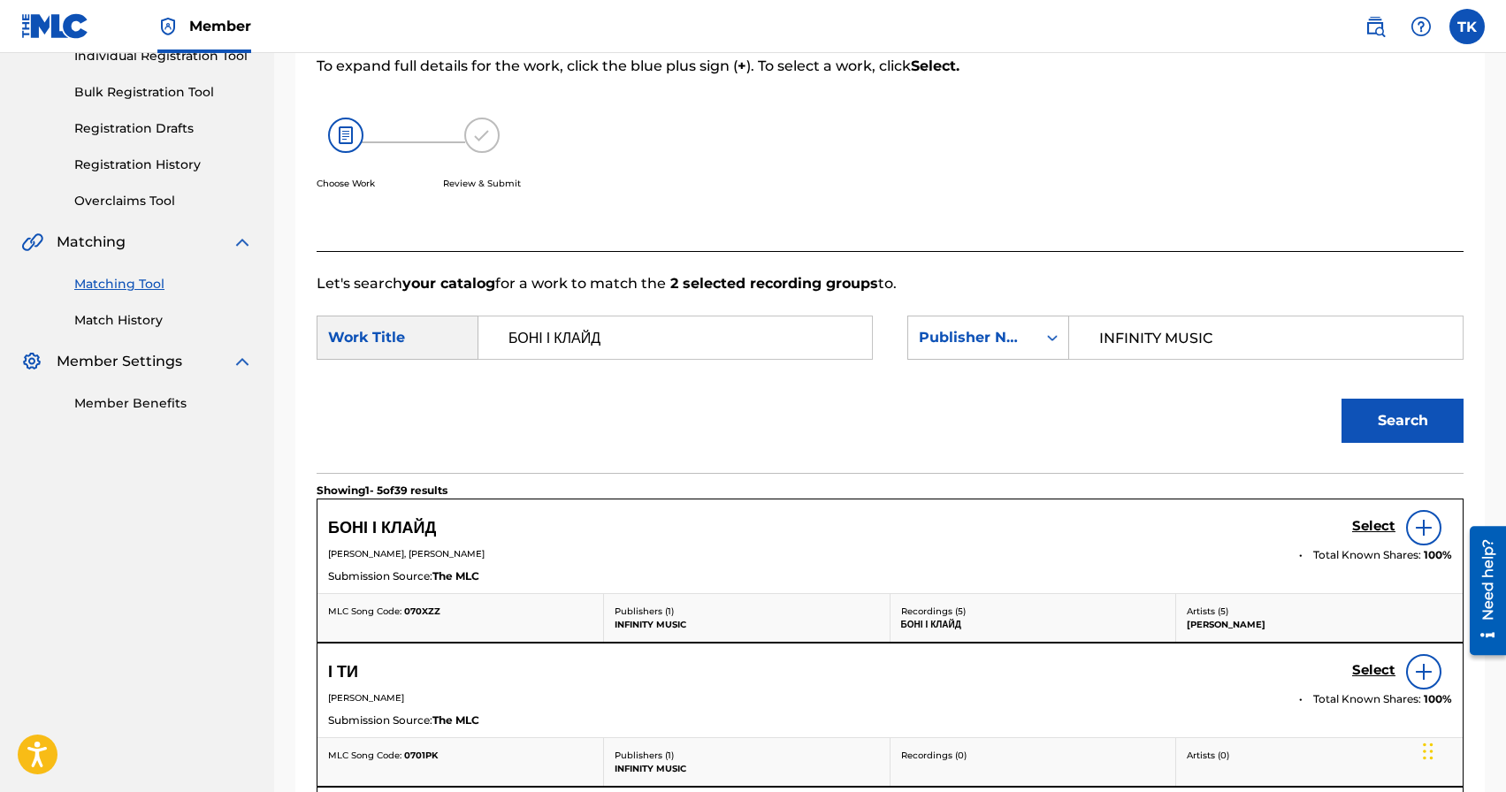
click at [1365, 530] on h5 "Select" at bounding box center [1373, 526] width 43 height 17
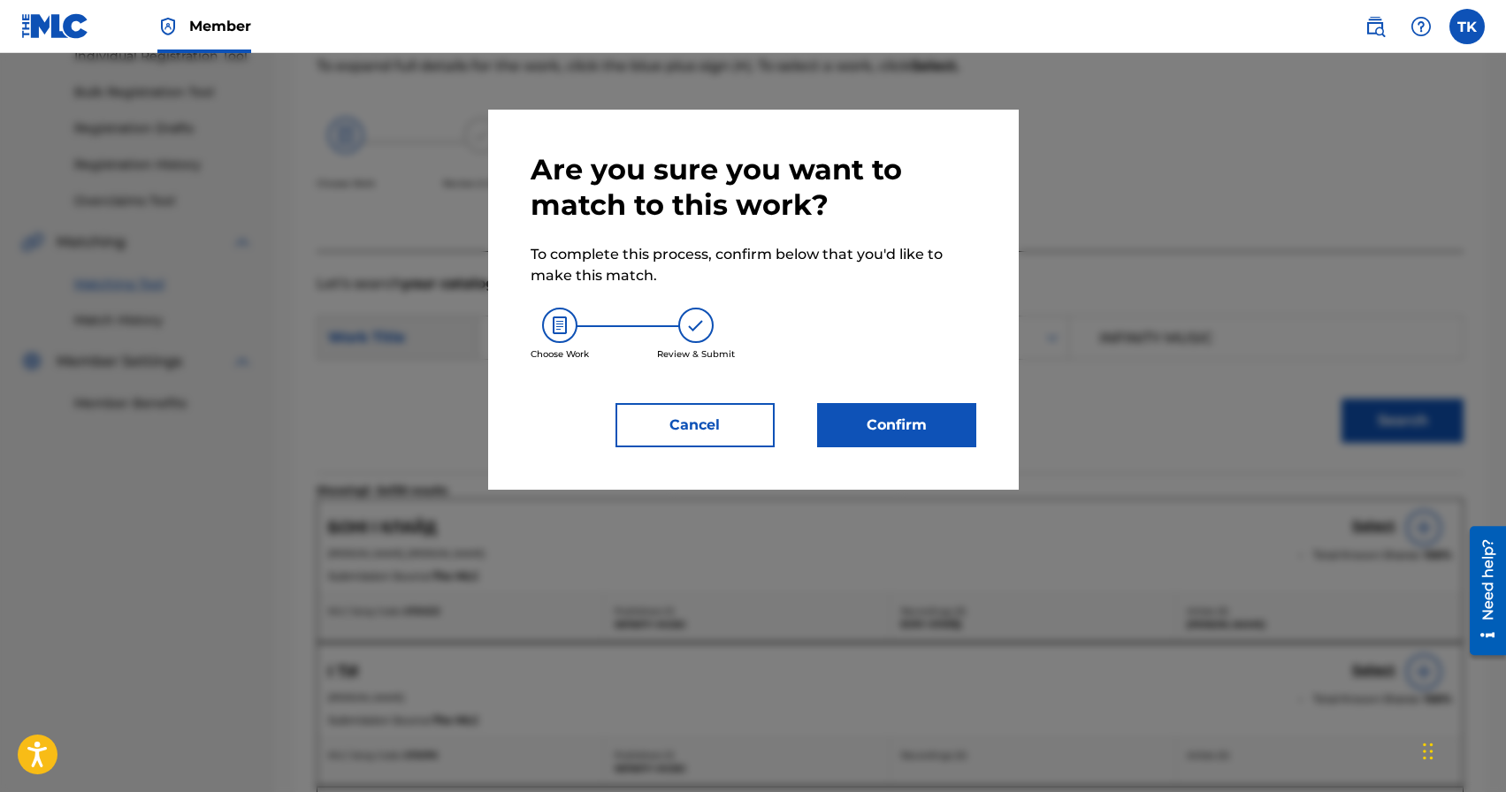
click at [922, 420] on button "Confirm" at bounding box center [896, 425] width 159 height 44
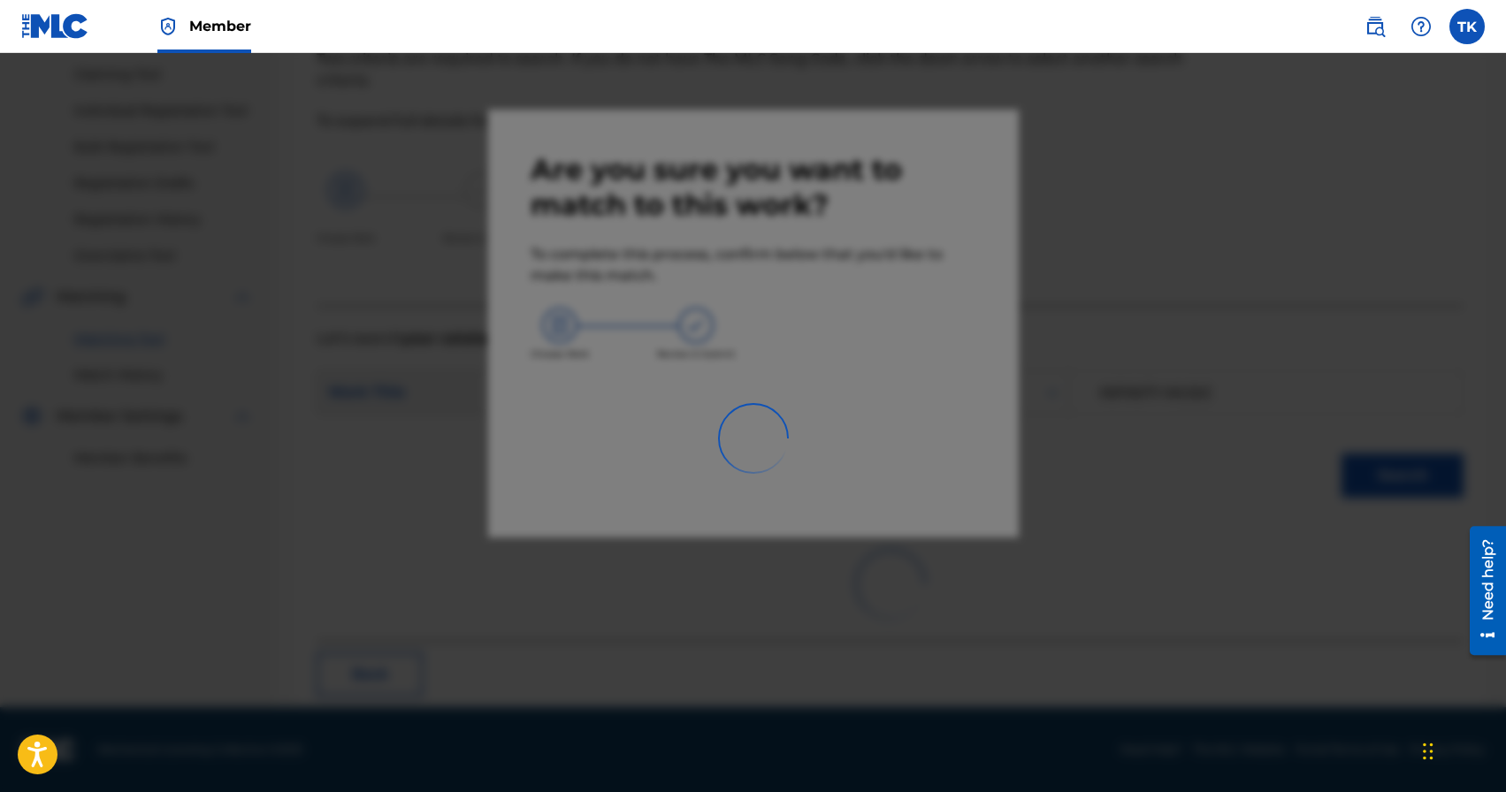
scroll to position [52, 0]
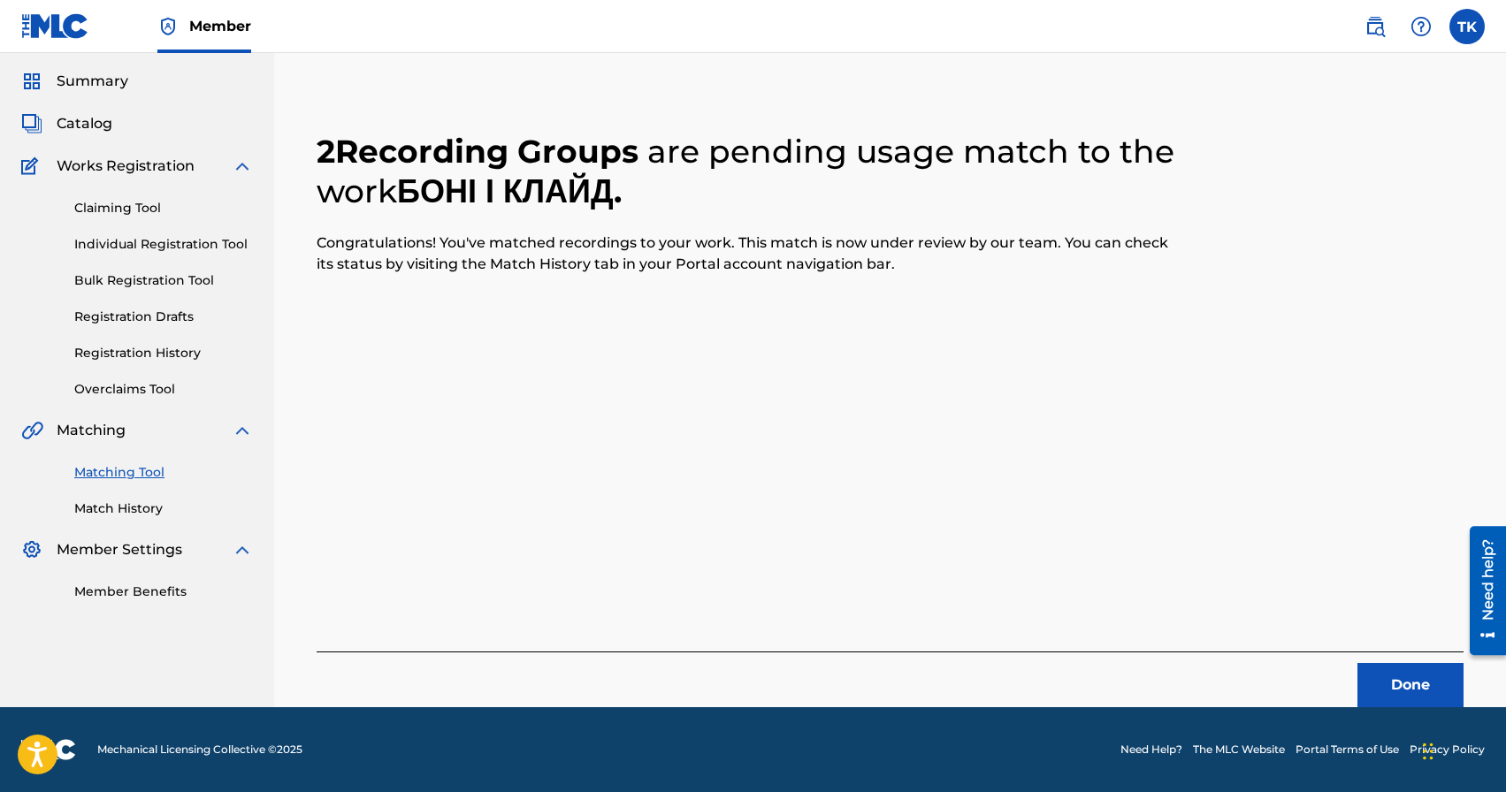
click at [1396, 686] on button "Done" at bounding box center [1410, 685] width 106 height 44
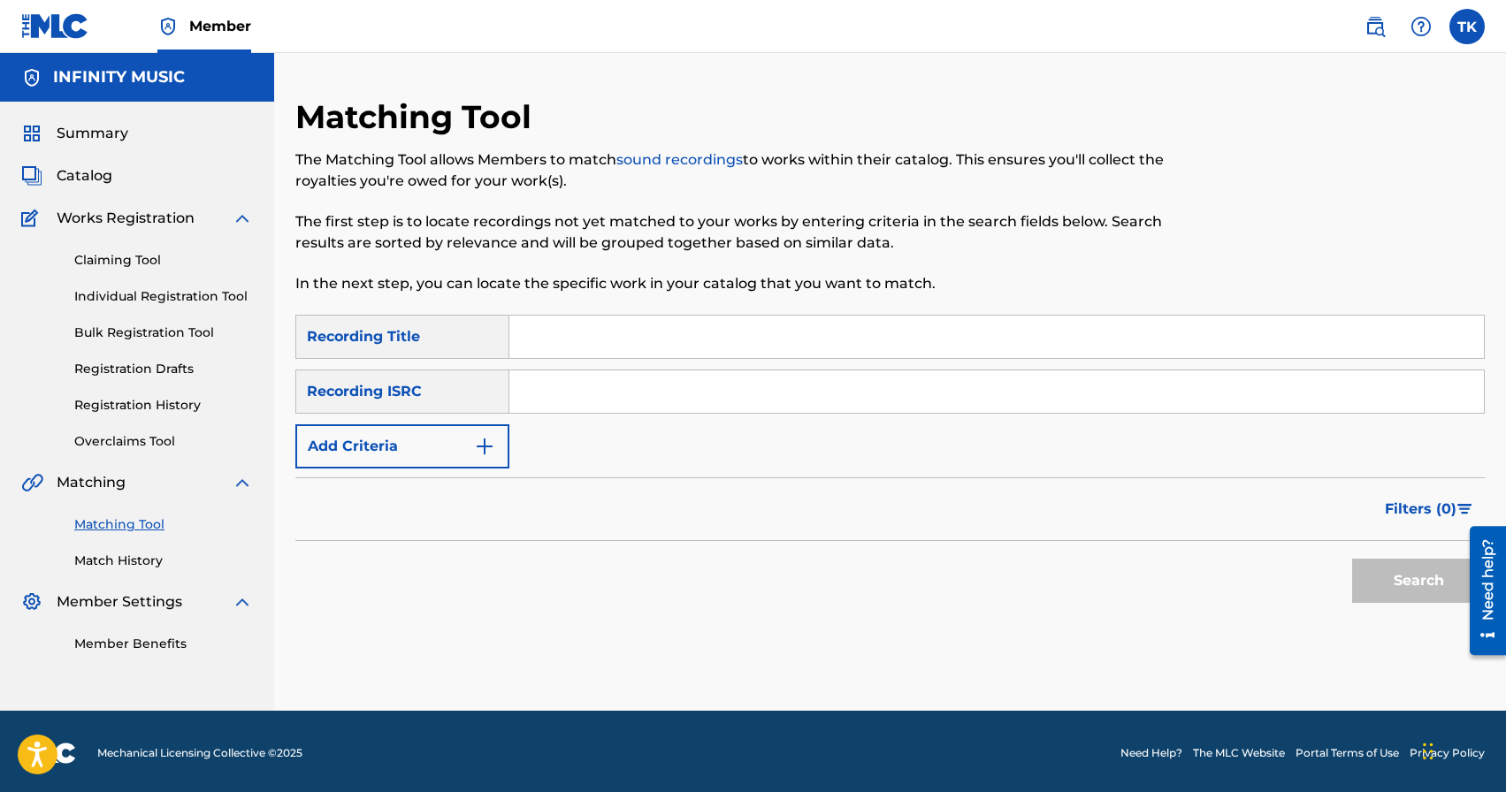
click at [632, 322] on input "Search Form" at bounding box center [996, 337] width 975 height 42
paste input "ПОСМІШКА"
type input "ПОСМІШКА"
click at [470, 460] on button "Add Criteria" at bounding box center [402, 446] width 214 height 44
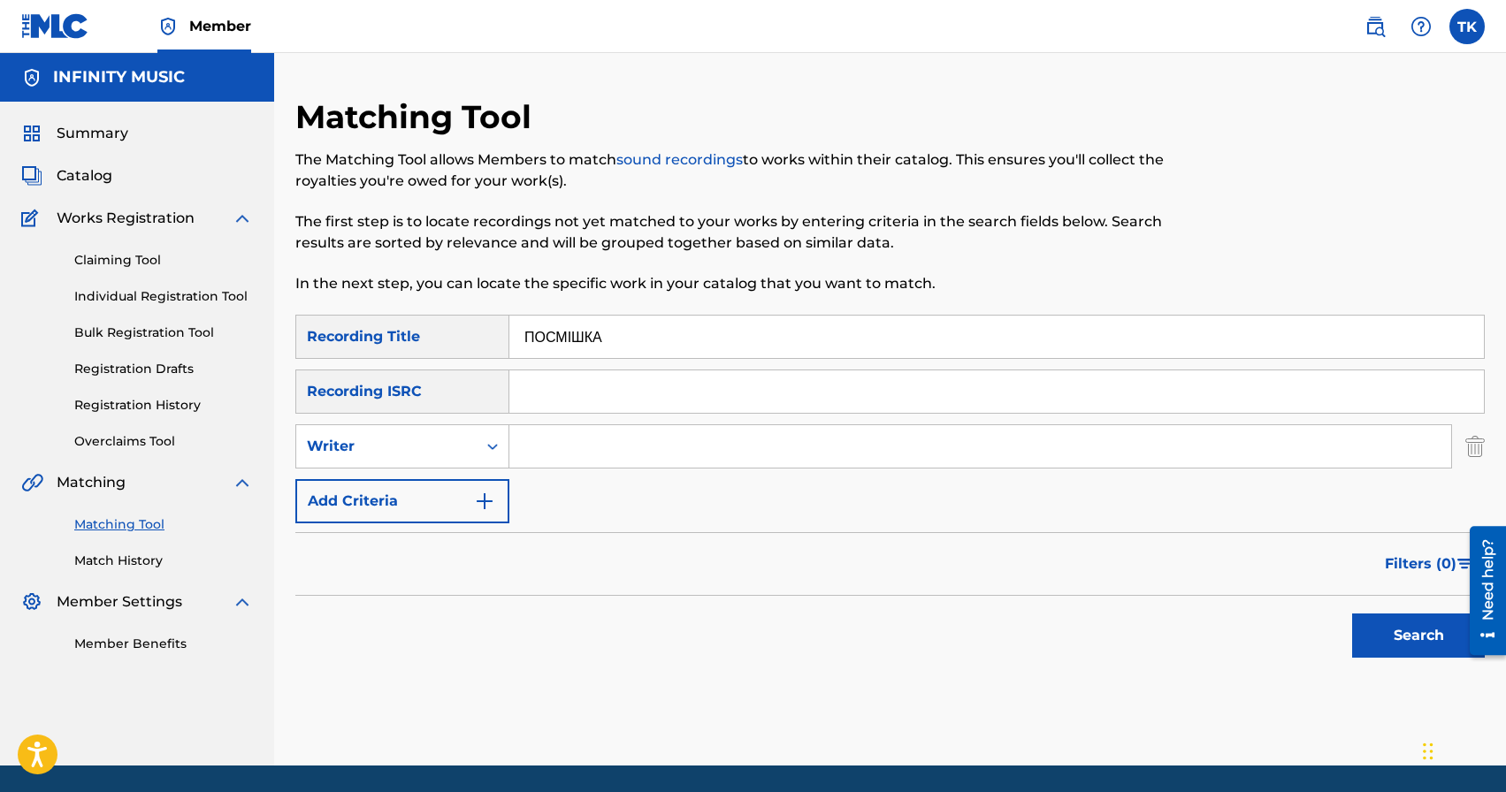
click at [470, 460] on div "Writer" at bounding box center [386, 447] width 180 height 34
click at [462, 485] on div "Recording Artist" at bounding box center [402, 491] width 212 height 44
click at [574, 453] on input "Search Form" at bounding box center [980, 446] width 942 height 42
type input "[PERSON_NAME]"
click at [1410, 631] on button "Search" at bounding box center [1418, 636] width 133 height 44
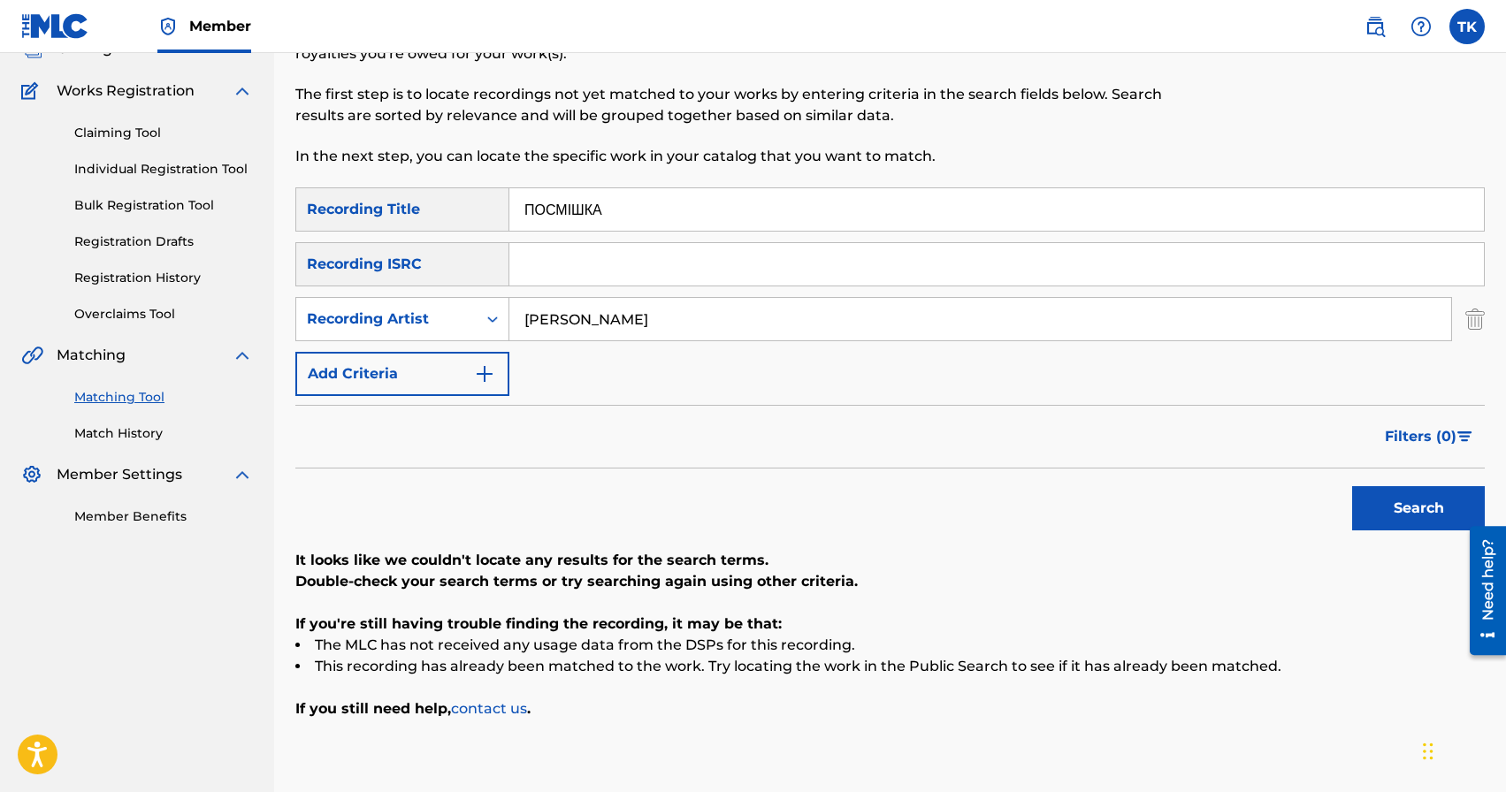
scroll to position [228, 0]
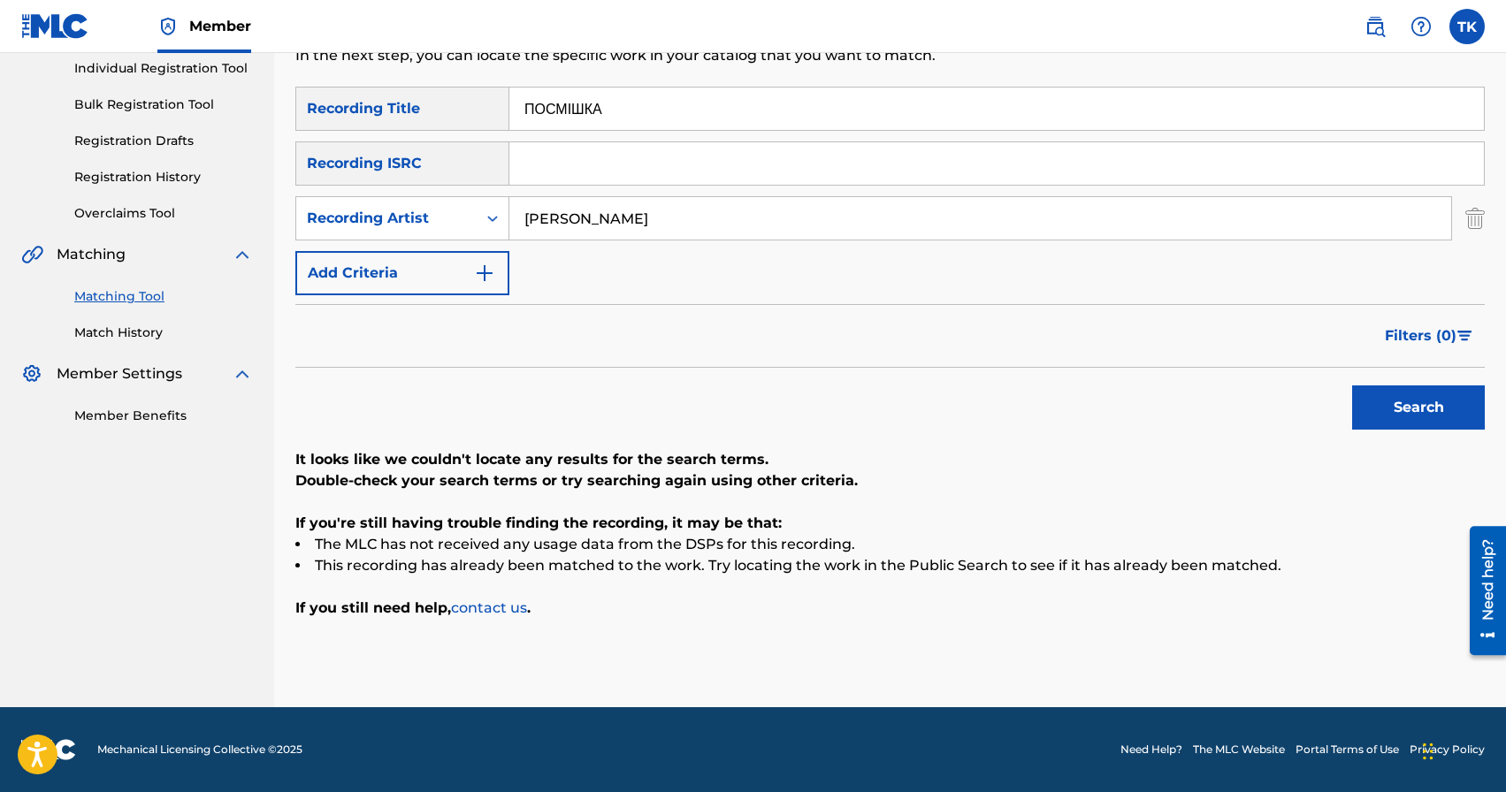
click at [1420, 408] on button "Search" at bounding box center [1418, 408] width 133 height 44
click at [450, 224] on div "Recording Artist" at bounding box center [386, 218] width 159 height 21
click at [438, 259] on div "Writer" at bounding box center [402, 263] width 212 height 44
click at [477, 216] on div "Search Form" at bounding box center [493, 219] width 32 height 32
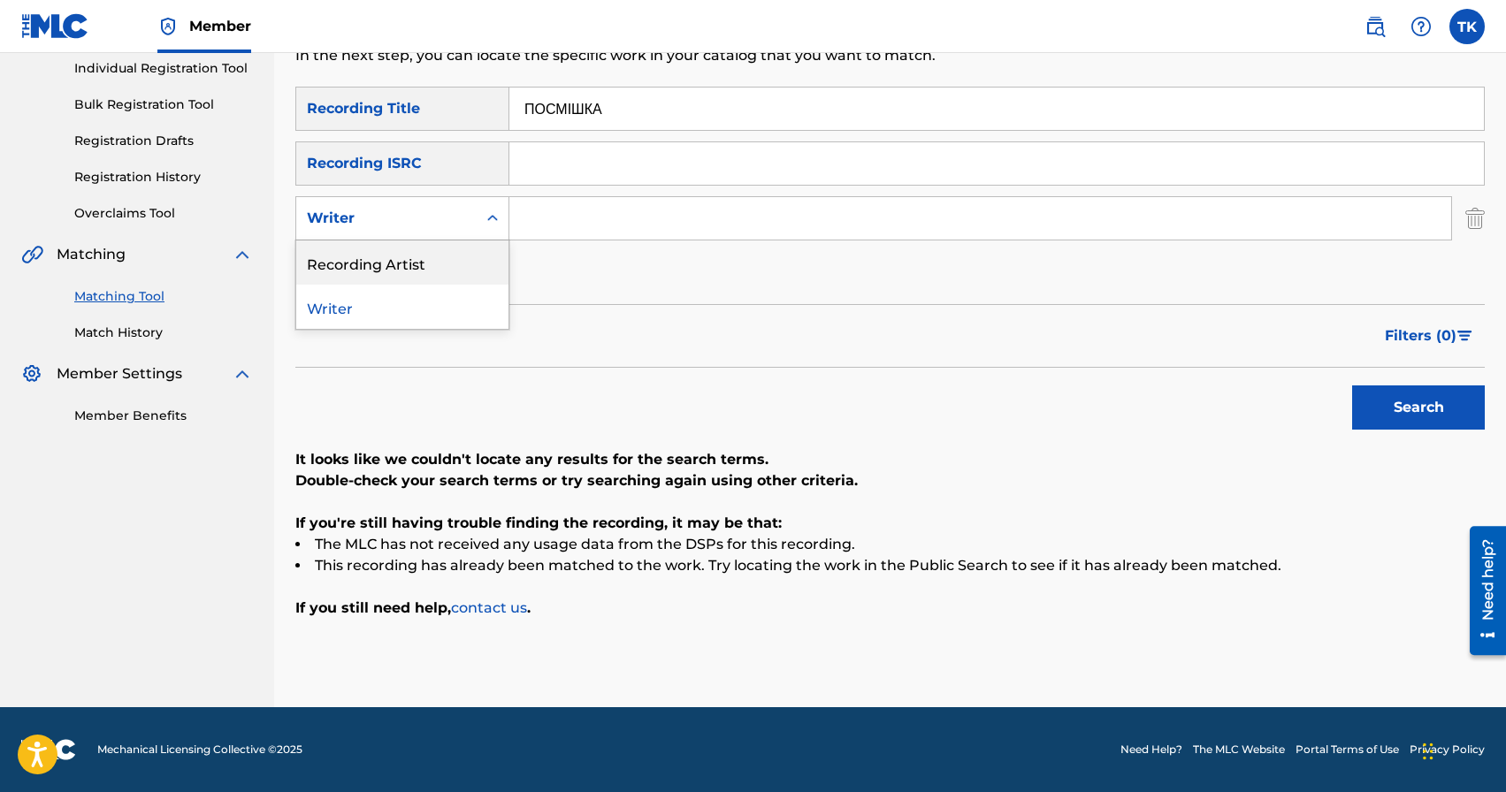
click at [476, 266] on div "Recording Artist" at bounding box center [402, 263] width 212 height 44
click at [593, 226] on input "Search Form" at bounding box center [980, 218] width 942 height 42
type input "ы"
type input "[PERSON_NAME]"
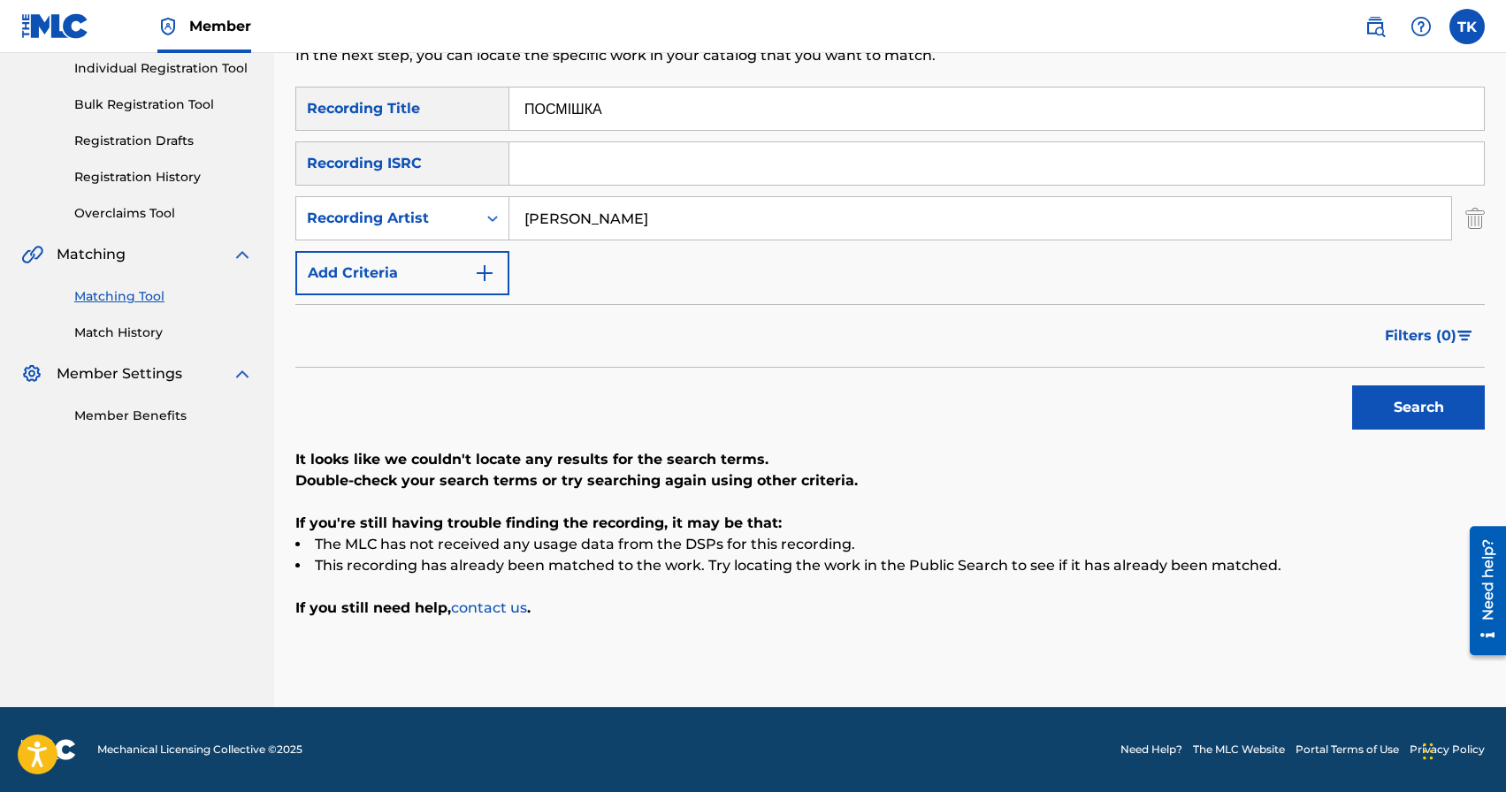
click at [1402, 414] on button "Search" at bounding box center [1418, 408] width 133 height 44
click at [674, 111] on input "ПОСМІШКА" at bounding box center [996, 109] width 975 height 42
type input "на повтор"
click at [1408, 428] on button "Search" at bounding box center [1418, 408] width 133 height 44
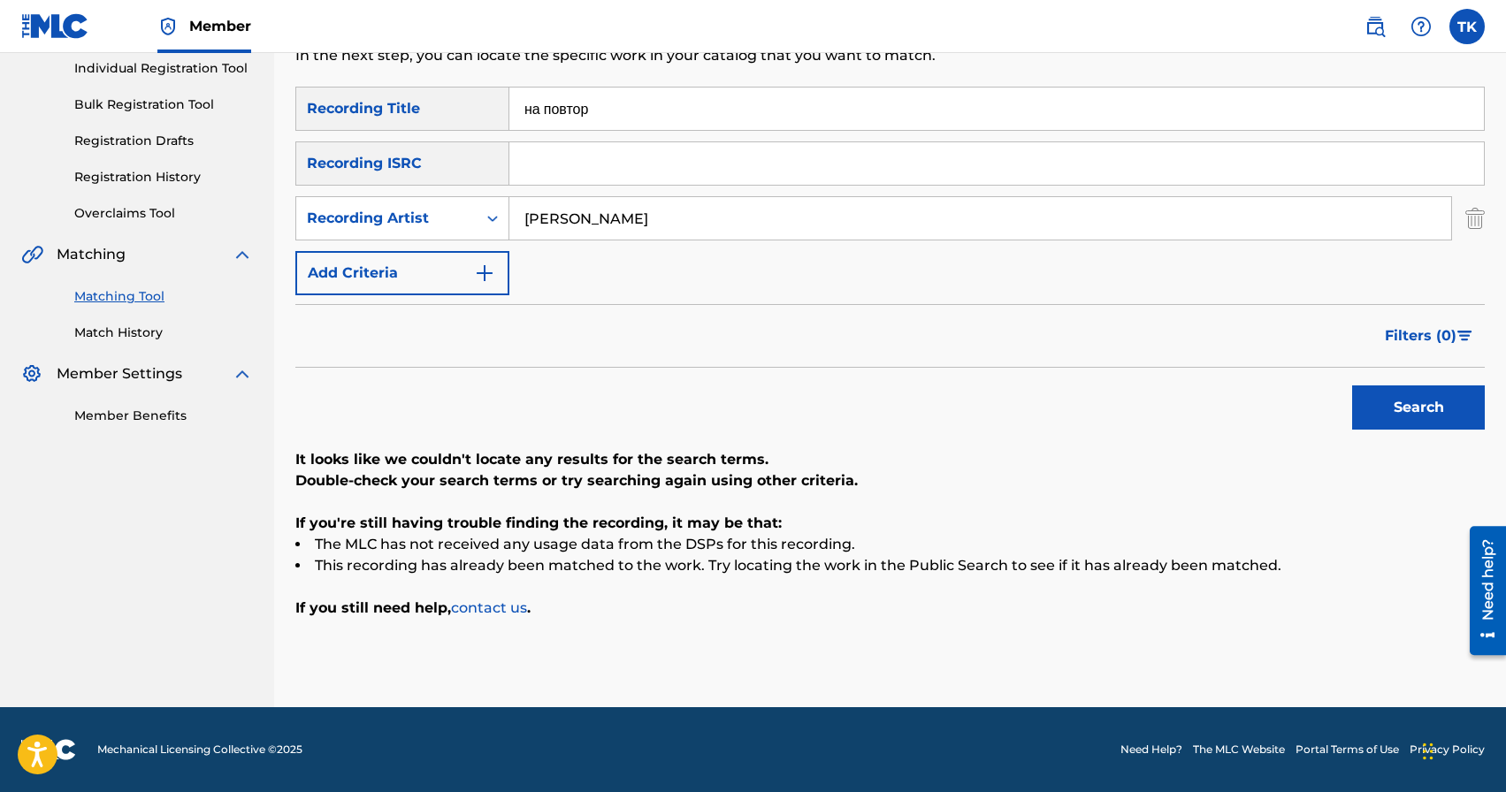
click at [140, 335] on link "Match History" at bounding box center [163, 333] width 179 height 19
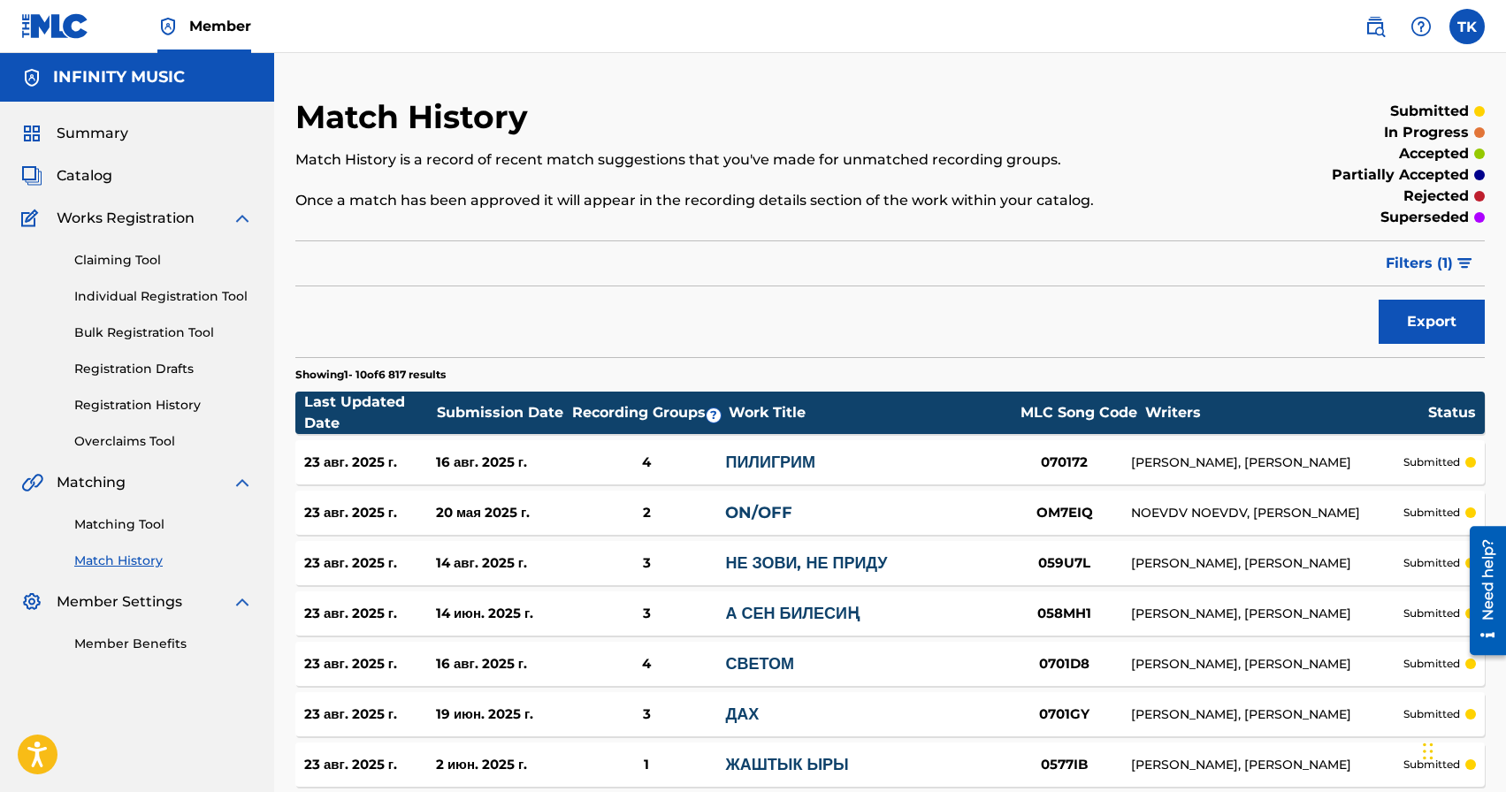
click at [1400, 271] on span "Filters ( 1 )" at bounding box center [1419, 263] width 67 height 21
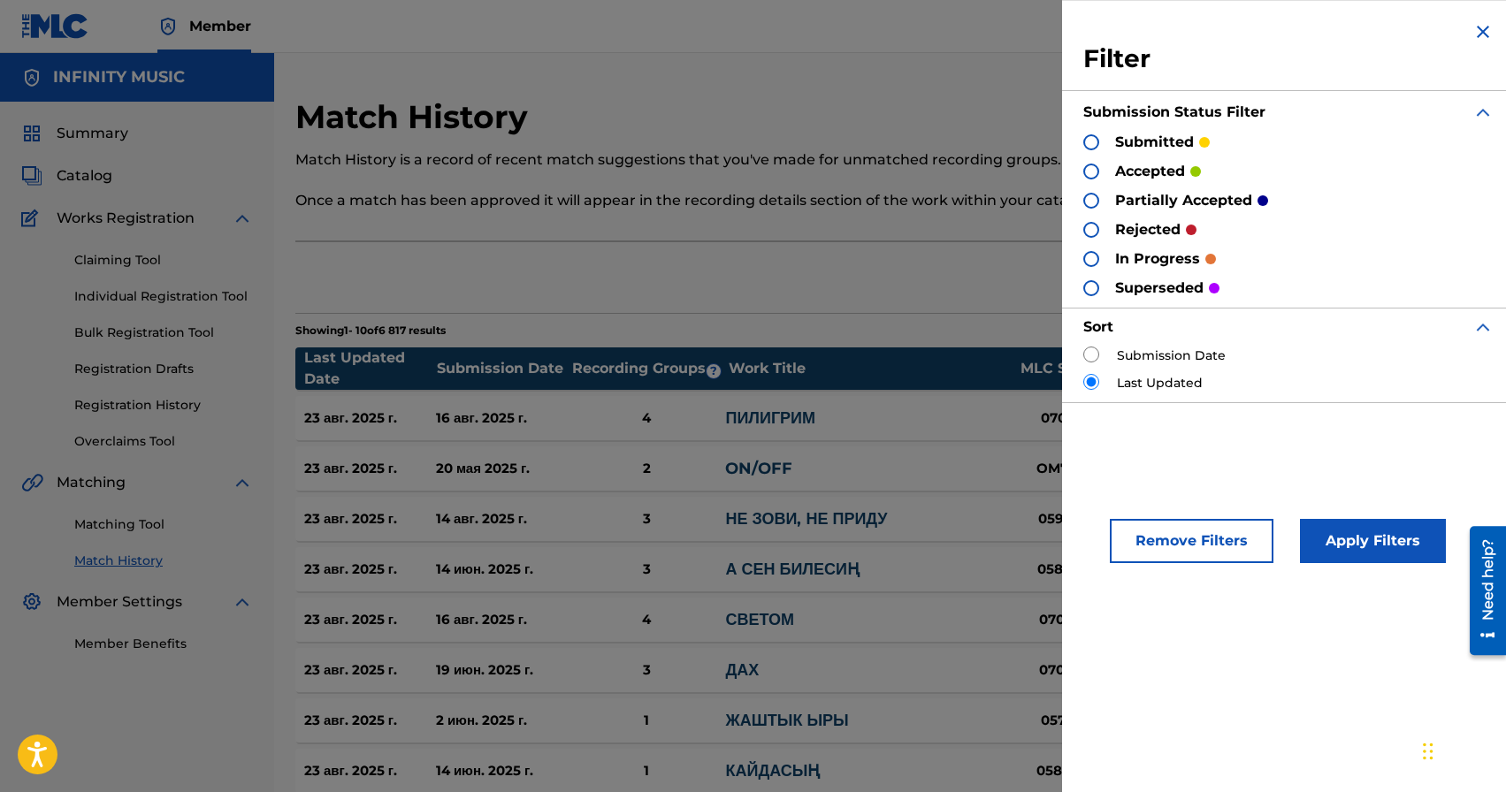
click at [1097, 355] on input "radio" at bounding box center [1091, 355] width 16 height 16
radio input "true"
click at [1383, 517] on div "Remove Filters Apply Filters" at bounding box center [1288, 531] width 453 height 108
click at [1383, 524] on button "Apply Filters" at bounding box center [1373, 541] width 146 height 44
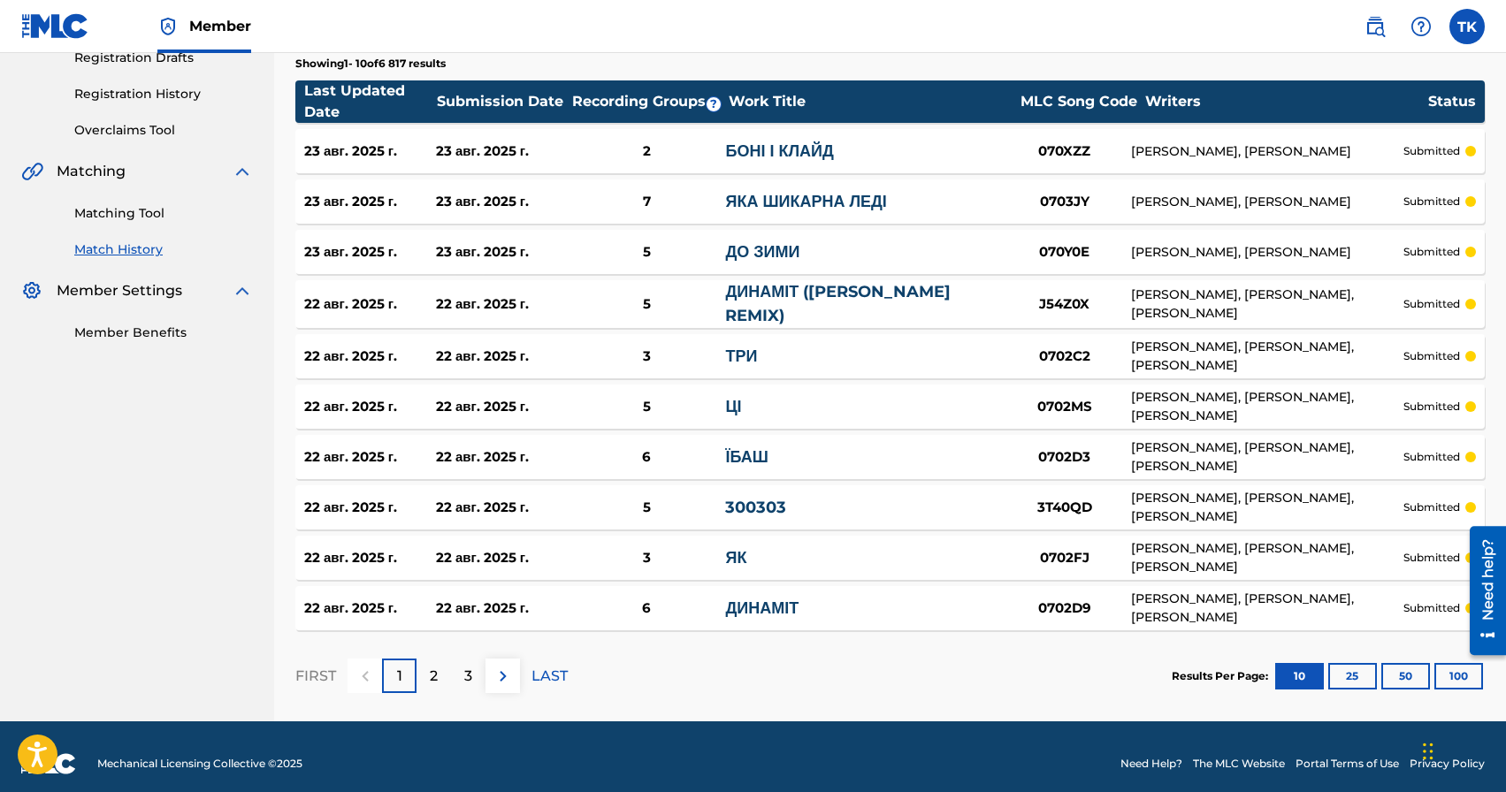
scroll to position [325, 0]
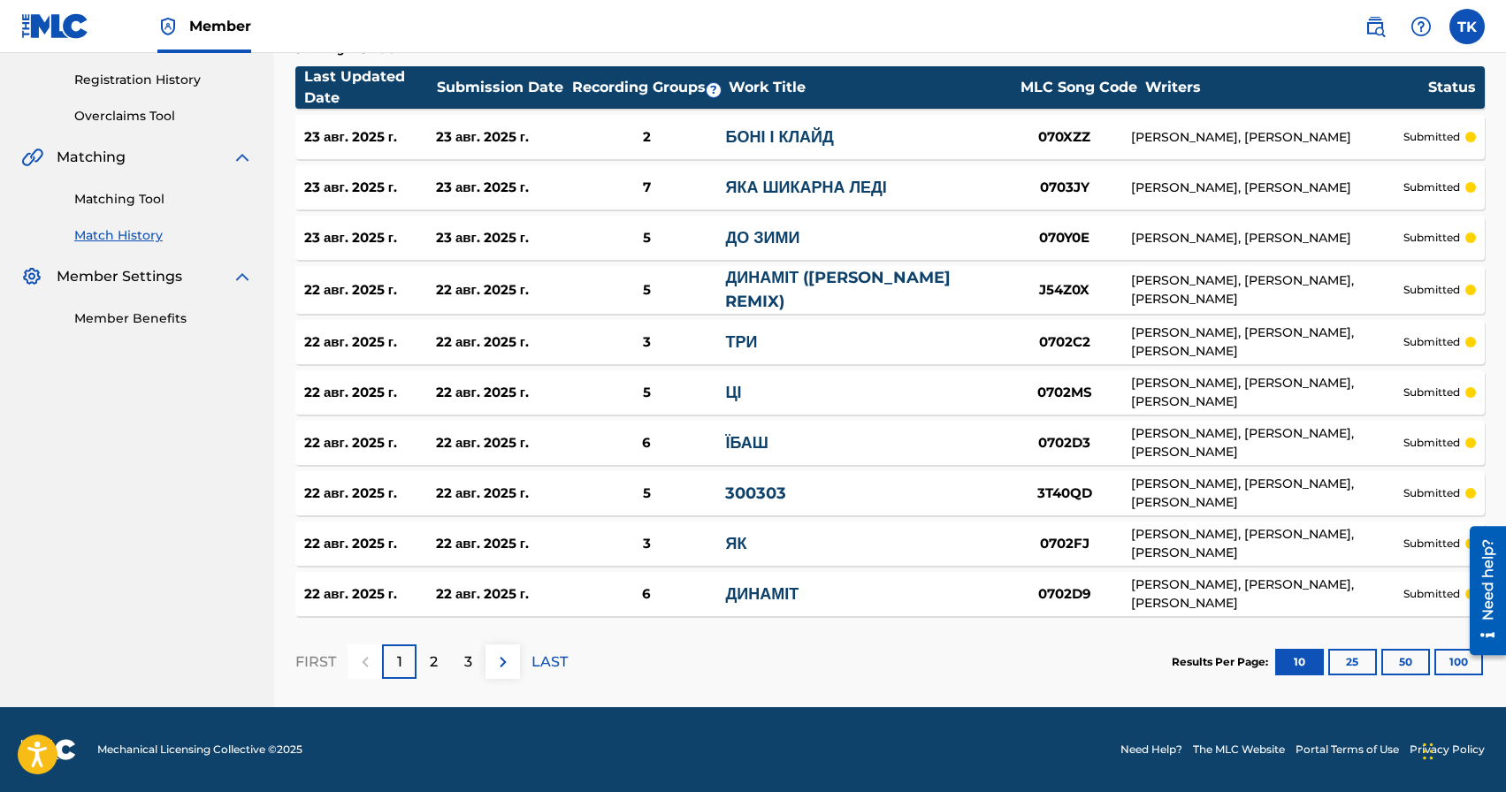
click at [1406, 666] on button "50" at bounding box center [1405, 662] width 49 height 27
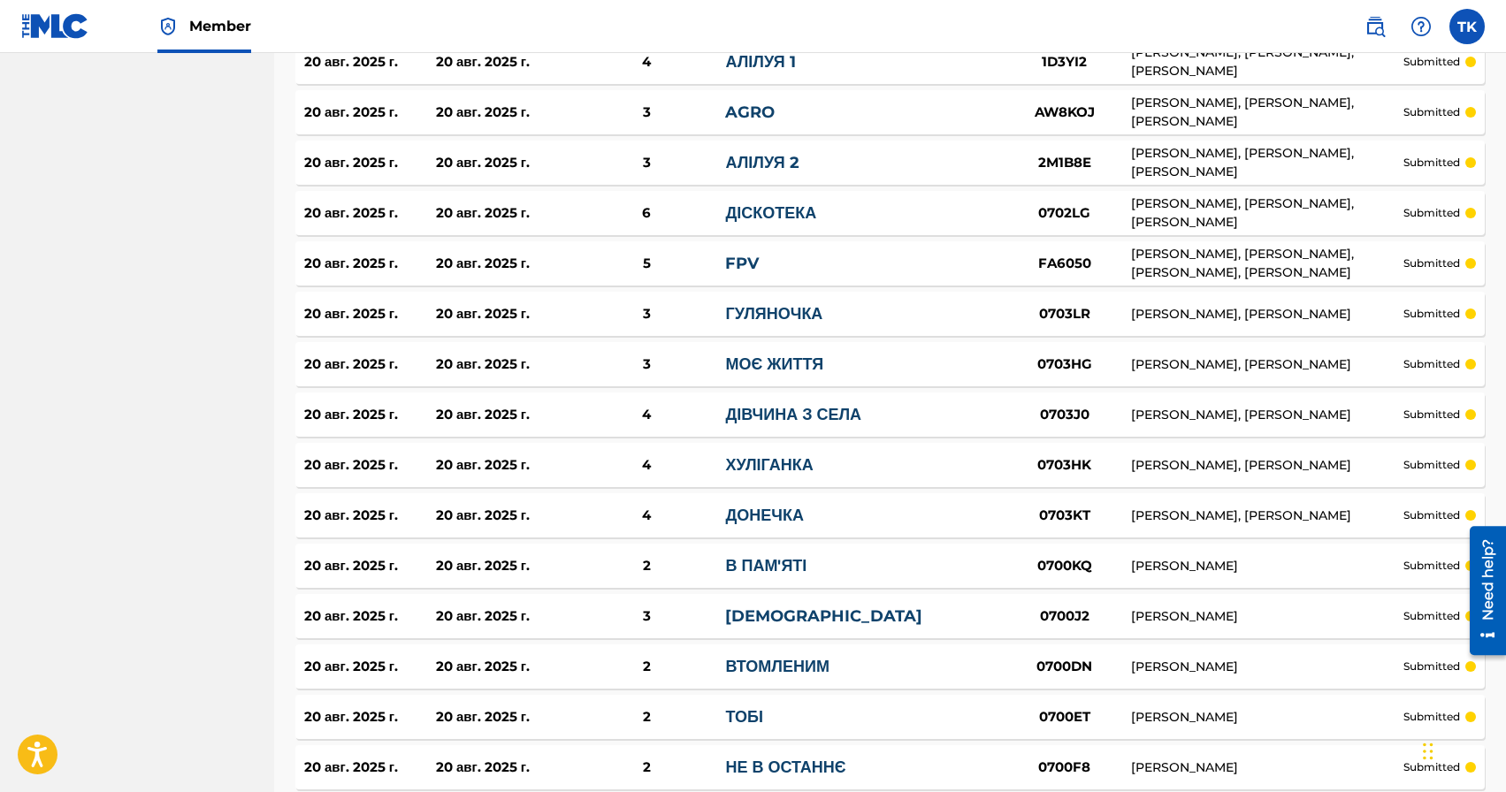
scroll to position [2349, 0]
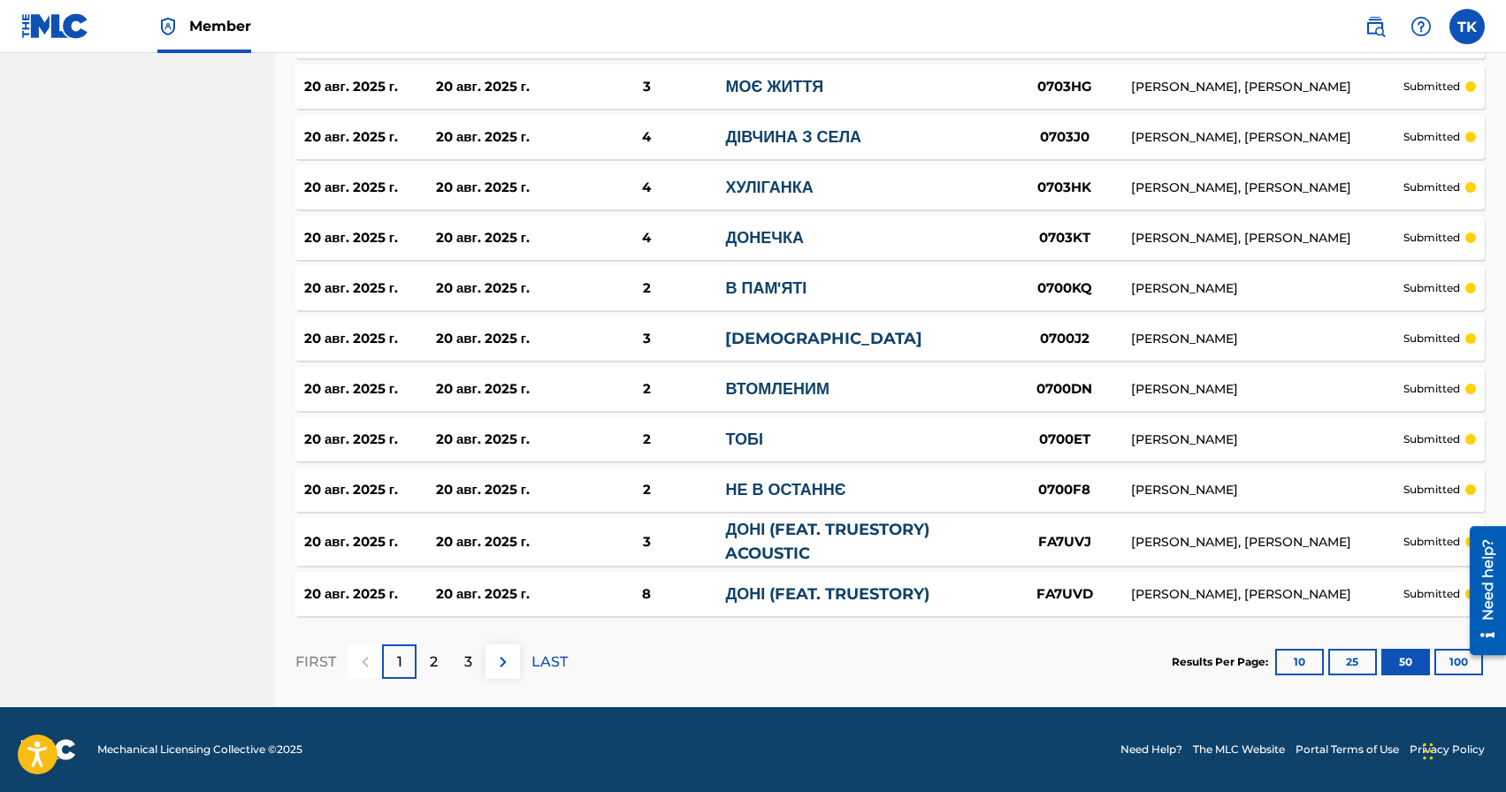
click at [464, 665] on p "3" at bounding box center [468, 662] width 8 height 21
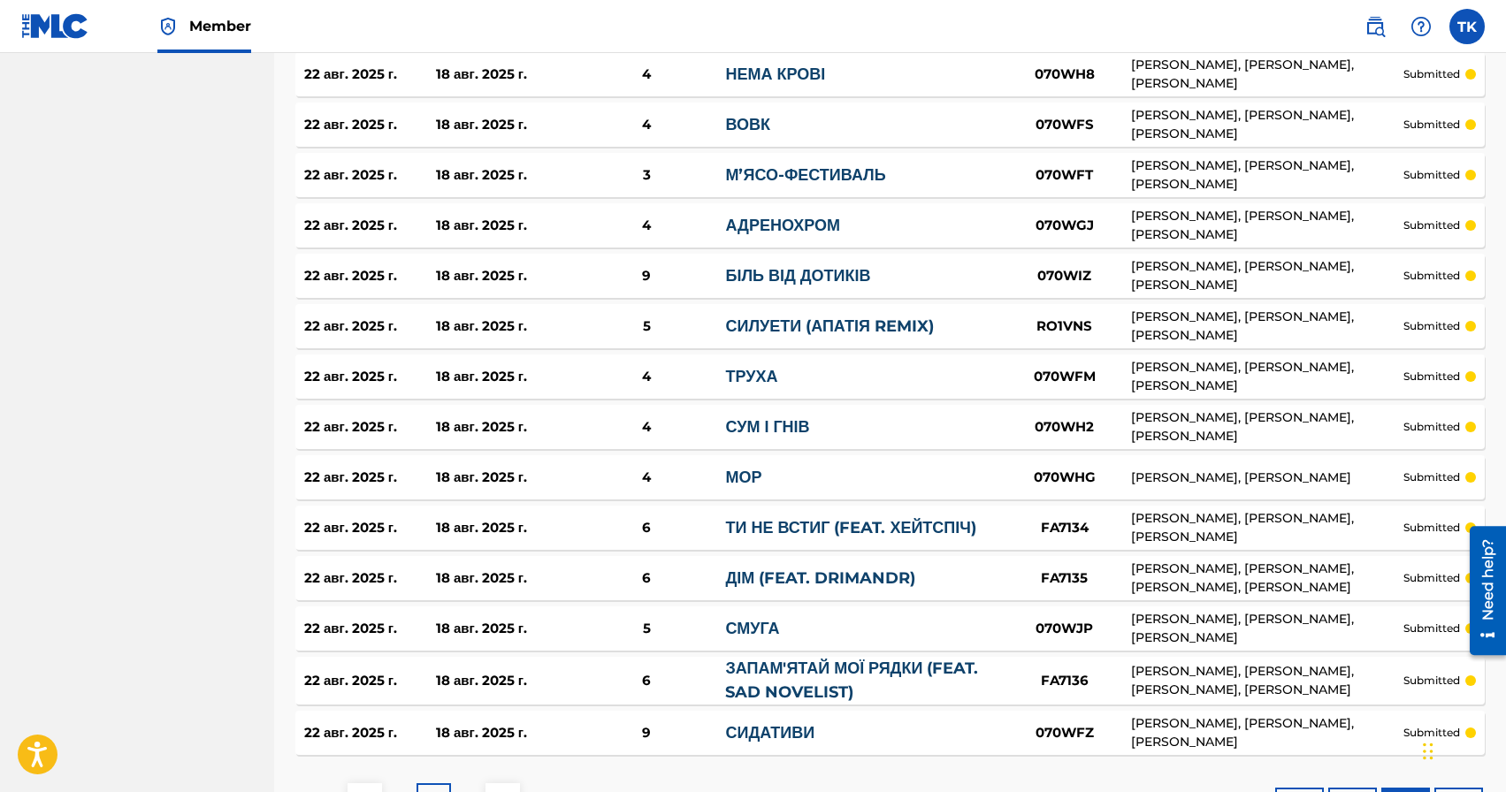
scroll to position [2352, 0]
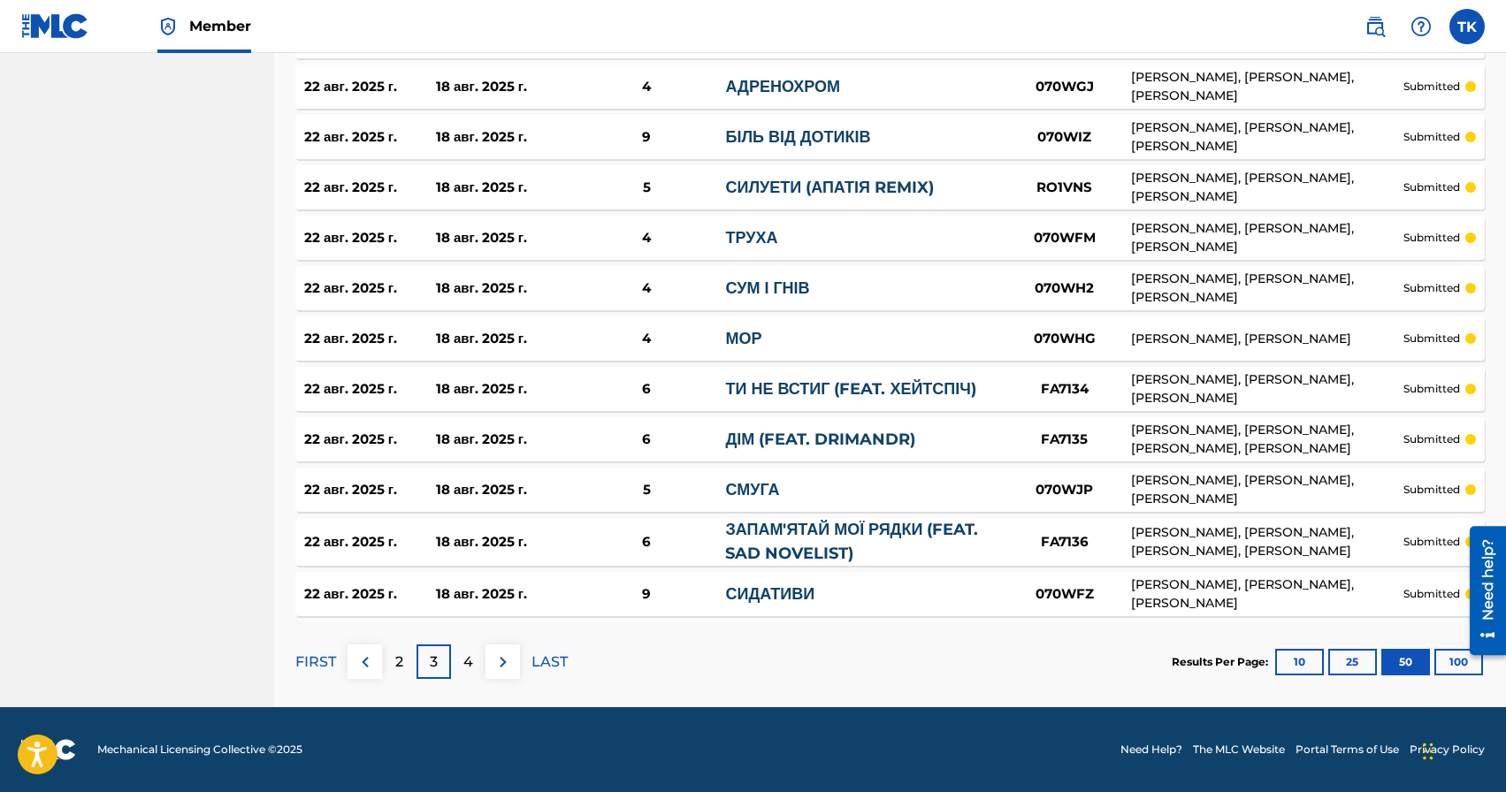
click at [465, 664] on p "4" at bounding box center [468, 662] width 10 height 21
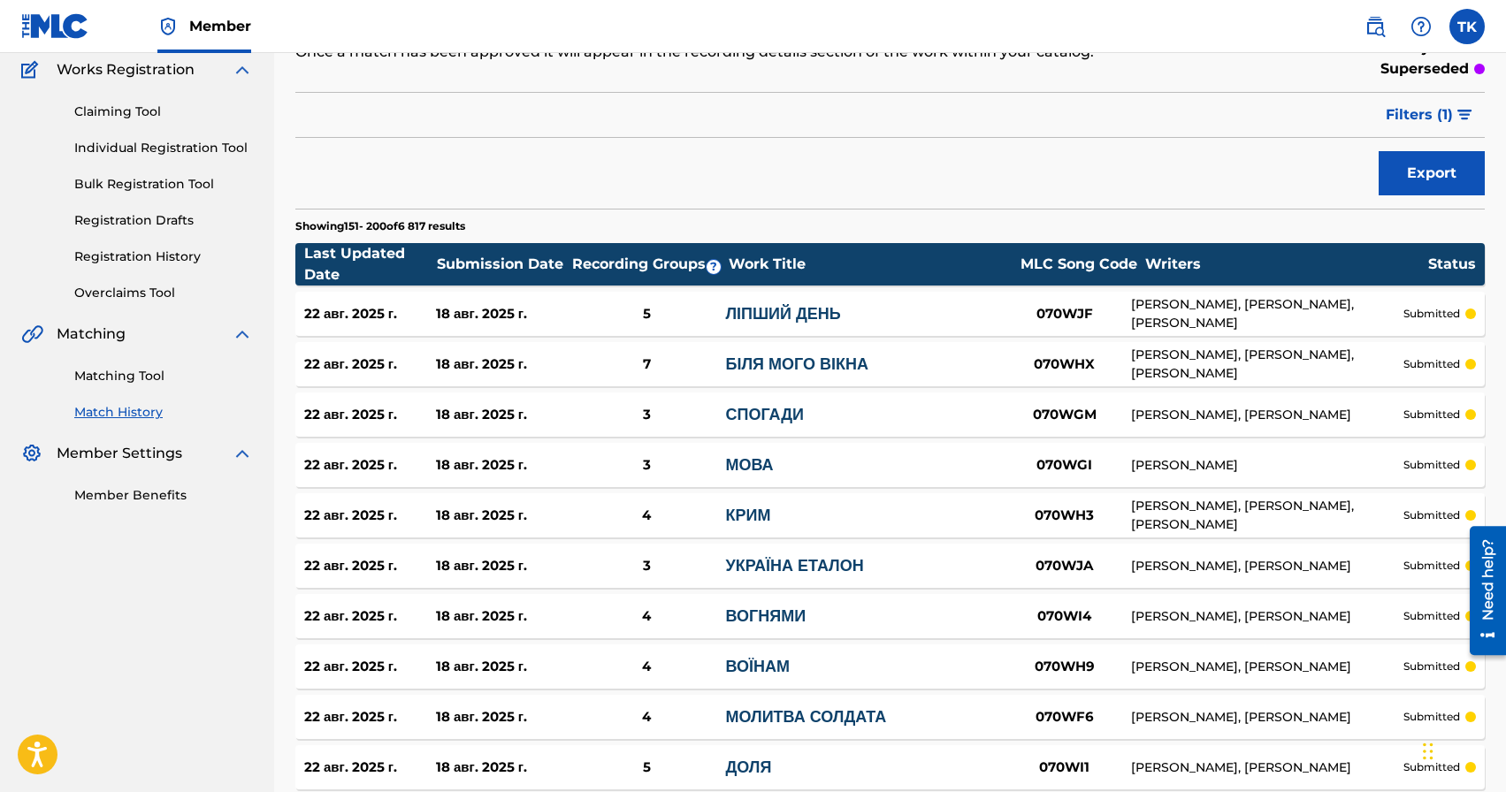
scroll to position [116, 0]
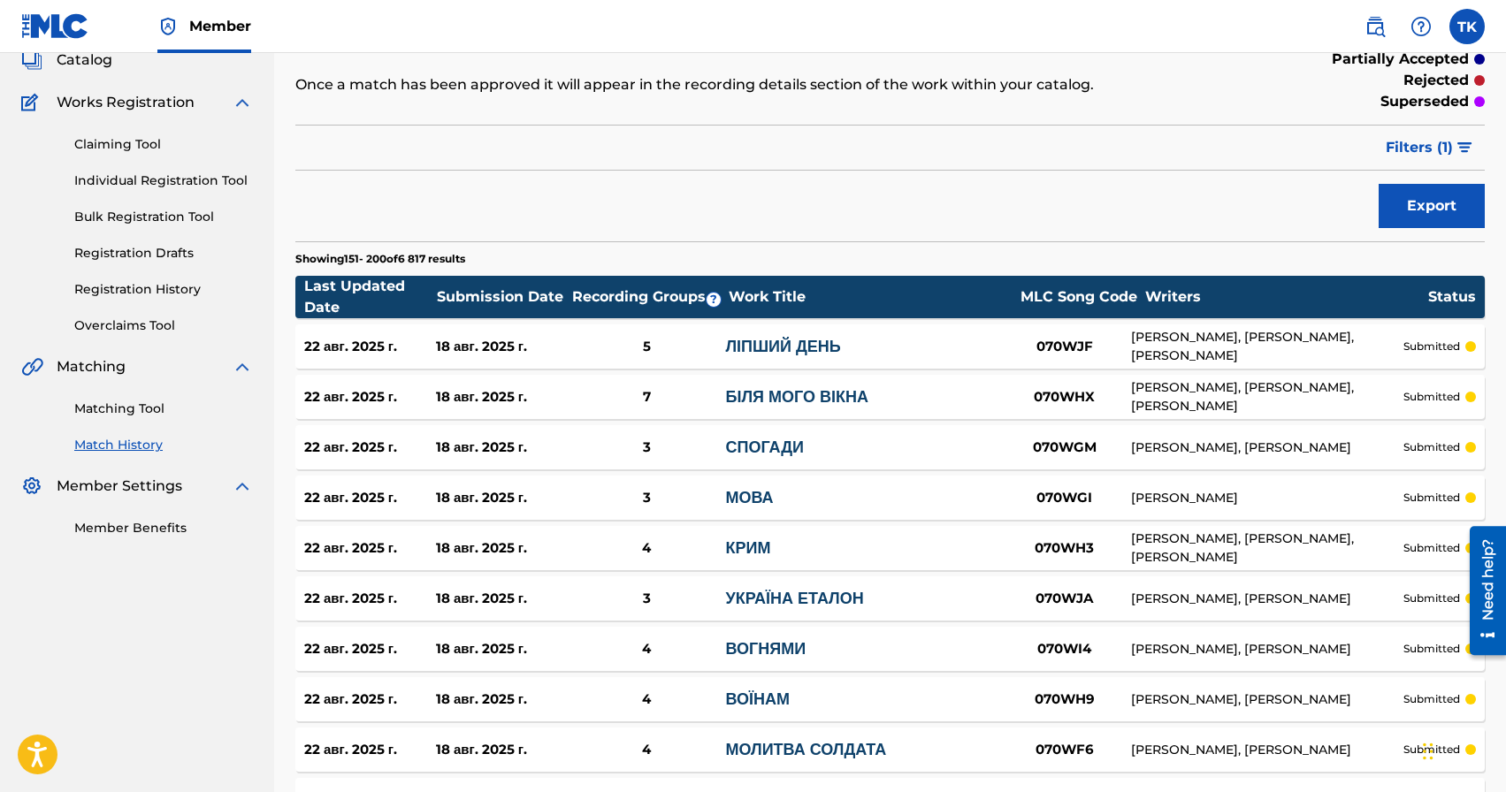
click at [140, 412] on link "Matching Tool" at bounding box center [163, 409] width 179 height 19
